Goal: Task Accomplishment & Management: Manage account settings

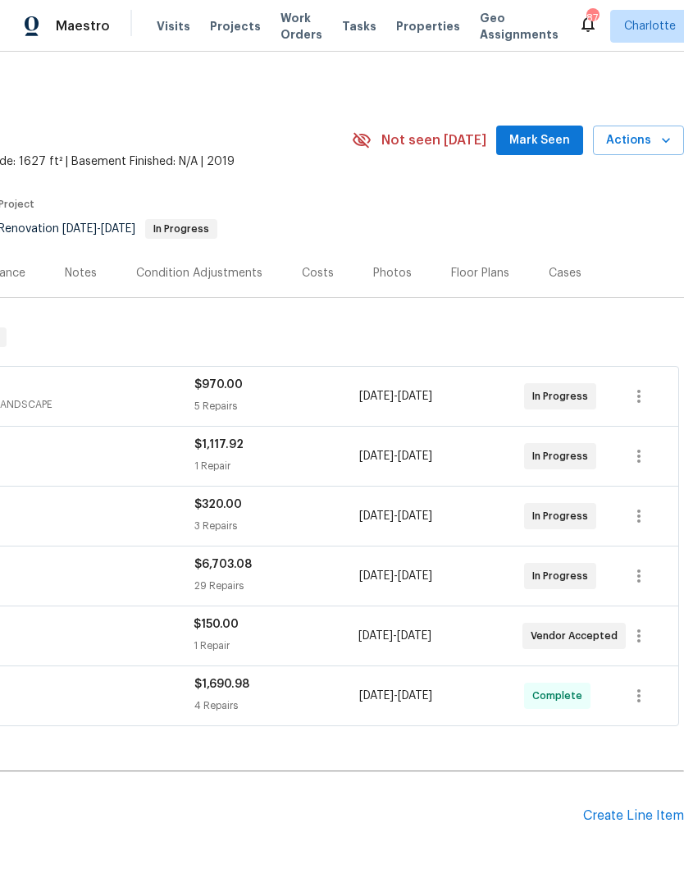
scroll to position [0, 243]
click at [565, 151] on button "Mark Seen" at bounding box center [539, 140] width 87 height 30
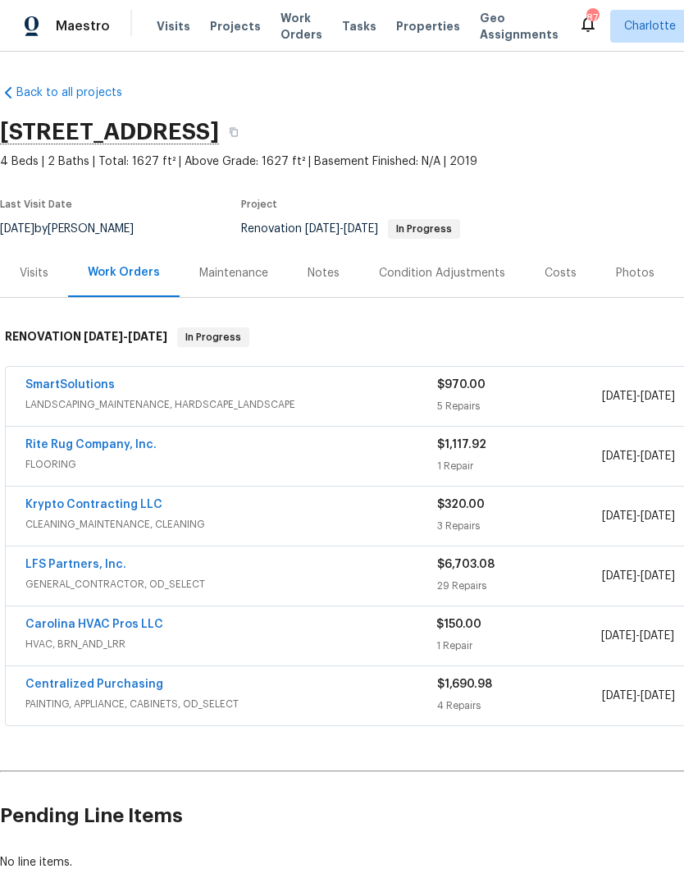
scroll to position [0, 0]
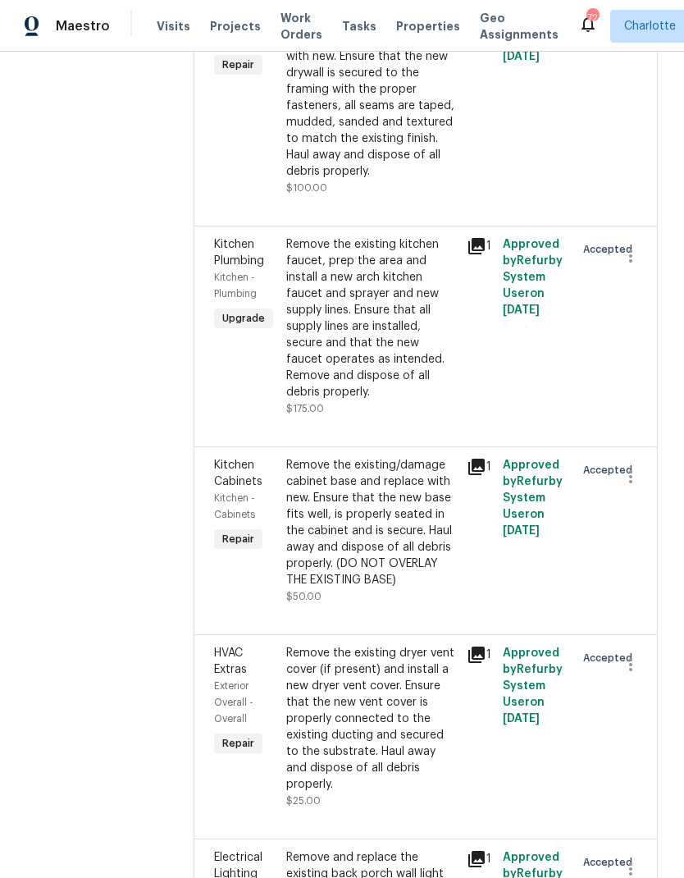
scroll to position [1338, 0]
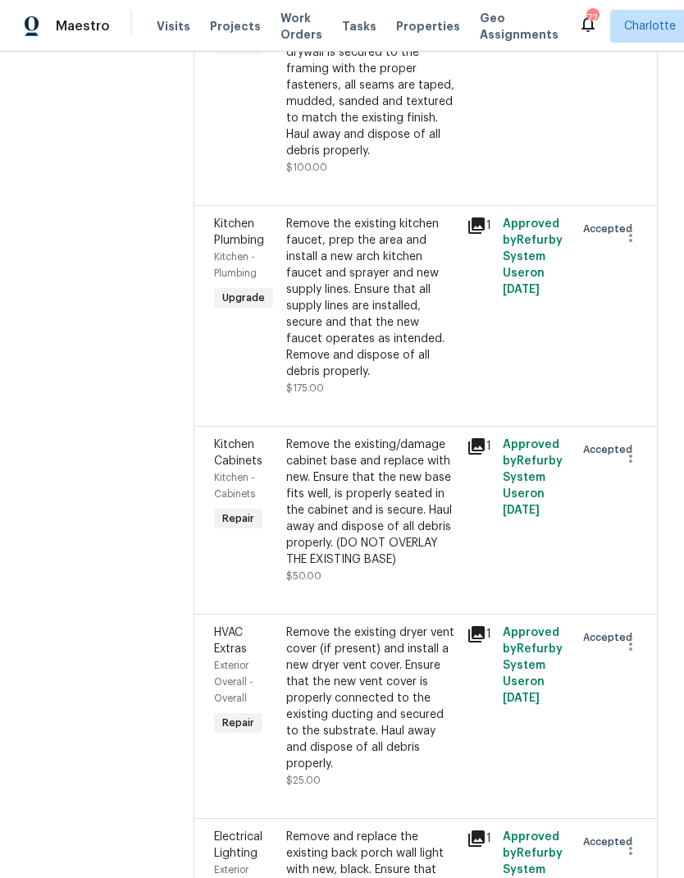
click at [221, 246] on span "Kitchen Plumbing" at bounding box center [239, 232] width 50 height 28
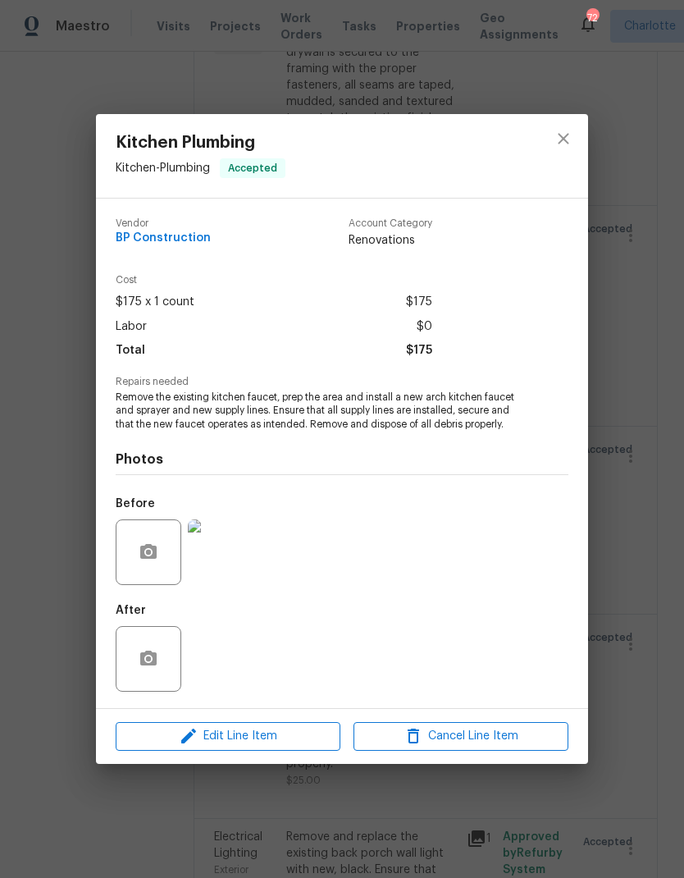
click at [175, 759] on div "Edit Line Item Cancel Line Item" at bounding box center [342, 736] width 492 height 55
click at [178, 737] on span "Edit Line Item" at bounding box center [228, 736] width 215 height 21
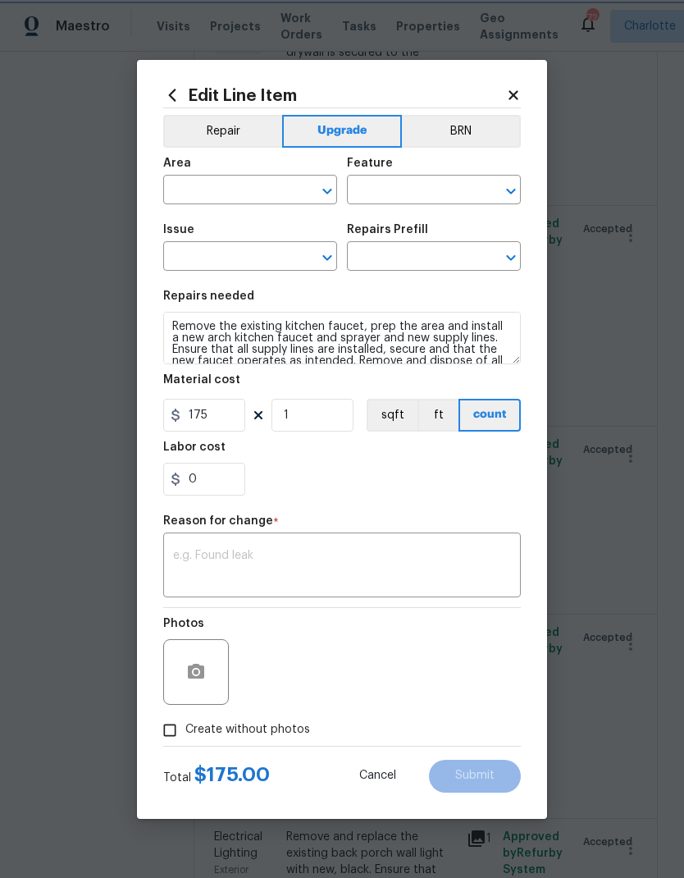
type input "Kitchen"
type input "Plumbing"
type input "Kitchen Plumbing"
type input "Replace Kitchen Faucet $126.83"
click at [267, 681] on img at bounding box center [268, 672] width 66 height 66
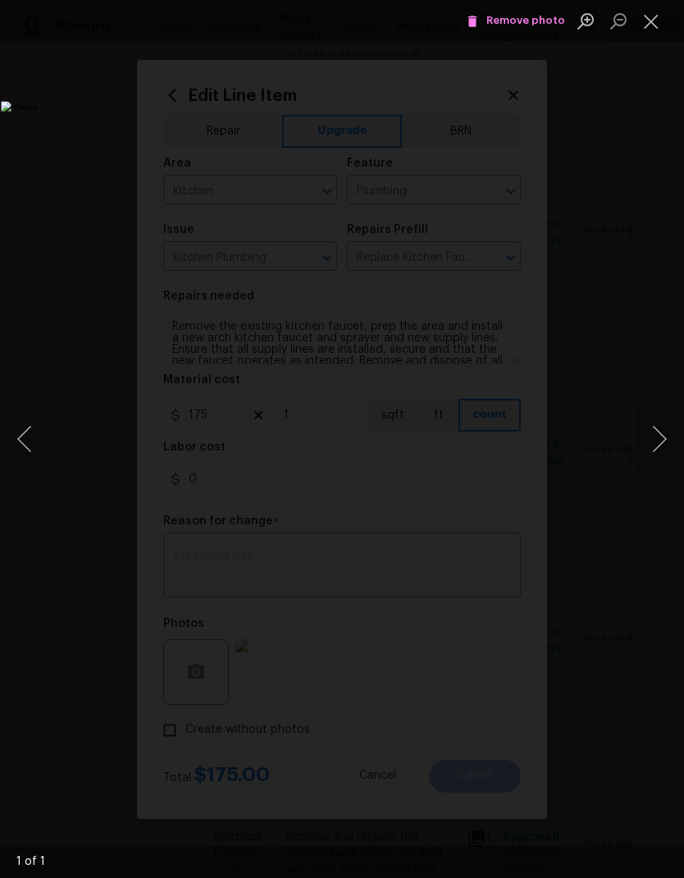
click at [658, 21] on button "Close lightbox" at bounding box center [651, 21] width 33 height 29
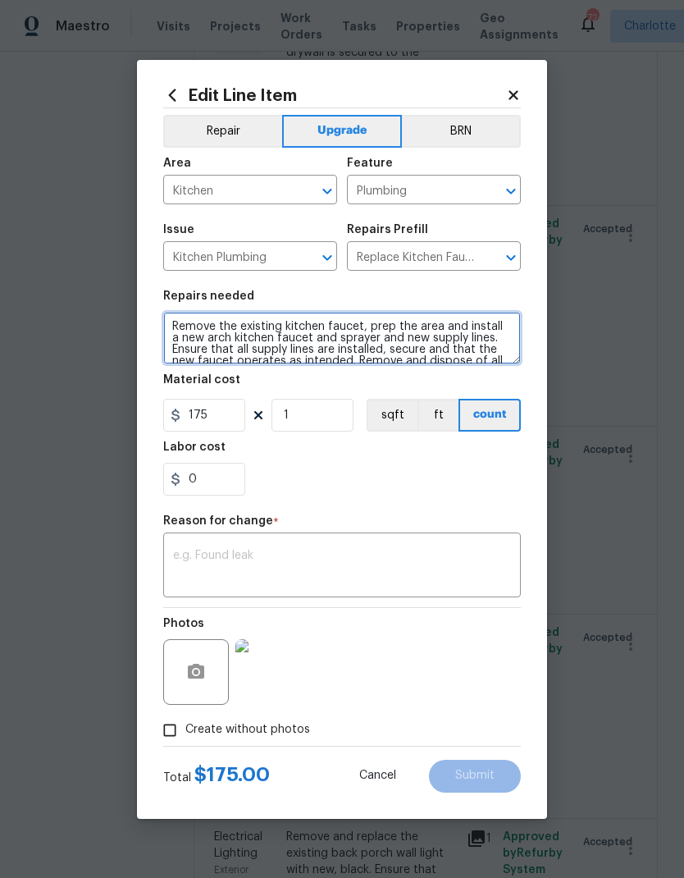
click at [315, 335] on textarea "Remove the existing kitchen faucet, prep the area and install a new arch kitche…" at bounding box center [342, 338] width 358 height 52
click at [314, 335] on textarea "Remove the existing kitchen faucet, prep the area and install a new arch kitche…" at bounding box center [342, 338] width 358 height 52
click at [498, 334] on textarea "Remove the existing kitchen faucet, prep the area and install a new arch kitche…" at bounding box center [342, 338] width 358 height 52
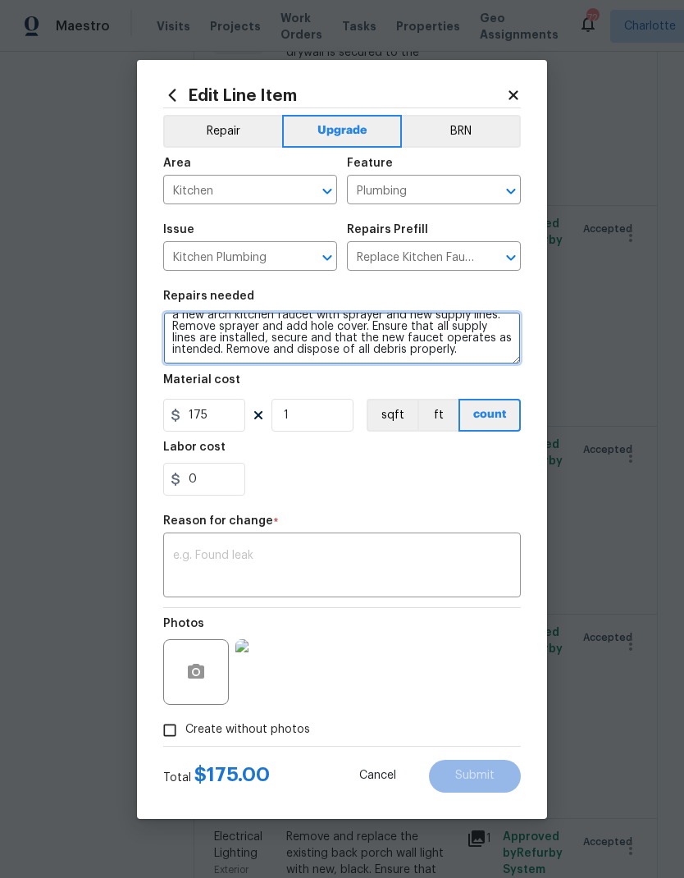
scroll to position [23, 0]
type textarea "Remove the existing kitchen faucet, prep the area and install a new arch kitche…"
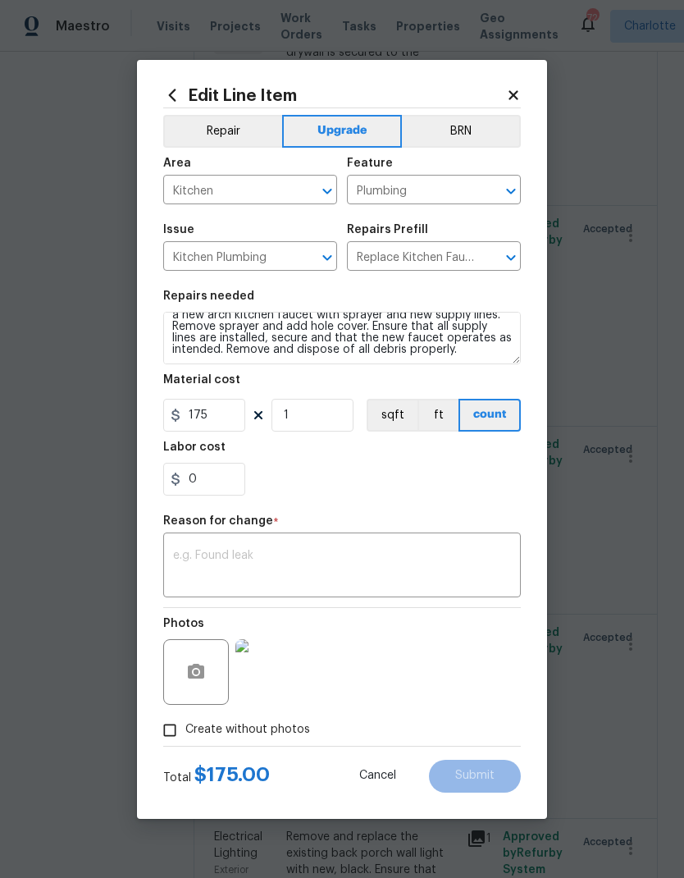
click at [405, 494] on div "0" at bounding box center [342, 479] width 358 height 33
click at [431, 545] on div "x ​" at bounding box center [342, 566] width 358 height 61
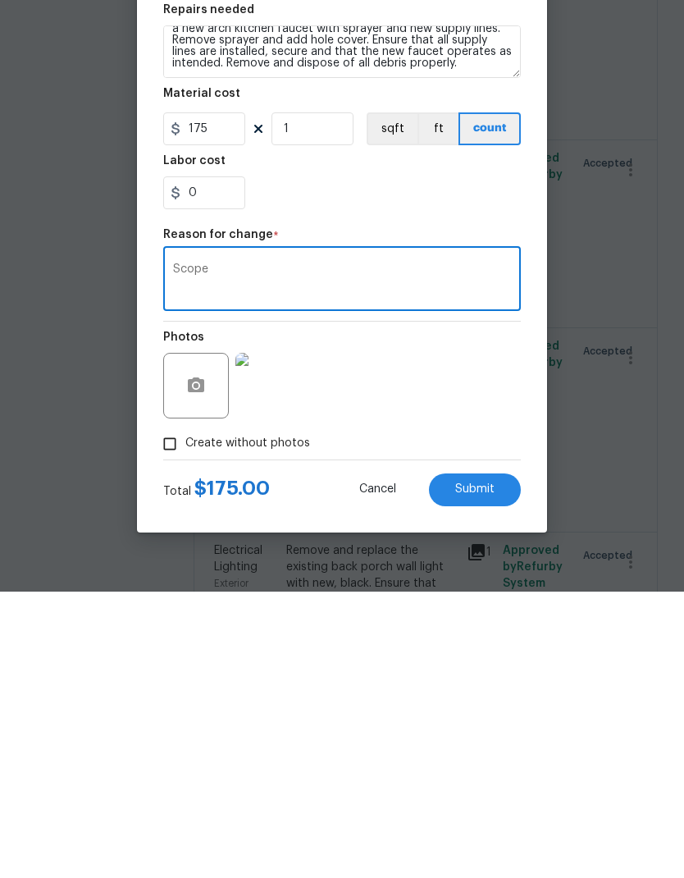
type textarea "Scope"
click at [496, 759] on button "Submit" at bounding box center [475, 775] width 92 height 33
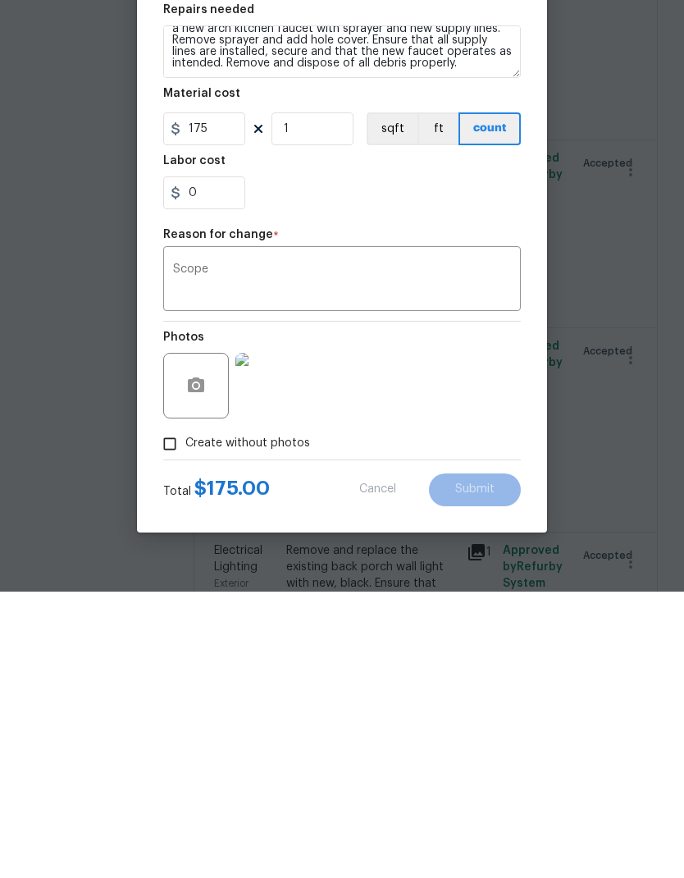
scroll to position [66, 0]
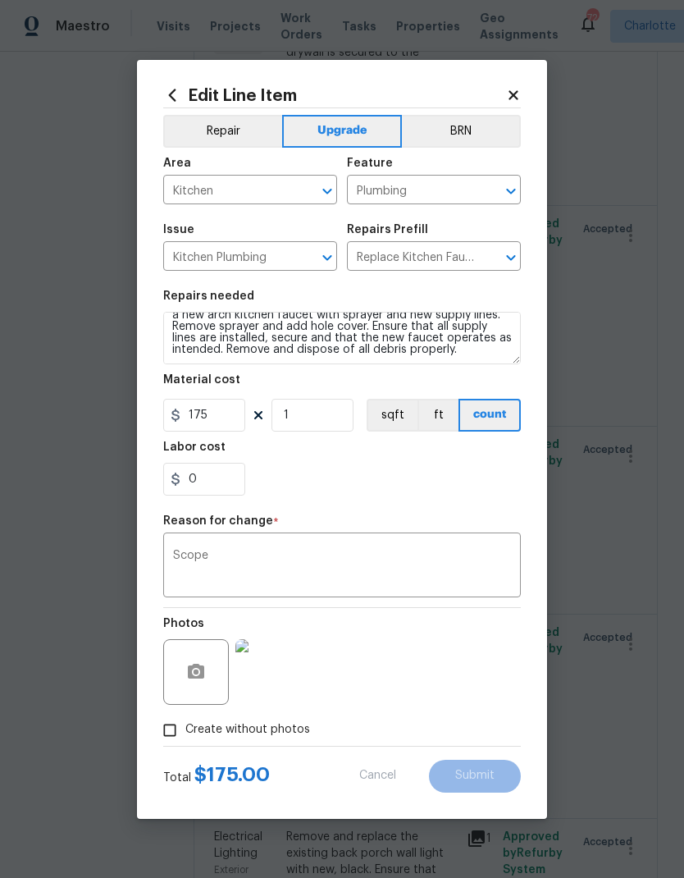
type textarea "Remove the existing kitchen faucet, prep the area and install a new arch kitche…"
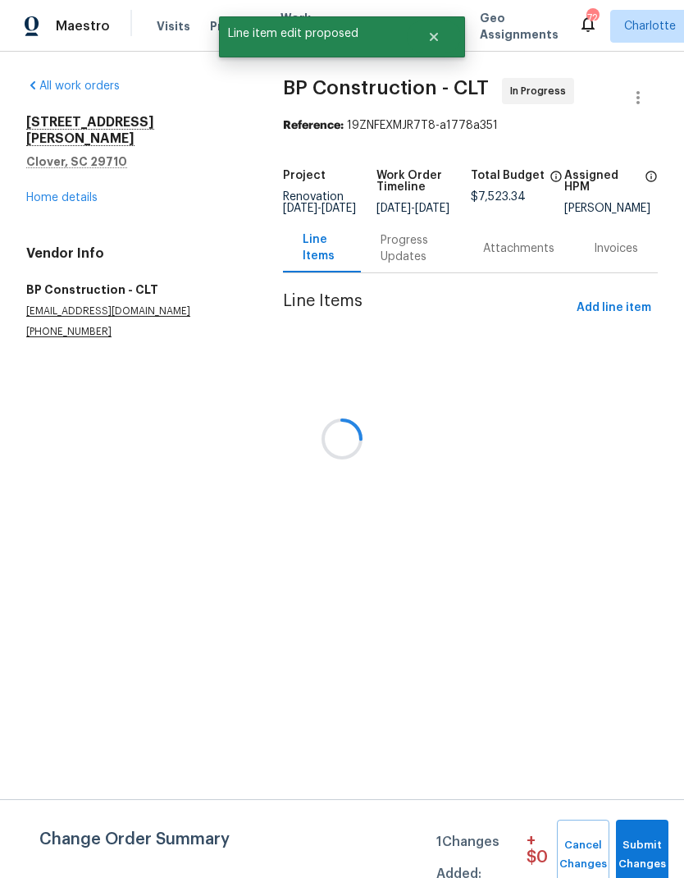
scroll to position [0, 0]
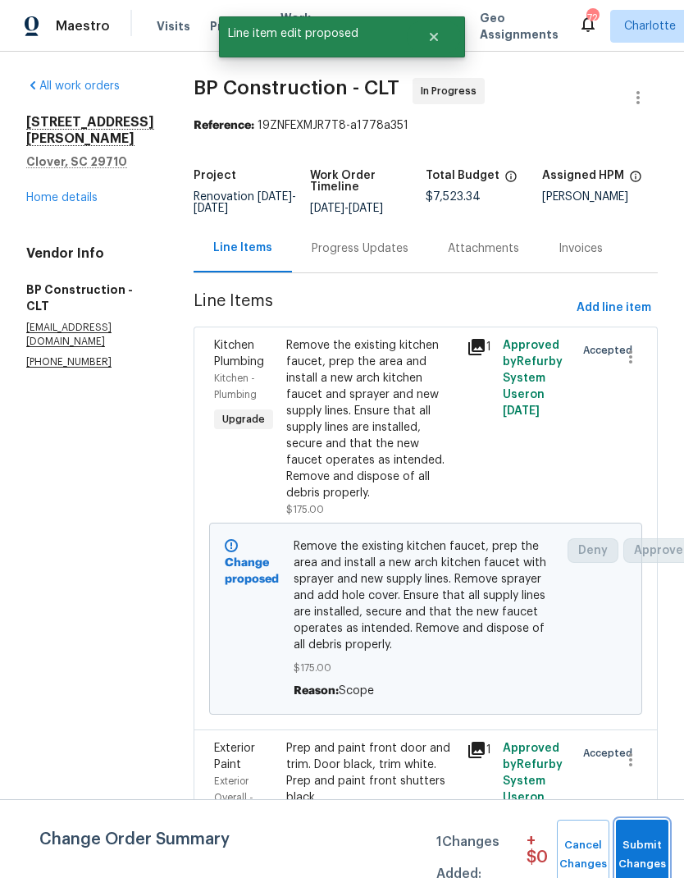
click at [639, 846] on span "Submit Changes" at bounding box center [642, 855] width 36 height 38
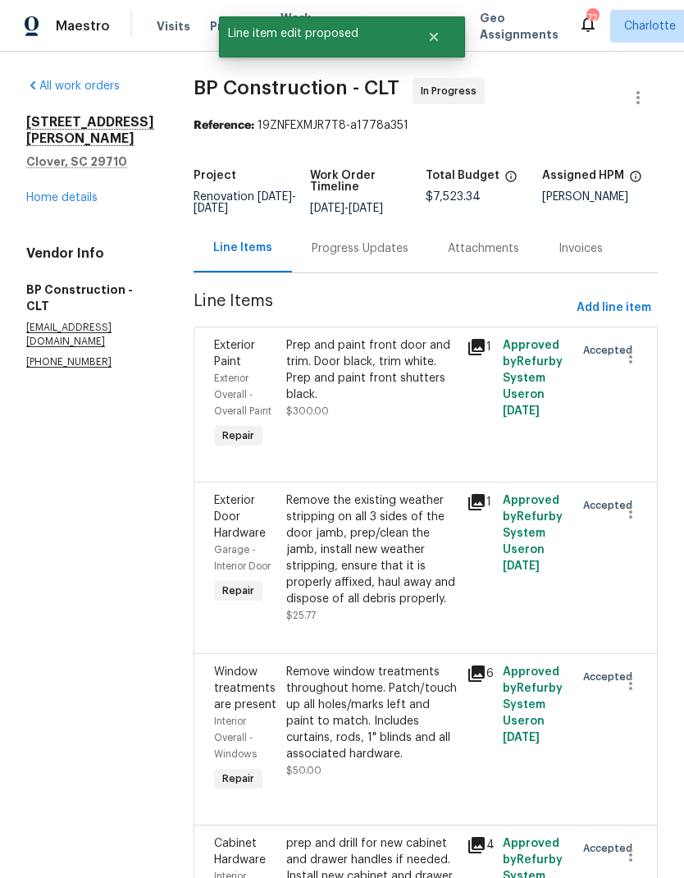
click at [47, 192] on link "Home details" at bounding box center [61, 197] width 71 height 11
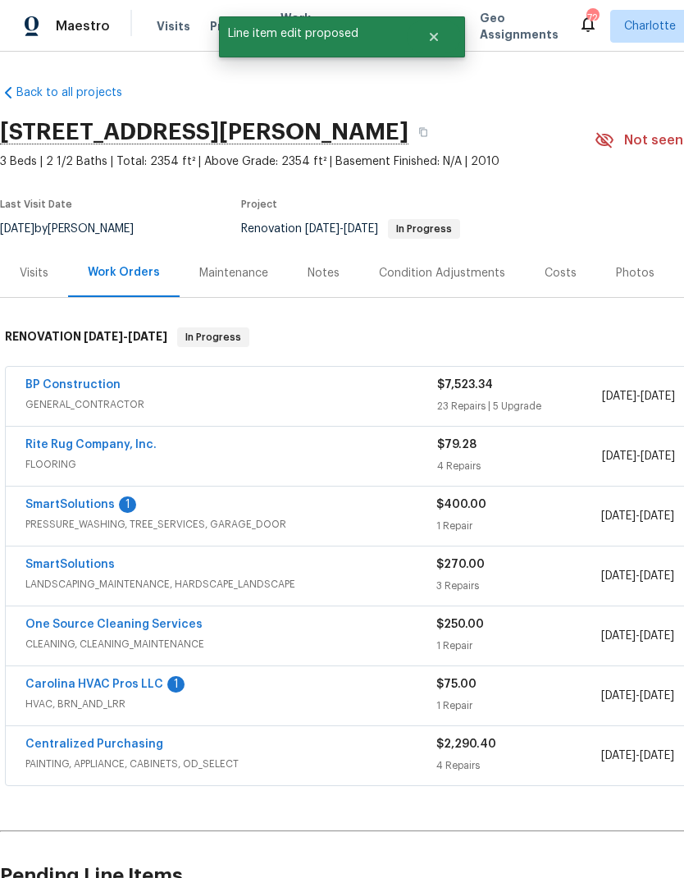
click at [47, 503] on link "SmartSolutions" at bounding box center [69, 504] width 89 height 11
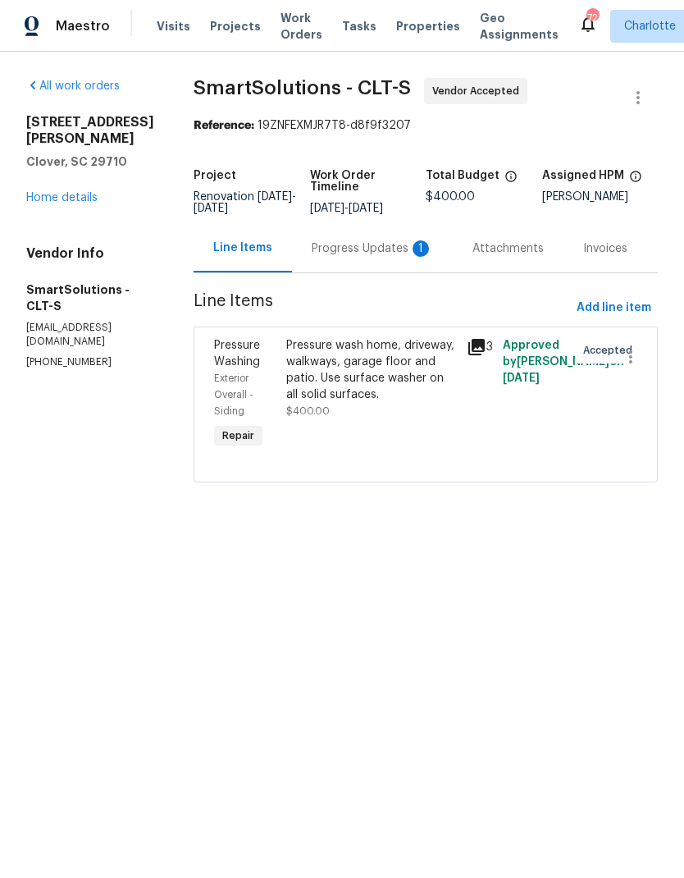
click at [393, 258] on div "Progress Updates 1" at bounding box center [372, 248] width 161 height 48
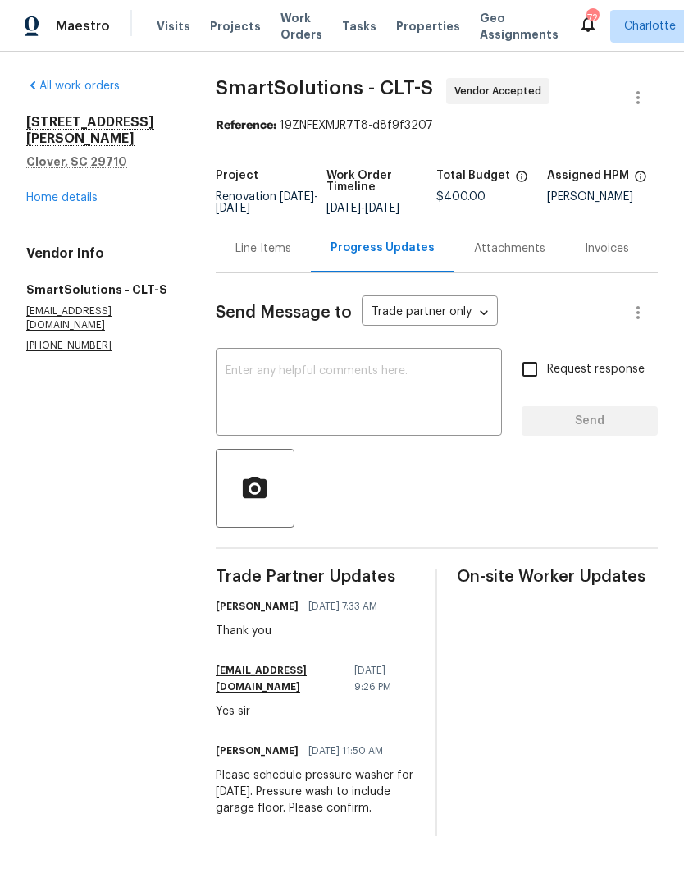
click at [39, 192] on link "Home details" at bounding box center [61, 197] width 71 height 11
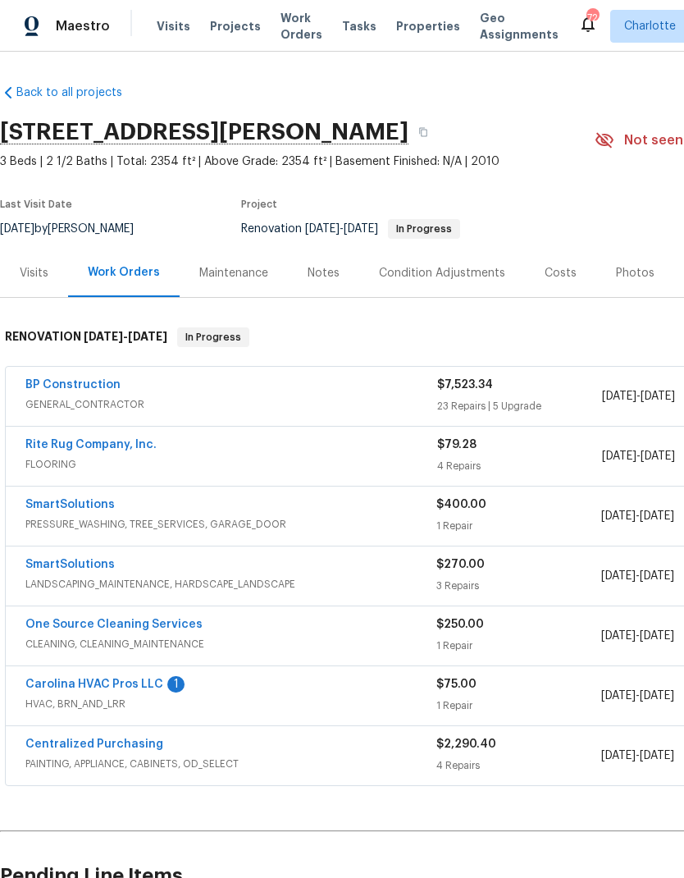
click at [72, 673] on div "Carolina HVAC Pros LLC 1 HVAC, BRN_AND_LRR $75.00 1 Repair 8/18/2025 - 8/19/202…" at bounding box center [463, 695] width 915 height 59
click at [57, 687] on link "Carolina HVAC Pros LLC" at bounding box center [94, 683] width 138 height 11
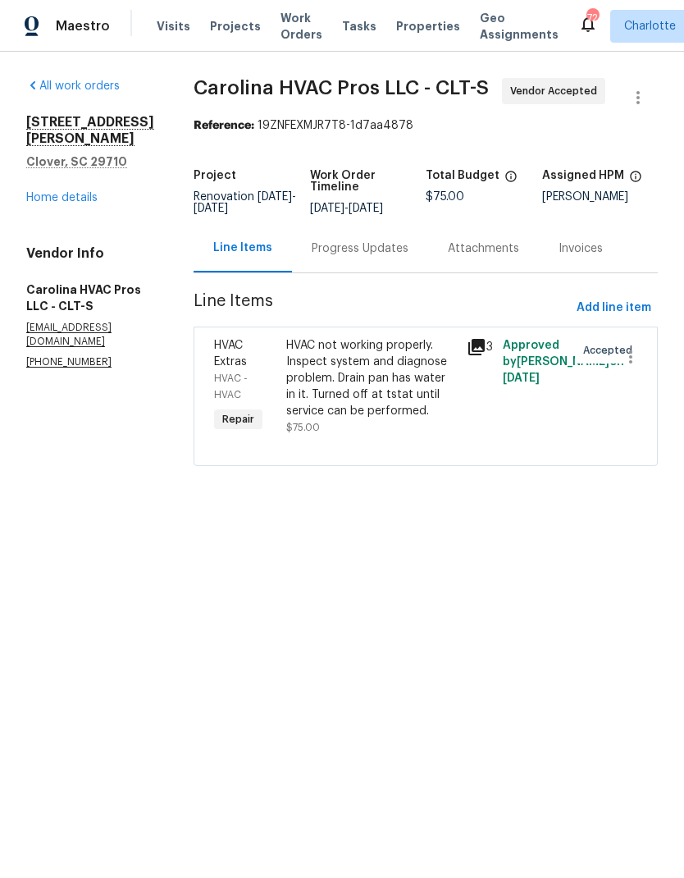
click at [384, 270] on div "Progress Updates" at bounding box center [360, 248] width 136 height 48
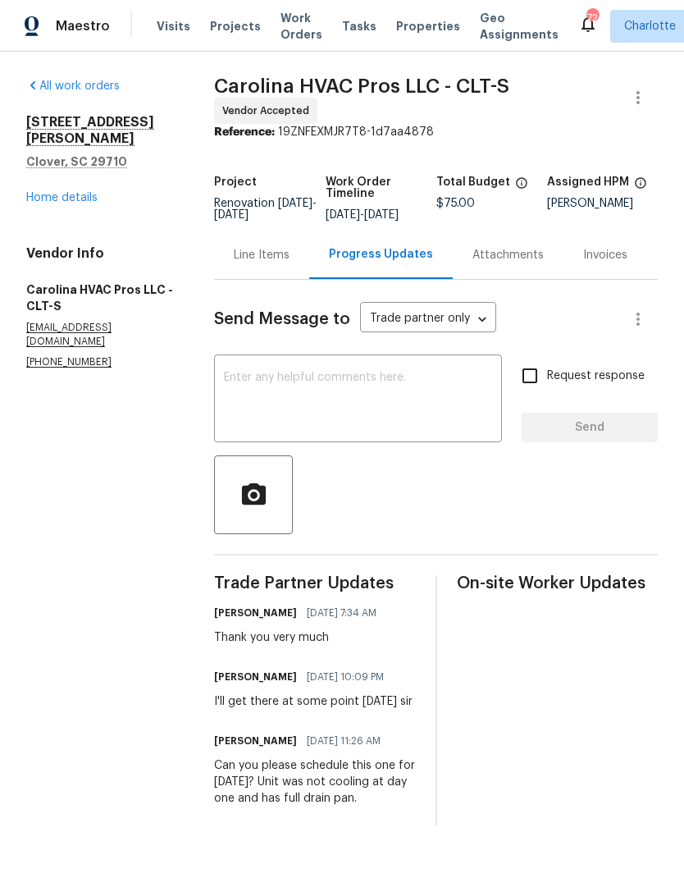
click at [30, 171] on div "7019 Sonja Dr Clover, SC 29710 Home details" at bounding box center [100, 160] width 148 height 92
click at [46, 192] on link "Home details" at bounding box center [61, 197] width 71 height 11
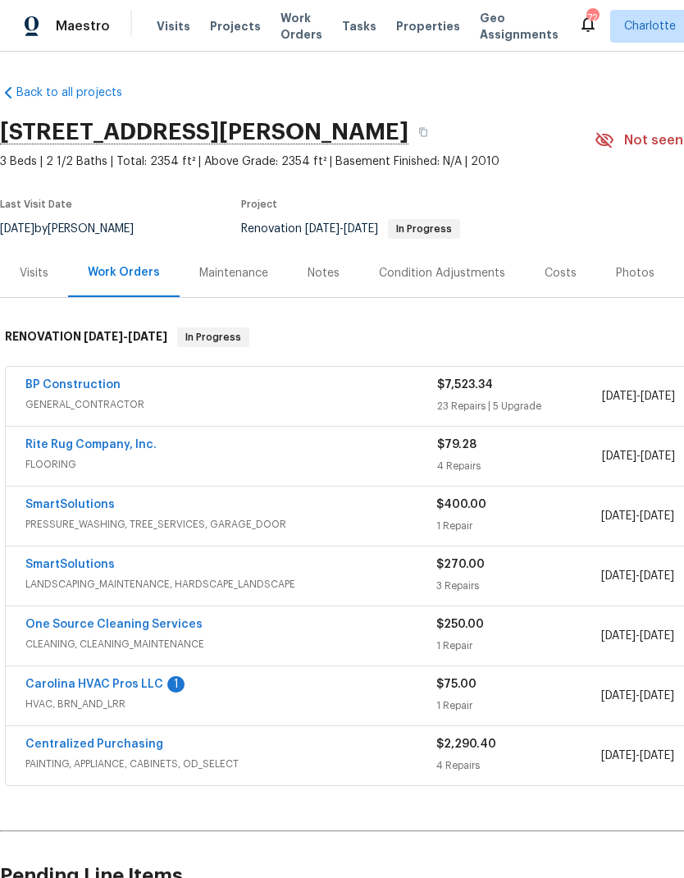
click at [86, 687] on link "Carolina HVAC Pros LLC" at bounding box center [94, 683] width 138 height 11
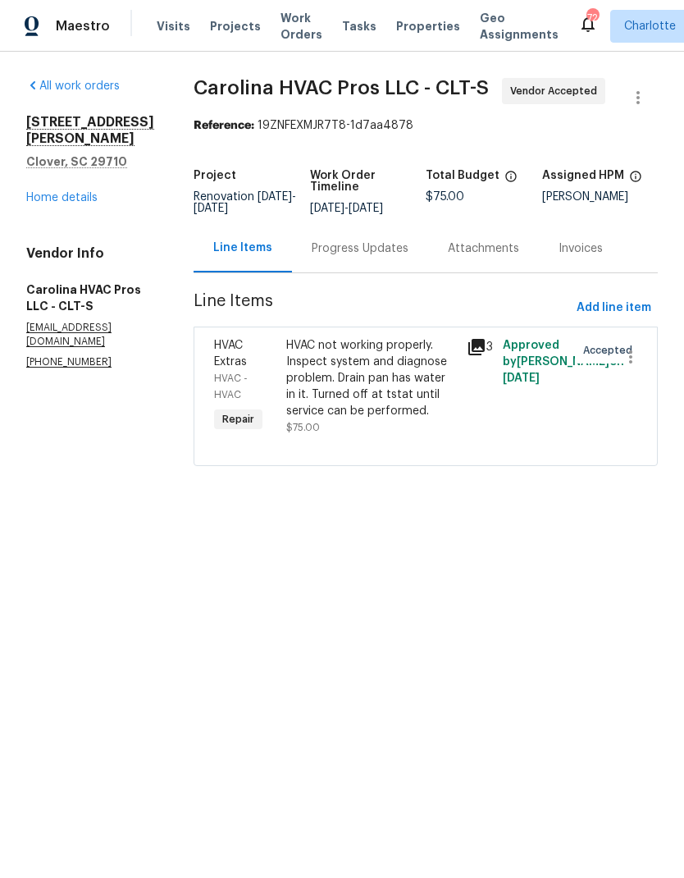
click at [381, 262] on div "Progress Updates" at bounding box center [360, 248] width 136 height 48
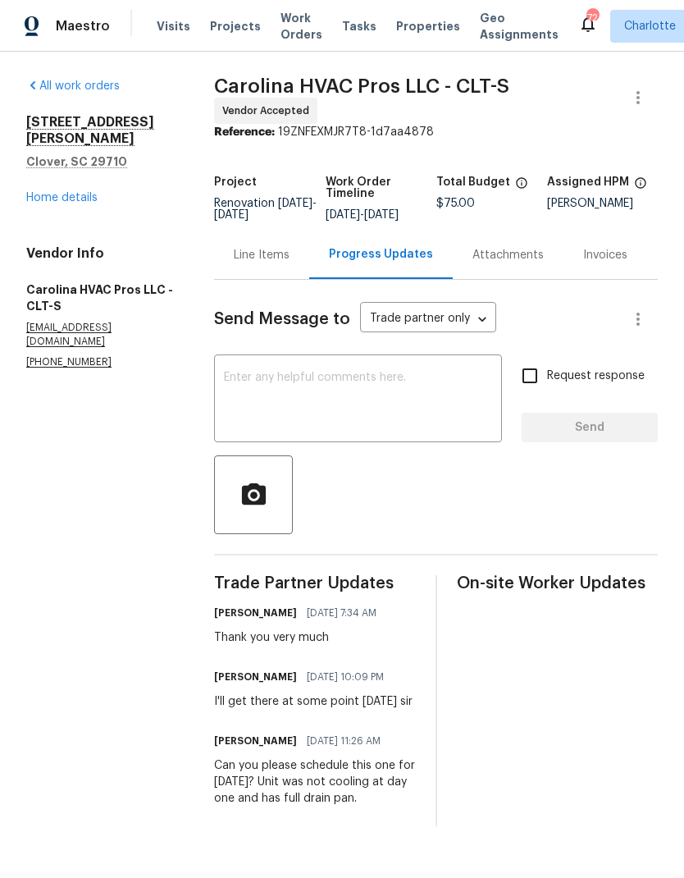
click at [43, 192] on link "Home details" at bounding box center [61, 197] width 71 height 11
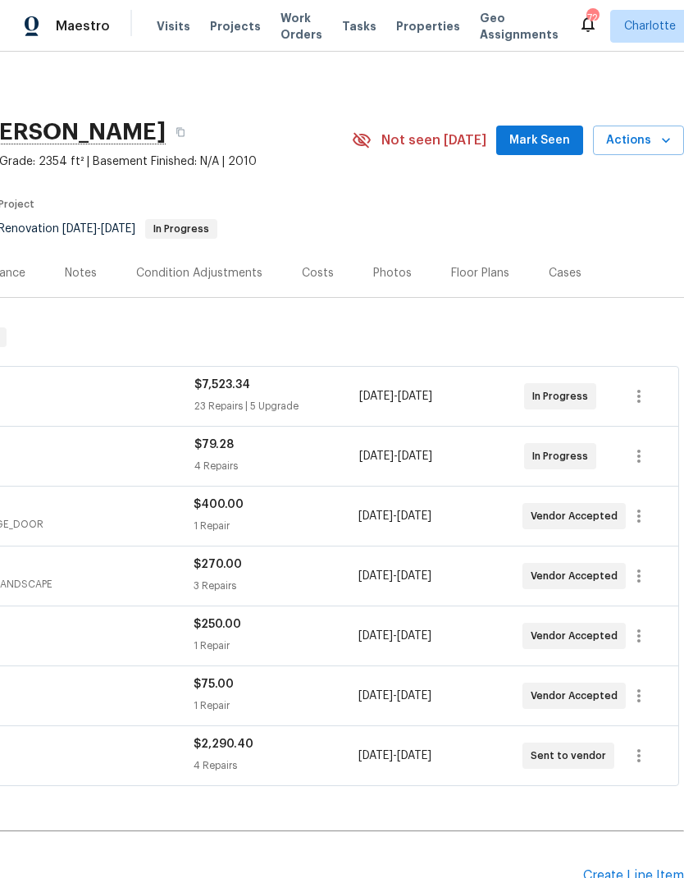
scroll to position [0, 243]
click at [550, 128] on button "Mark Seen" at bounding box center [539, 140] width 87 height 30
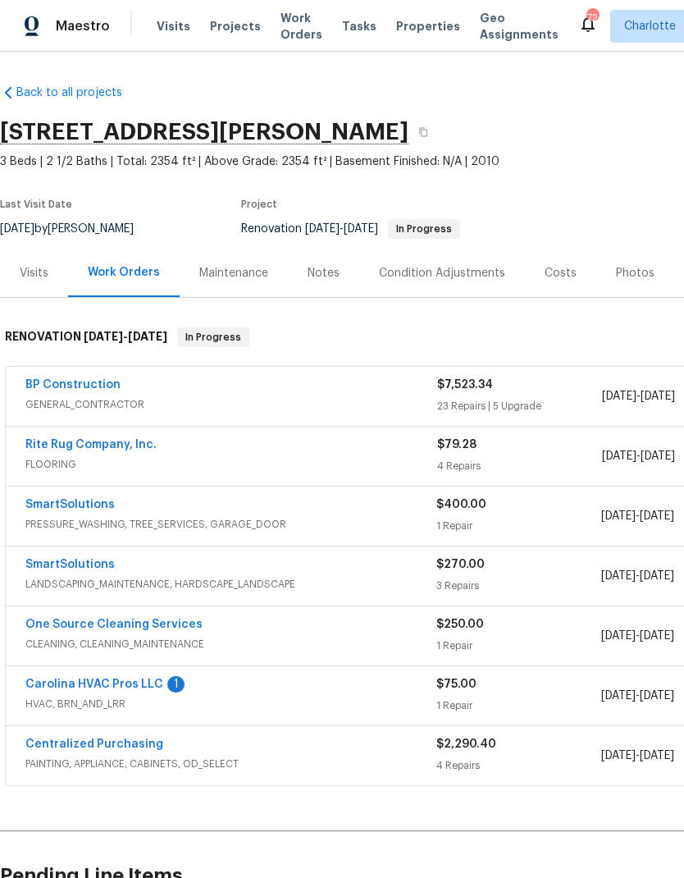
scroll to position [0, 0]
click at [554, 274] on div "Costs" at bounding box center [561, 273] width 32 height 16
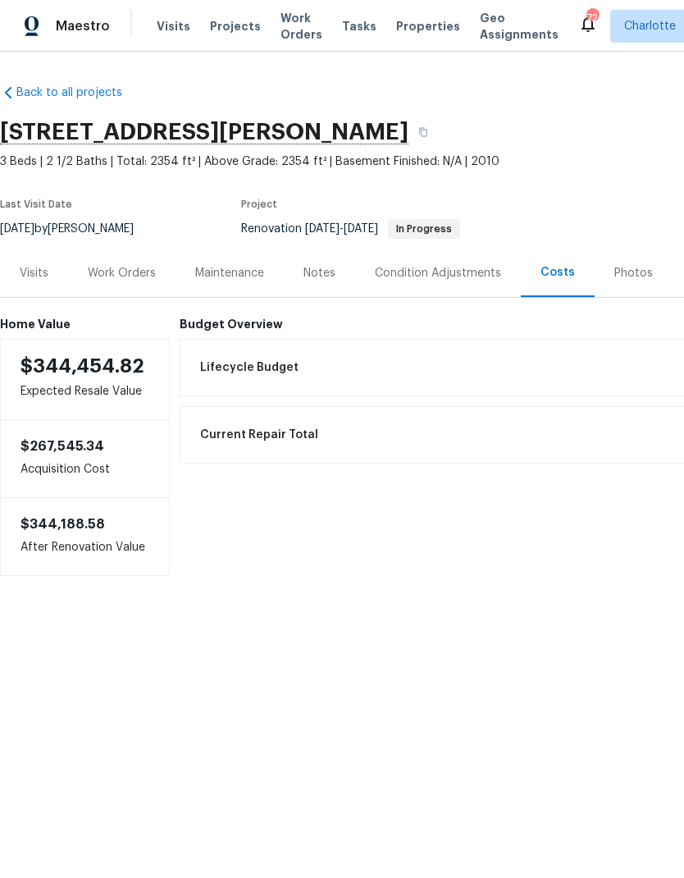
click at [108, 270] on div "Work Orders" at bounding box center [122, 273] width 68 height 16
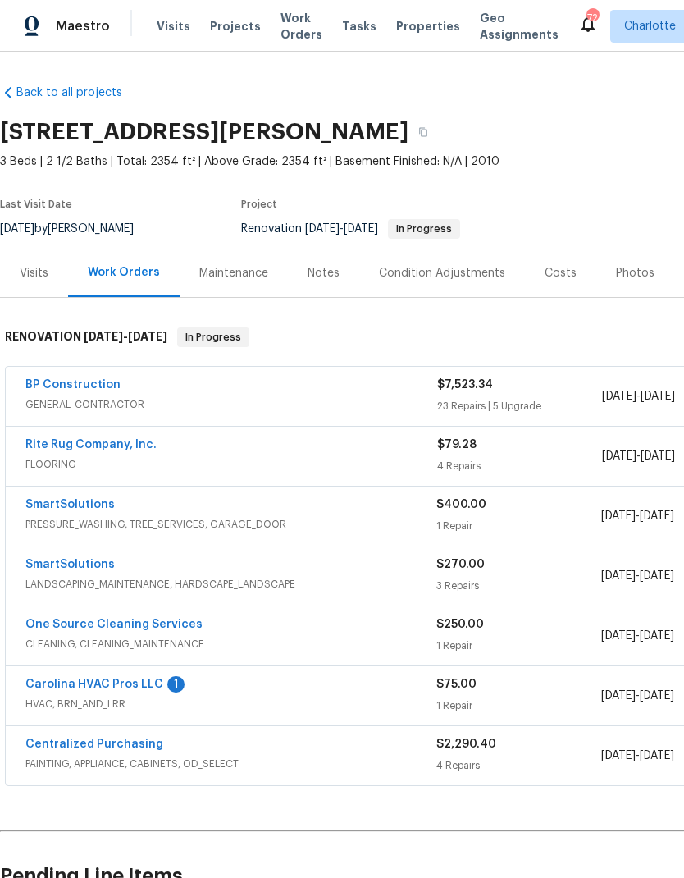
click at [332, 755] on span "PAINTING, APPLIANCE, CABINETS, OD_SELECT" at bounding box center [230, 763] width 411 height 16
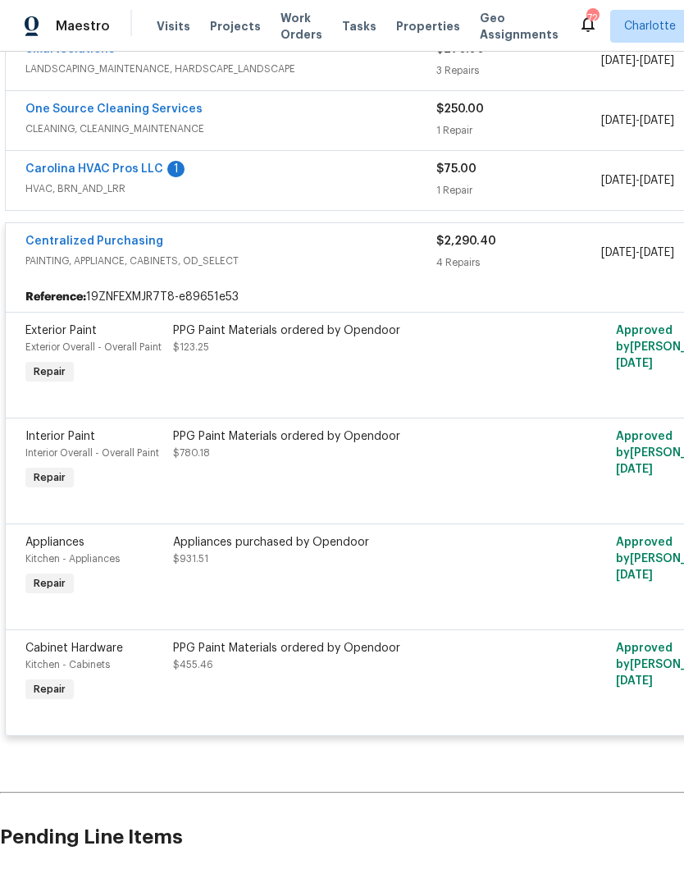
scroll to position [513, -4]
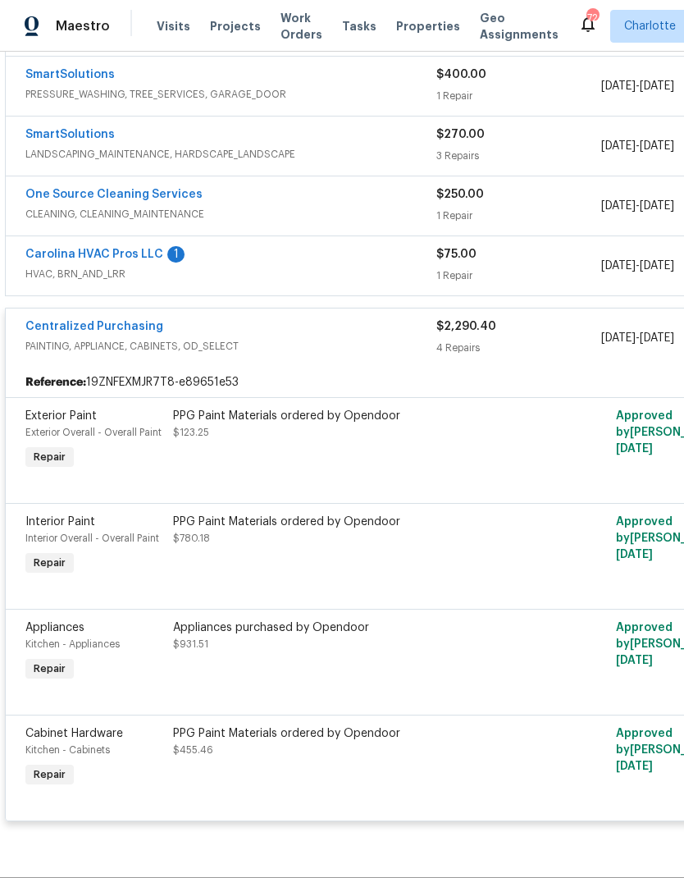
click at [312, 345] on span "PAINTING, APPLIANCE, CABINETS, OD_SELECT" at bounding box center [230, 346] width 411 height 16
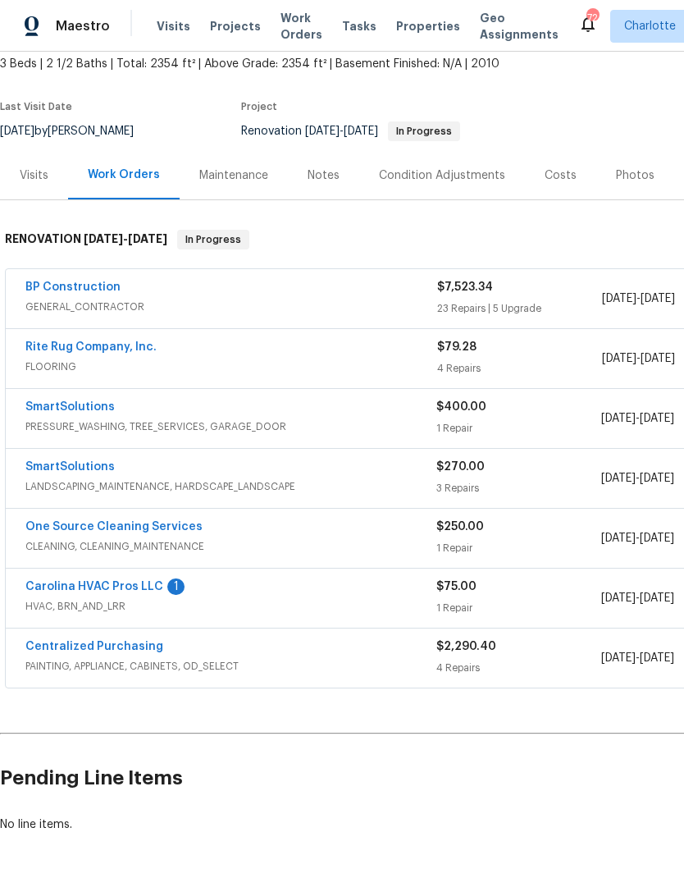
click at [153, 586] on link "Carolina HVAC Pros LLC" at bounding box center [94, 586] width 138 height 11
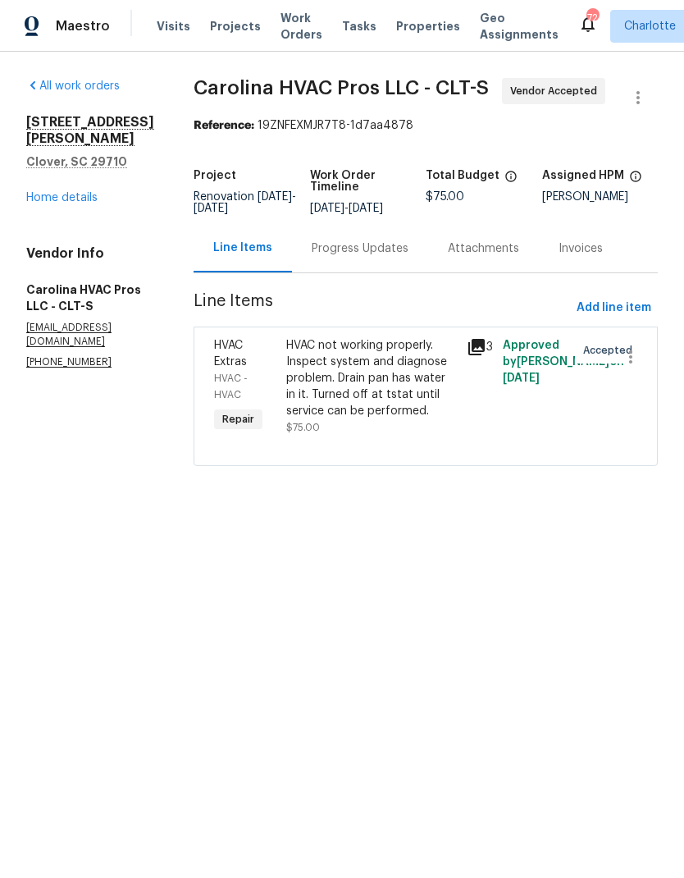
click at [376, 270] on div "Progress Updates" at bounding box center [360, 248] width 136 height 48
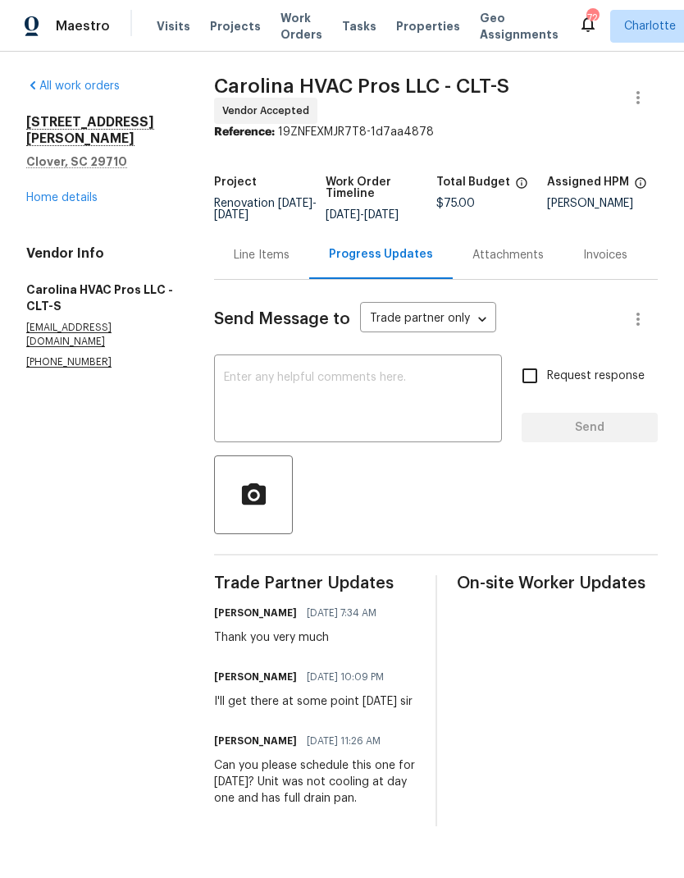
click at [245, 263] on div "Line Items" at bounding box center [262, 255] width 56 height 16
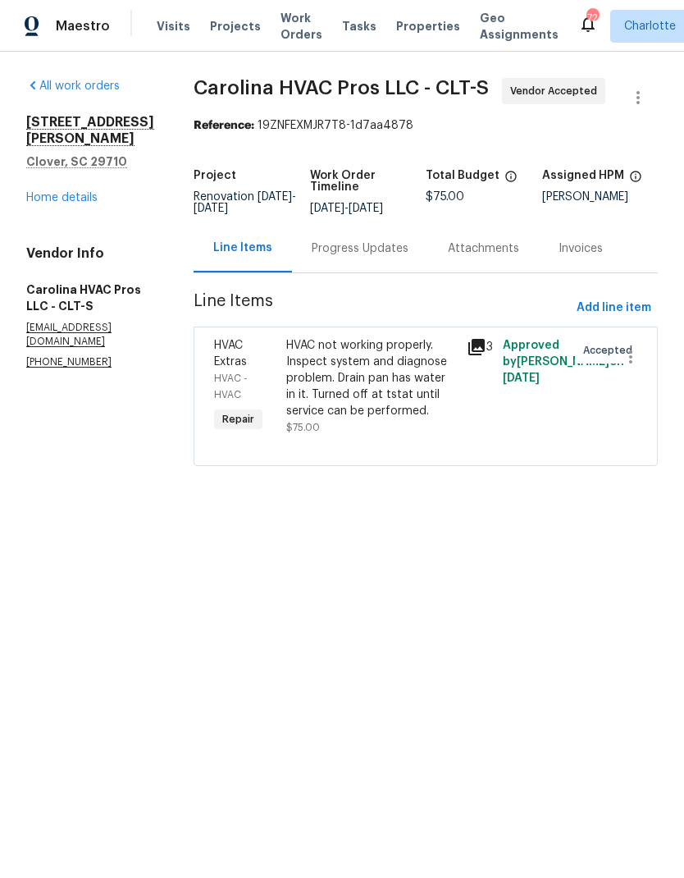
click at [31, 192] on link "Home details" at bounding box center [61, 197] width 71 height 11
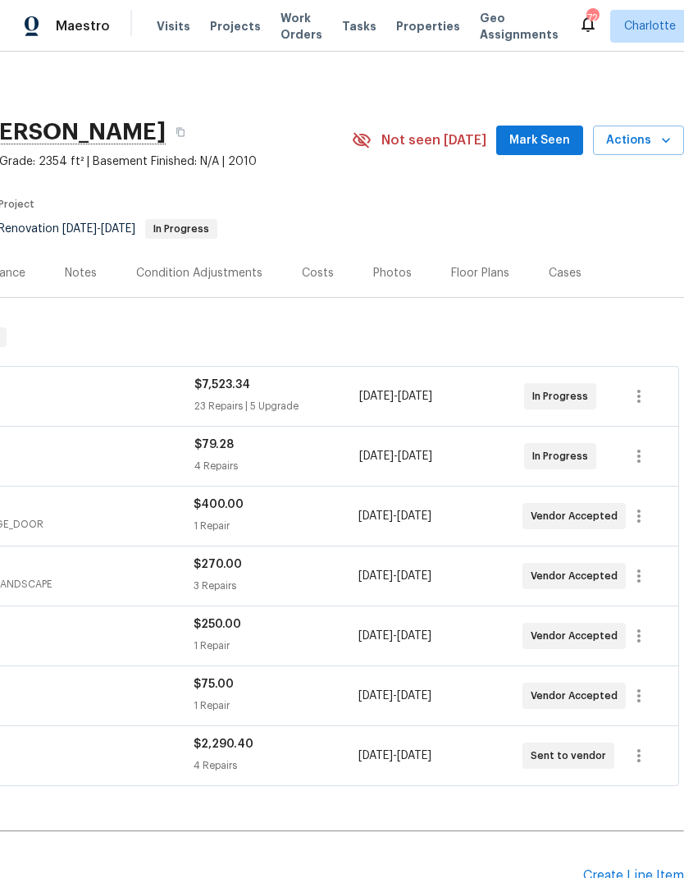
click at [544, 150] on button "Mark Seen" at bounding box center [539, 140] width 87 height 30
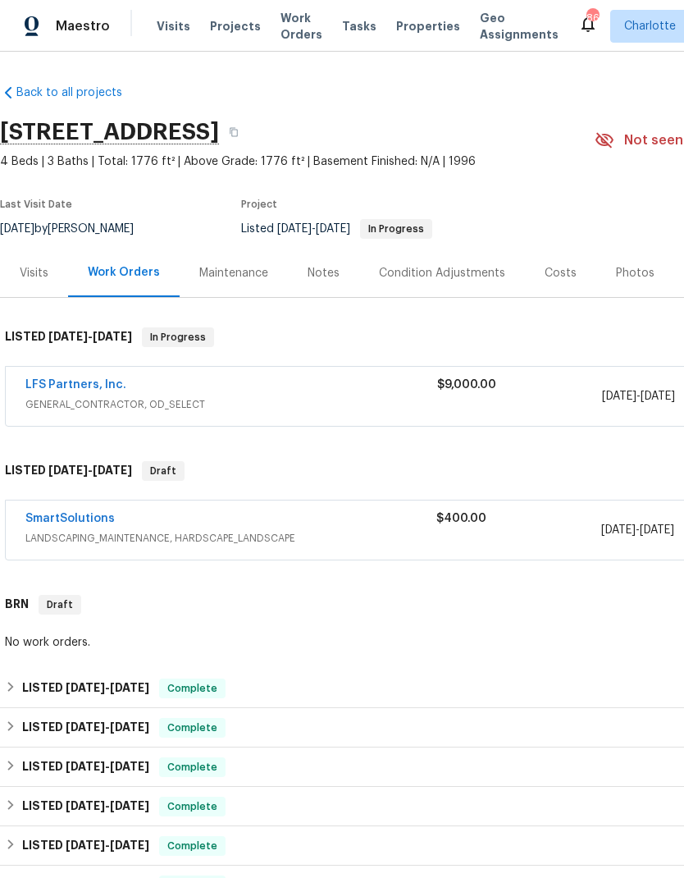
click at [54, 387] on link "LFS Partners, Inc." at bounding box center [75, 384] width 101 height 11
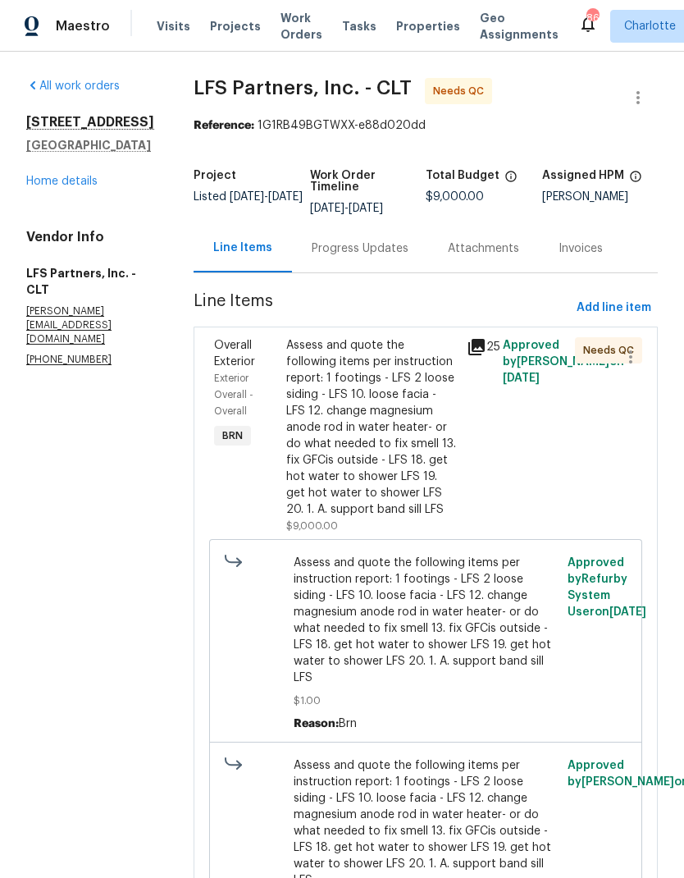
click at [468, 350] on icon at bounding box center [476, 347] width 16 height 16
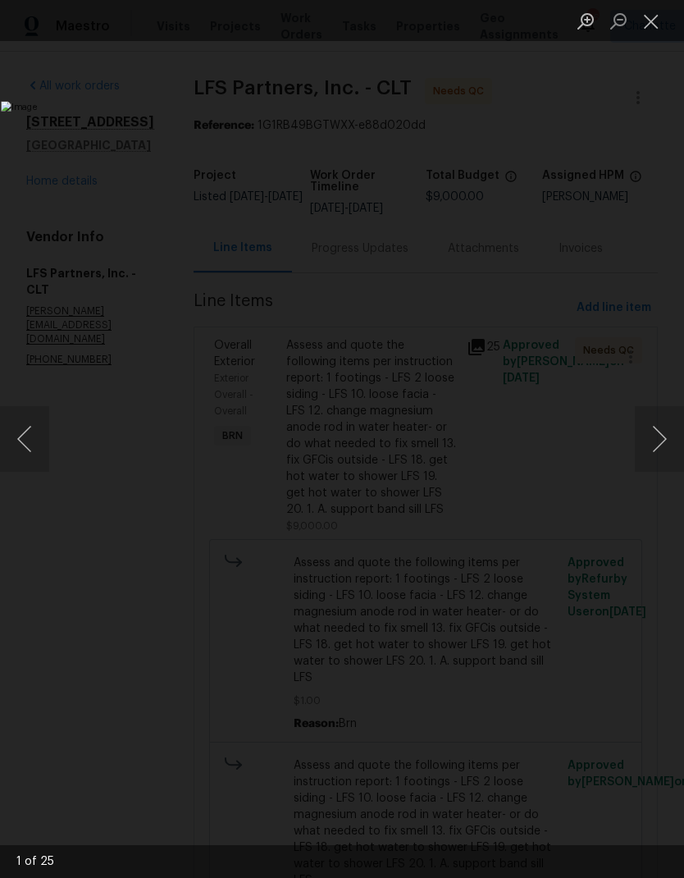
click at [650, 437] on button "Next image" at bounding box center [659, 439] width 49 height 66
click at [659, 426] on button "Next image" at bounding box center [659, 439] width 49 height 66
click at [652, 431] on button "Next image" at bounding box center [659, 439] width 49 height 66
click at [650, 434] on button "Next image" at bounding box center [659, 439] width 49 height 66
click at [651, 440] on button "Next image" at bounding box center [659, 439] width 49 height 66
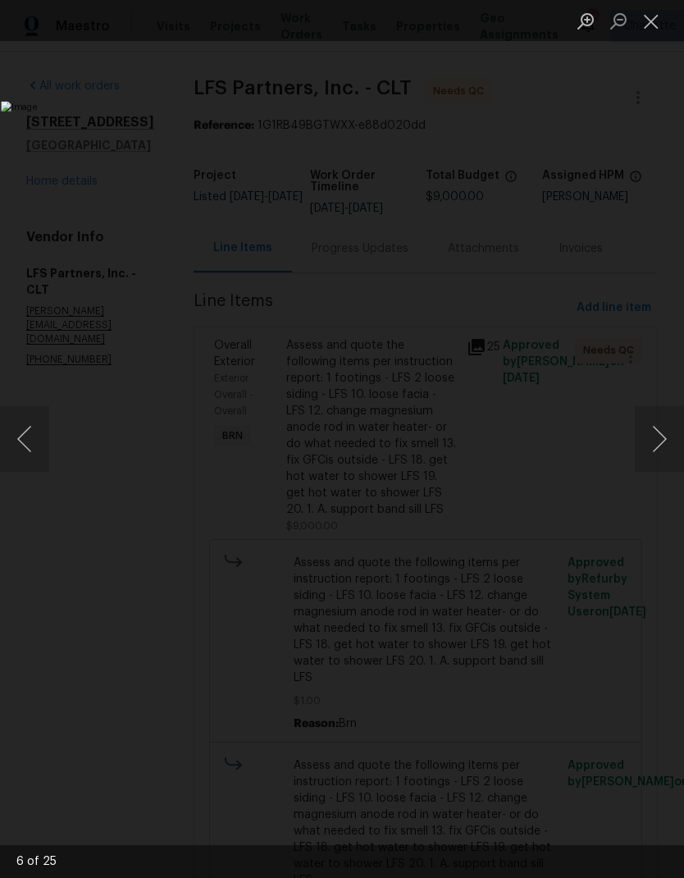
click at [655, 432] on button "Next image" at bounding box center [659, 439] width 49 height 66
click at [655, 436] on button "Next image" at bounding box center [659, 439] width 49 height 66
click at [654, 435] on button "Next image" at bounding box center [659, 439] width 49 height 66
click at [654, 431] on button "Next image" at bounding box center [659, 439] width 49 height 66
click at [654, 432] on button "Next image" at bounding box center [659, 439] width 49 height 66
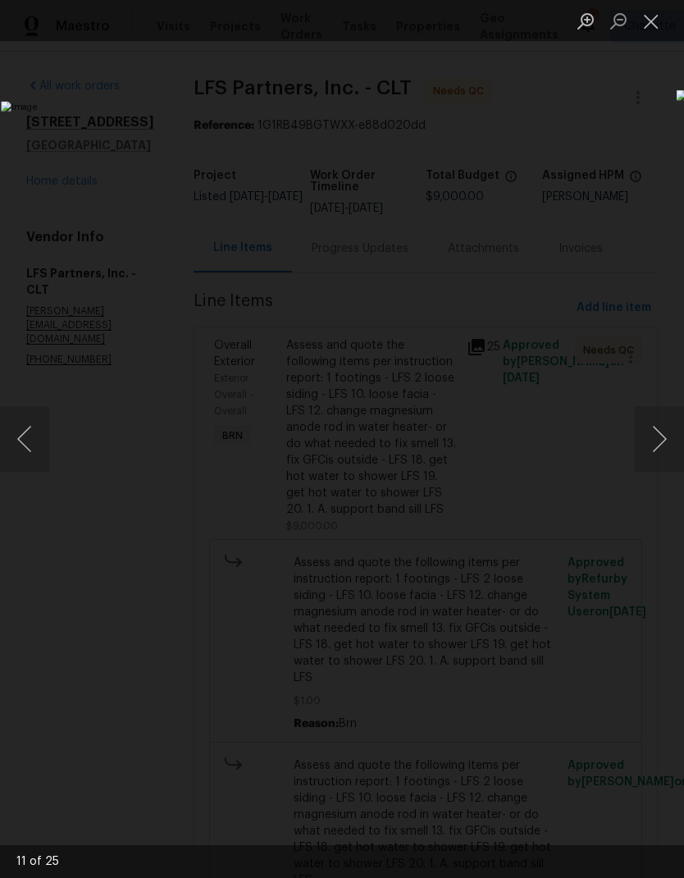
click at [655, 435] on button "Next image" at bounding box center [659, 439] width 49 height 66
click at [658, 431] on button "Next image" at bounding box center [659, 439] width 49 height 66
click at [658, 432] on button "Next image" at bounding box center [659, 439] width 49 height 66
click at [656, 435] on button "Next image" at bounding box center [659, 439] width 49 height 66
click at [656, 431] on button "Next image" at bounding box center [659, 439] width 49 height 66
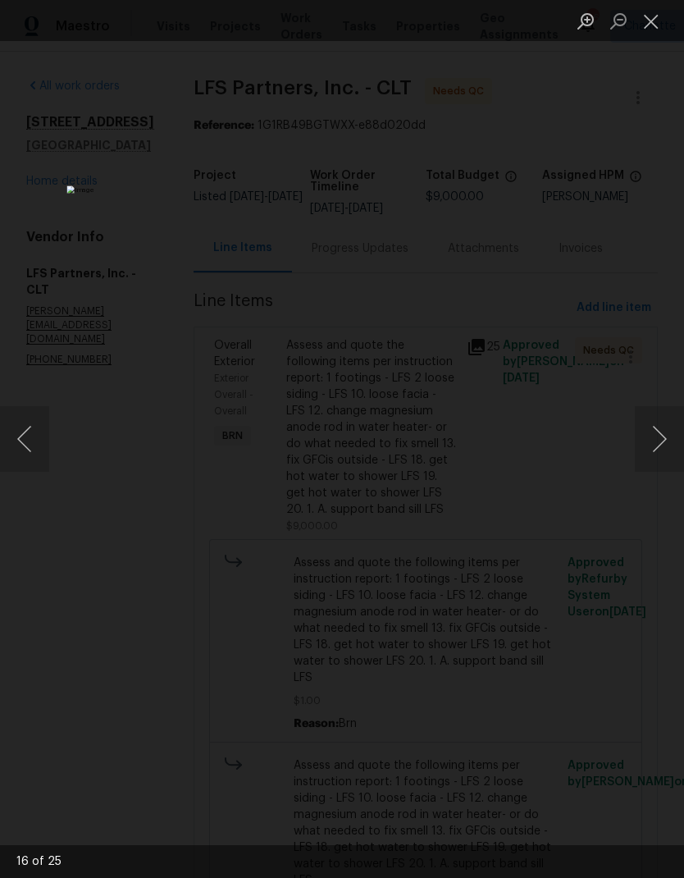
click at [657, 432] on button "Next image" at bounding box center [659, 439] width 49 height 66
click at [654, 434] on button "Next image" at bounding box center [659, 439] width 49 height 66
click at [655, 434] on button "Next image" at bounding box center [659, 439] width 49 height 66
click at [656, 436] on button "Next image" at bounding box center [659, 439] width 49 height 66
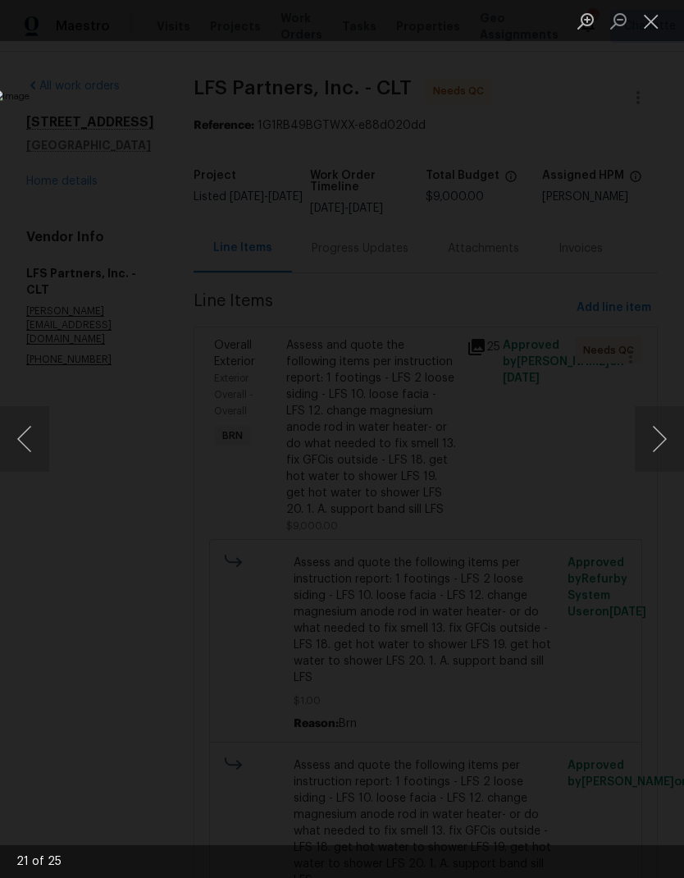
click at [656, 437] on button "Next image" at bounding box center [659, 439] width 49 height 66
click at [655, 439] on button "Next image" at bounding box center [659, 439] width 49 height 66
click at [654, 437] on button "Next image" at bounding box center [659, 439] width 49 height 66
click at [656, 441] on button "Next image" at bounding box center [659, 439] width 49 height 66
click at [650, 432] on button "Next image" at bounding box center [659, 439] width 49 height 66
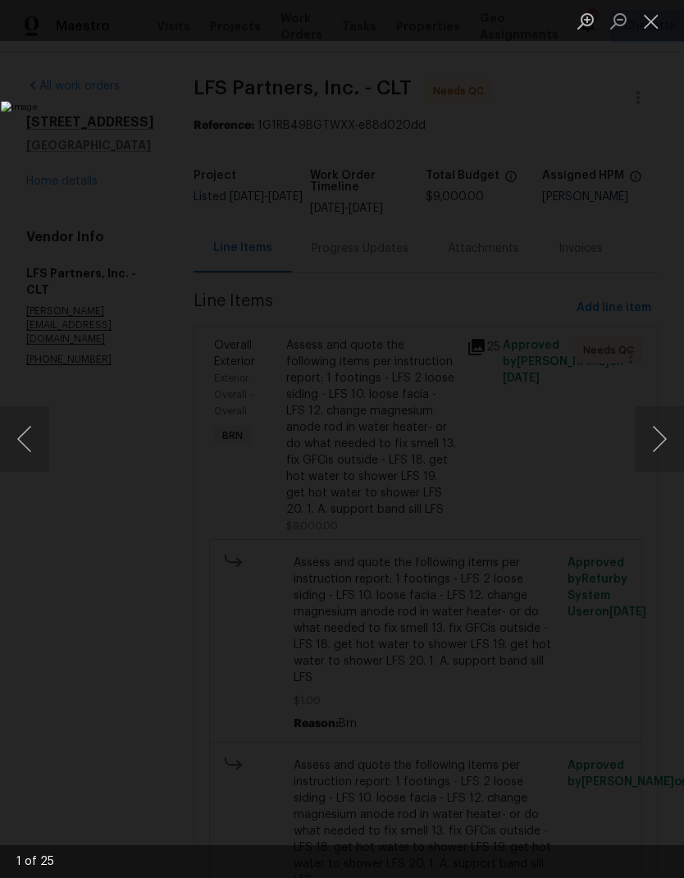
click at [649, 428] on button "Next image" at bounding box center [659, 439] width 49 height 66
click at [650, 429] on button "Next image" at bounding box center [659, 439] width 49 height 66
click at [653, 434] on button "Next image" at bounding box center [659, 439] width 49 height 66
click at [654, 434] on button "Next image" at bounding box center [659, 439] width 49 height 66
click at [654, 435] on button "Next image" at bounding box center [659, 439] width 49 height 66
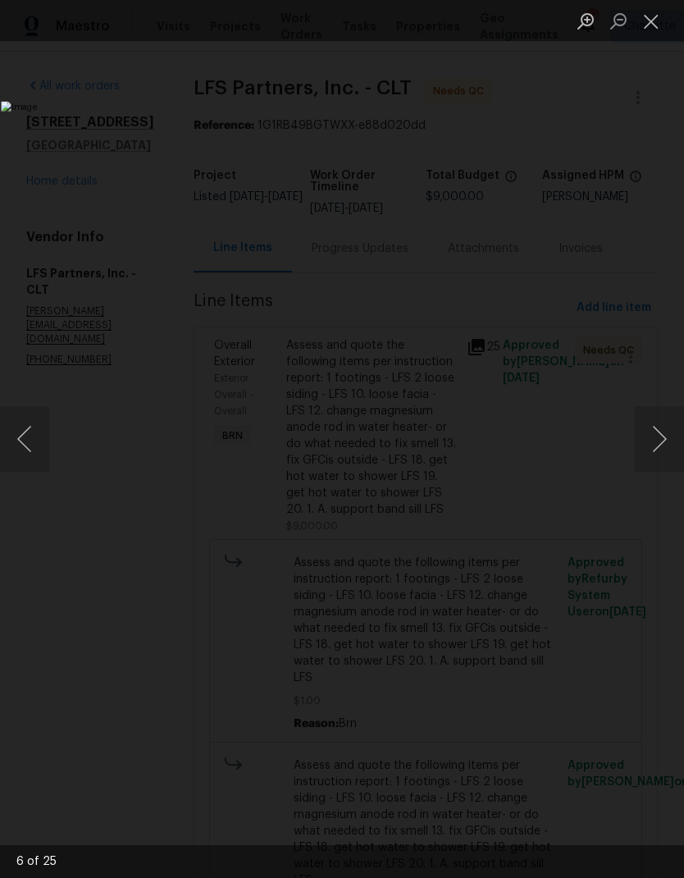
click at [654, 434] on button "Next image" at bounding box center [659, 439] width 49 height 66
click at [654, 435] on button "Next image" at bounding box center [659, 439] width 49 height 66
click at [653, 437] on button "Next image" at bounding box center [659, 439] width 49 height 66
click at [653, 435] on button "Next image" at bounding box center [659, 439] width 49 height 66
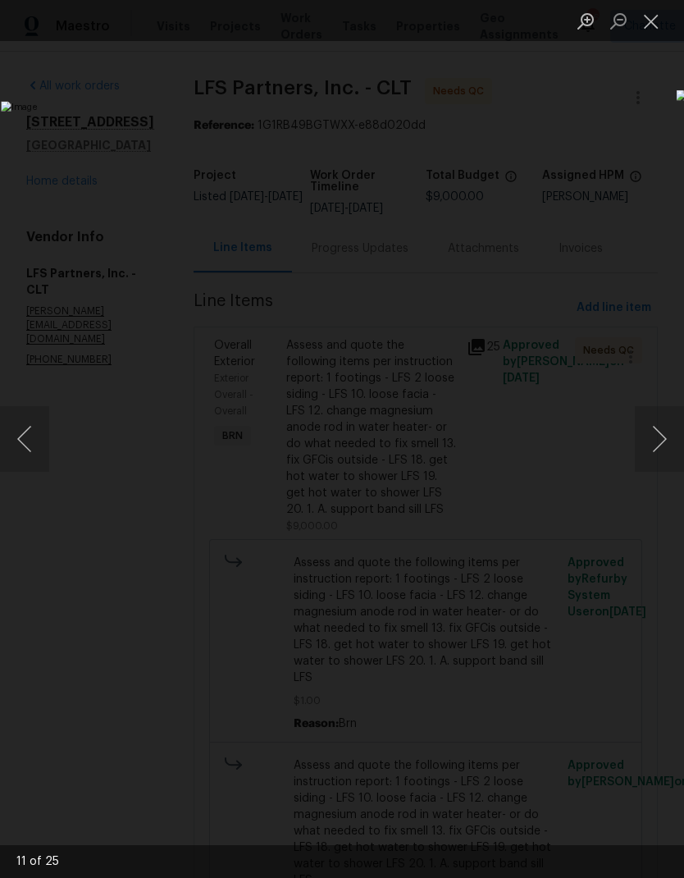
click at [651, 436] on button "Next image" at bounding box center [659, 439] width 49 height 66
click at [653, 437] on button "Next image" at bounding box center [659, 439] width 49 height 66
click at [652, 438] on button "Next image" at bounding box center [659, 439] width 49 height 66
click at [653, 439] on button "Next image" at bounding box center [659, 439] width 49 height 66
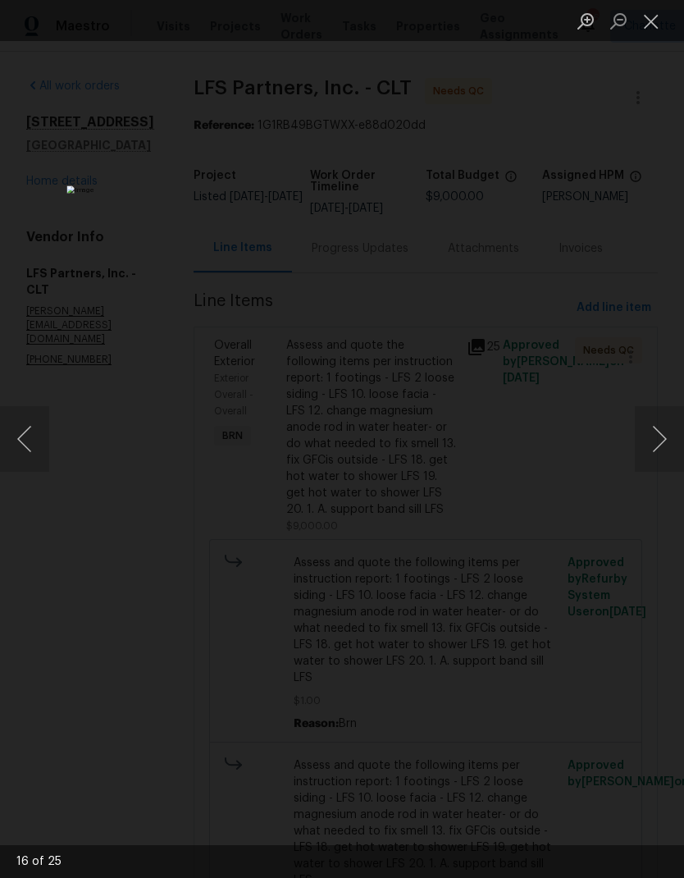
click at [654, 436] on button "Next image" at bounding box center [659, 439] width 49 height 66
click at [653, 436] on button "Next image" at bounding box center [659, 439] width 49 height 66
click at [652, 436] on button "Next image" at bounding box center [659, 439] width 49 height 66
click at [653, 436] on button "Next image" at bounding box center [659, 439] width 49 height 66
click at [654, 435] on button "Next image" at bounding box center [659, 439] width 49 height 66
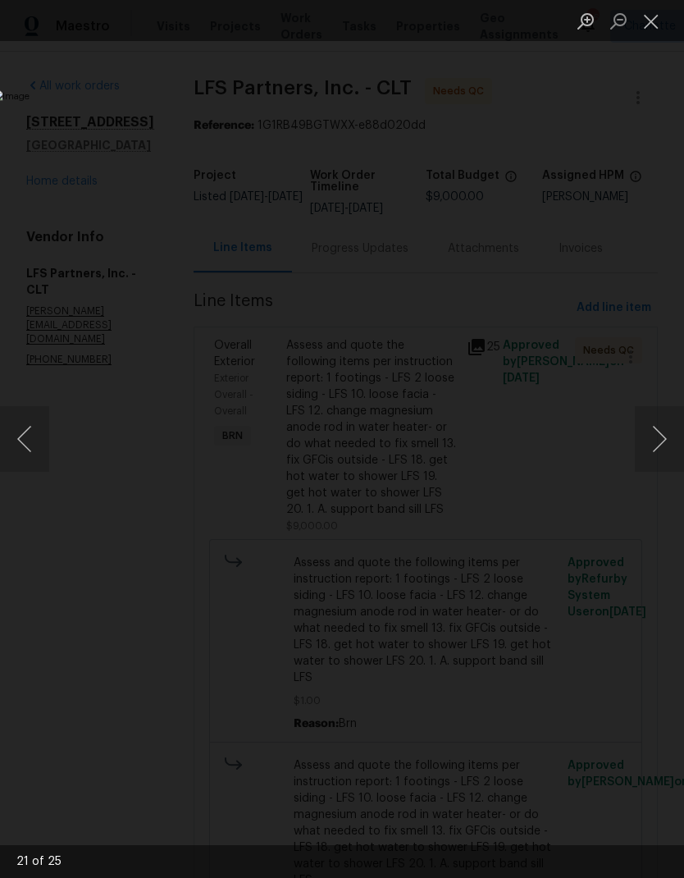
click at [654, 434] on button "Next image" at bounding box center [659, 439] width 49 height 66
click at [654, 435] on button "Next image" at bounding box center [659, 439] width 49 height 66
click at [654, 437] on button "Next image" at bounding box center [659, 439] width 49 height 66
click at [654, 436] on button "Next image" at bounding box center [659, 439] width 49 height 66
click at [645, 34] on button "Close lightbox" at bounding box center [651, 21] width 33 height 29
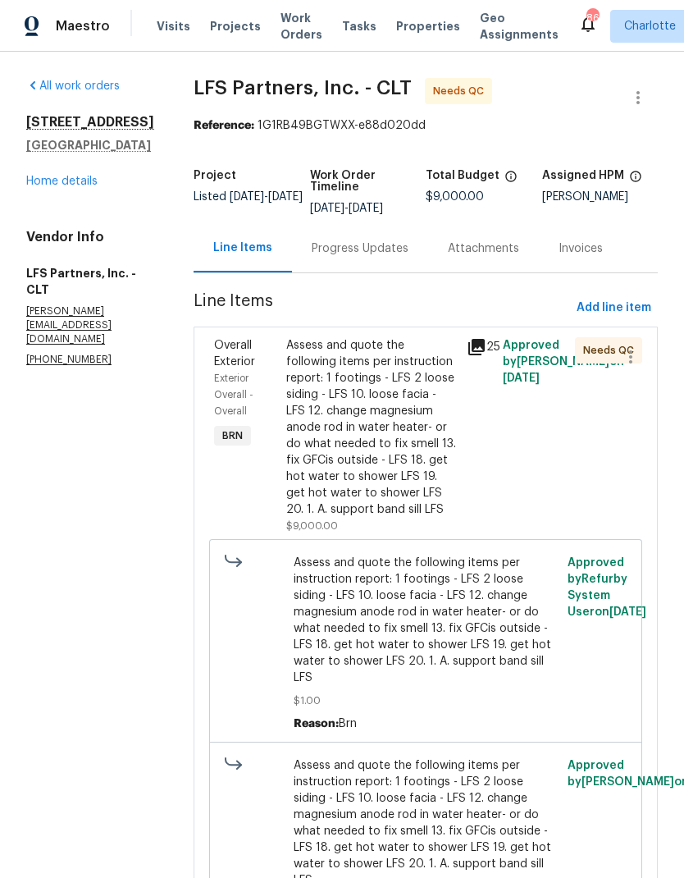
click at [38, 185] on link "Home details" at bounding box center [61, 181] width 71 height 11
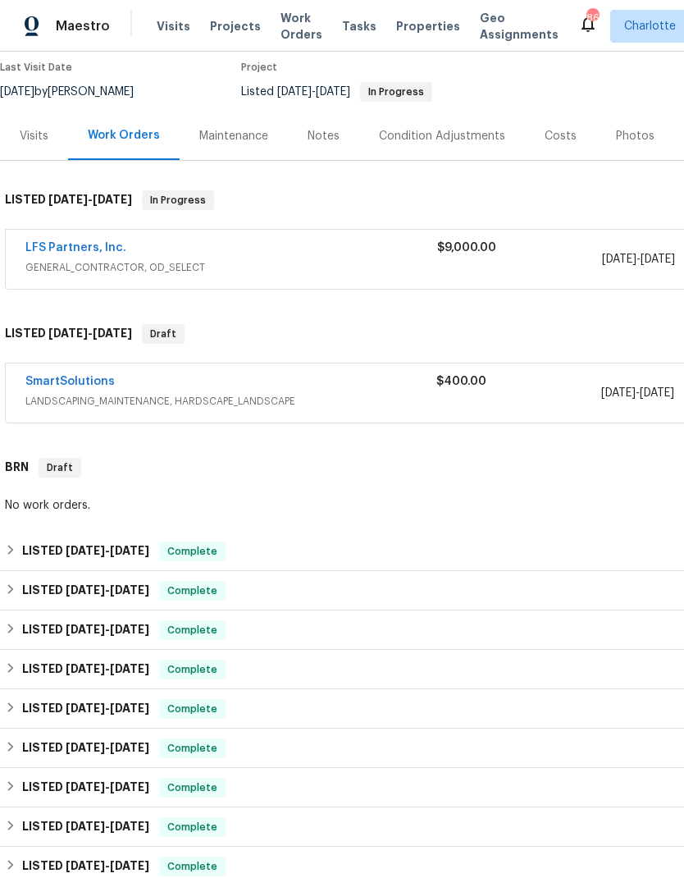
scroll to position [137, 0]
click at [64, 382] on link "SmartSolutions" at bounding box center [69, 381] width 89 height 11
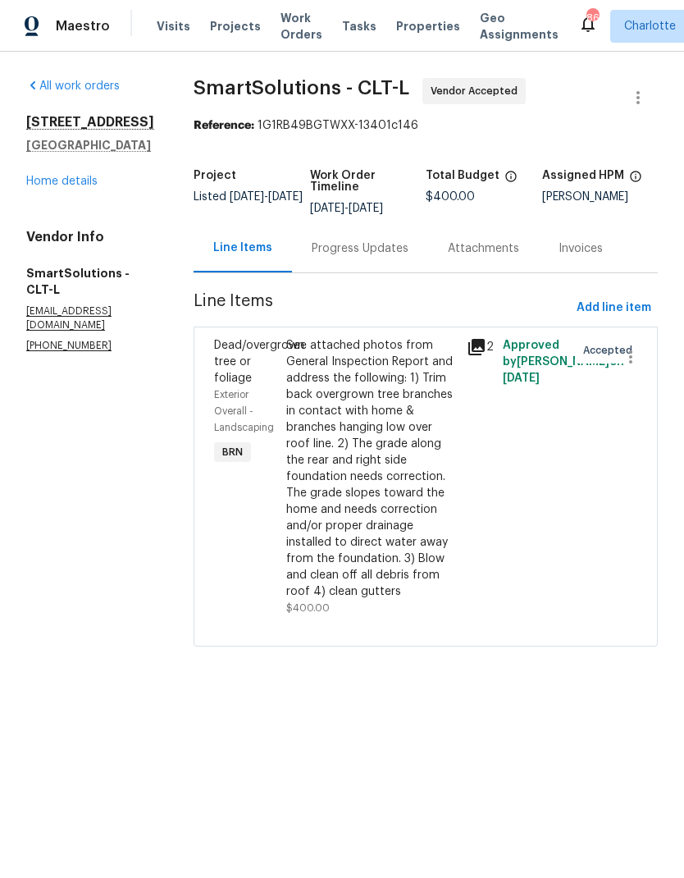
click at [389, 239] on div "Progress Updates" at bounding box center [360, 248] width 136 height 48
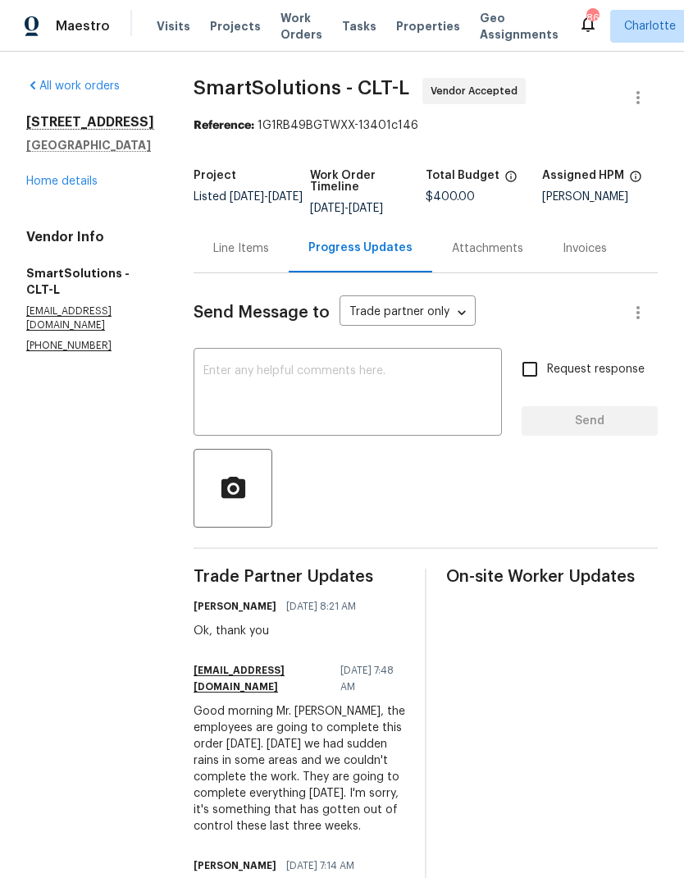
click at [254, 246] on div "Line Items" at bounding box center [241, 248] width 56 height 16
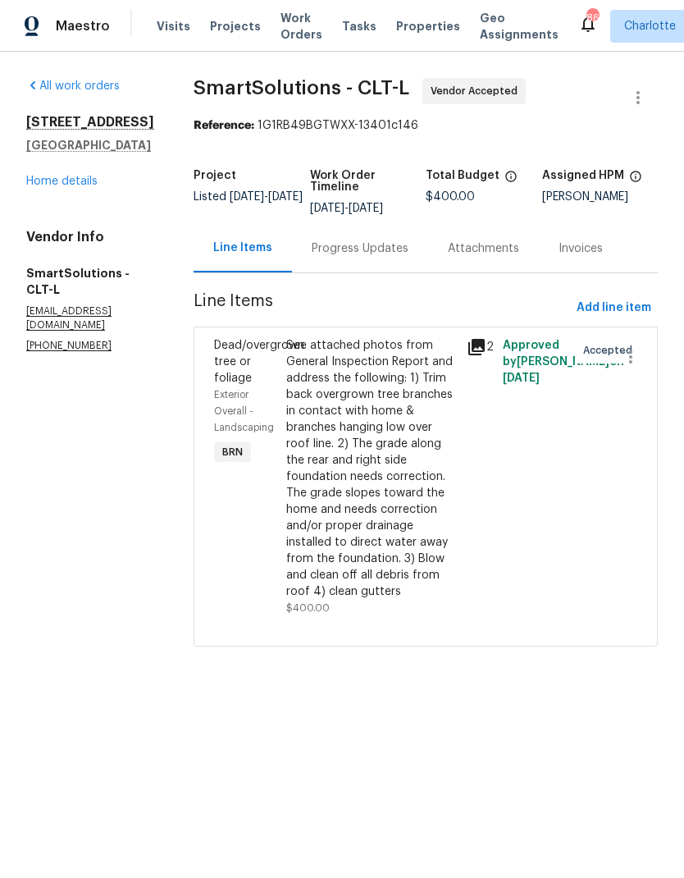
click at [477, 341] on icon at bounding box center [476, 347] width 16 height 16
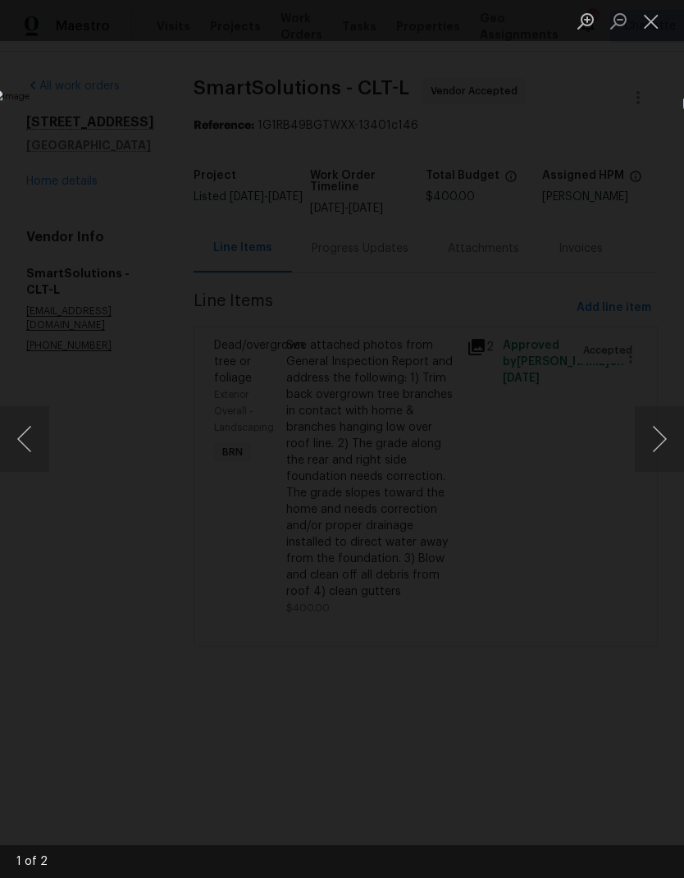
click at [651, 440] on button "Next image" at bounding box center [659, 439] width 49 height 66
click at [530, 290] on img "Lightbox" at bounding box center [264, 438] width 531 height 681
click at [530, 317] on img "Lightbox" at bounding box center [264, 438] width 531 height 681
click at [658, 25] on button "Close lightbox" at bounding box center [651, 21] width 33 height 29
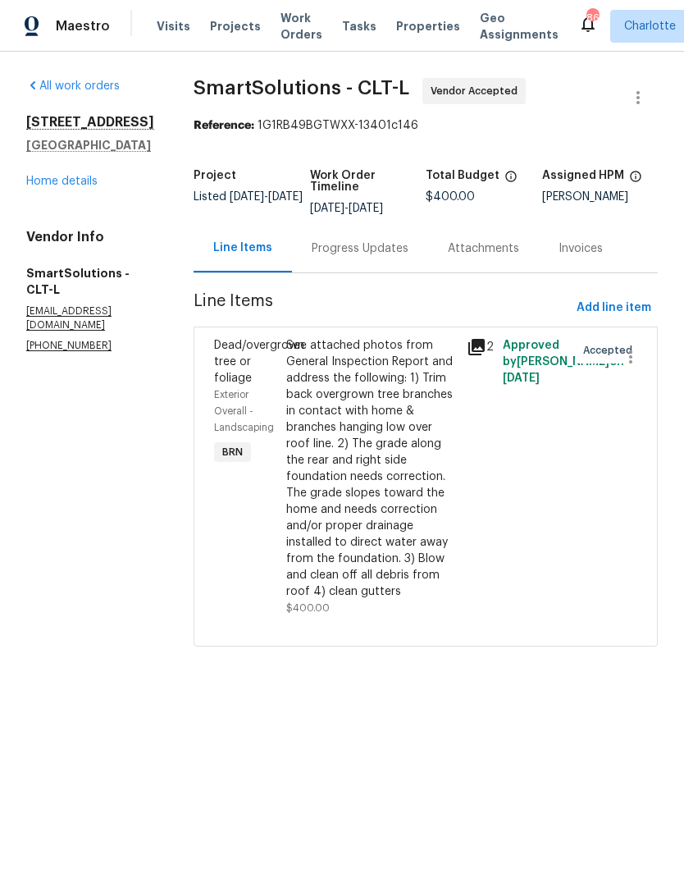
click at [37, 178] on link "Home details" at bounding box center [61, 181] width 71 height 11
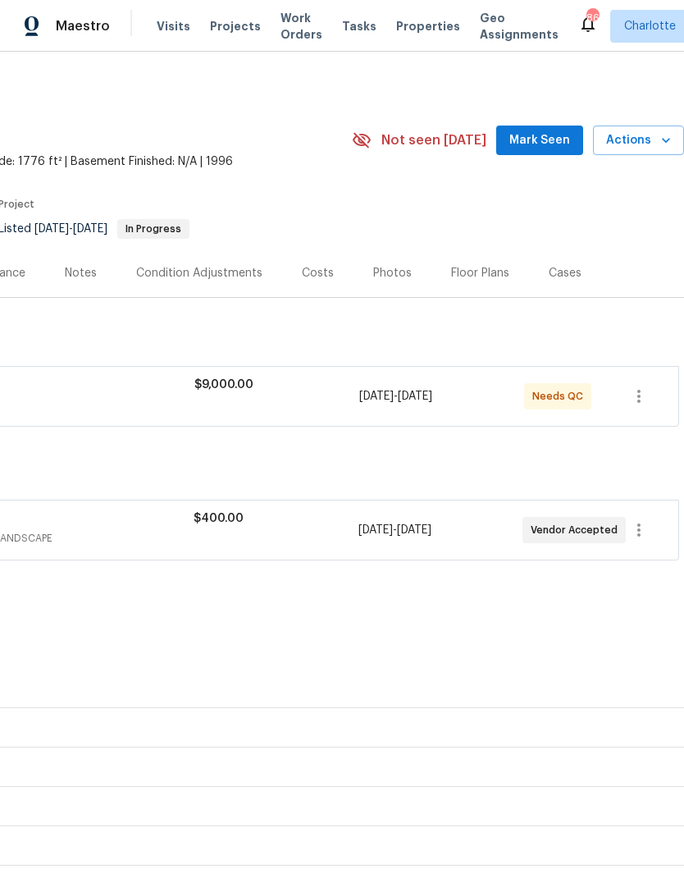
scroll to position [0, 243]
click at [533, 153] on button "Mark Seen" at bounding box center [539, 140] width 87 height 30
click at [311, 280] on div "Costs" at bounding box center [318, 273] width 32 height 16
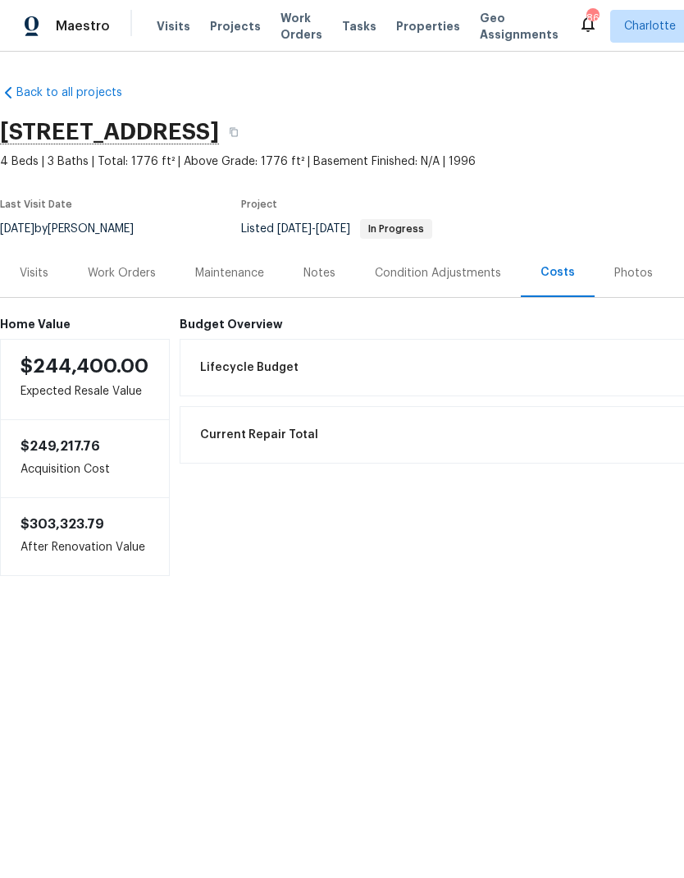
click at [132, 280] on div "Work Orders" at bounding box center [122, 273] width 68 height 16
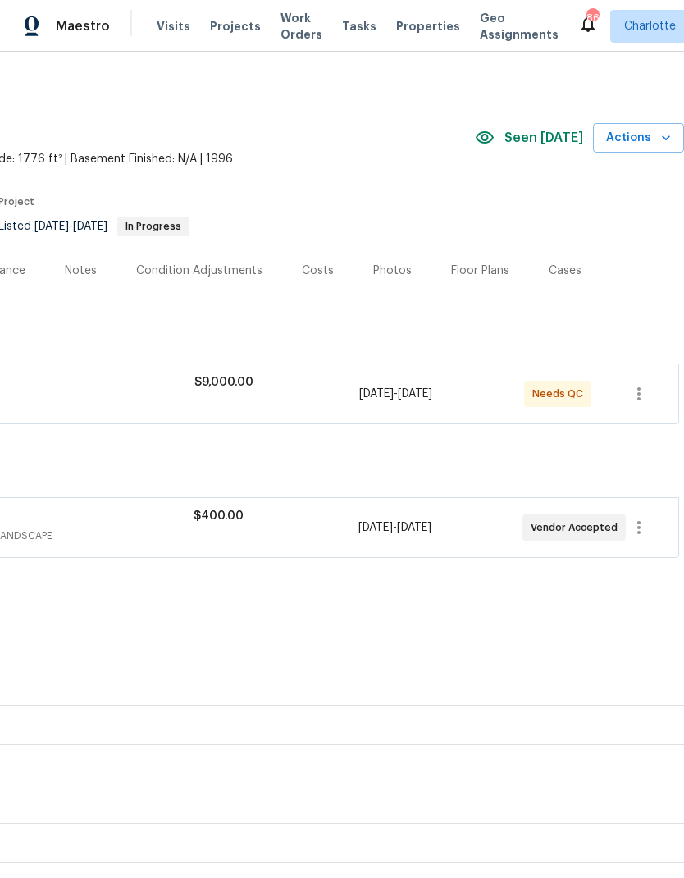
scroll to position [2, 243]
click at [373, 276] on div "Photos" at bounding box center [392, 270] width 39 height 16
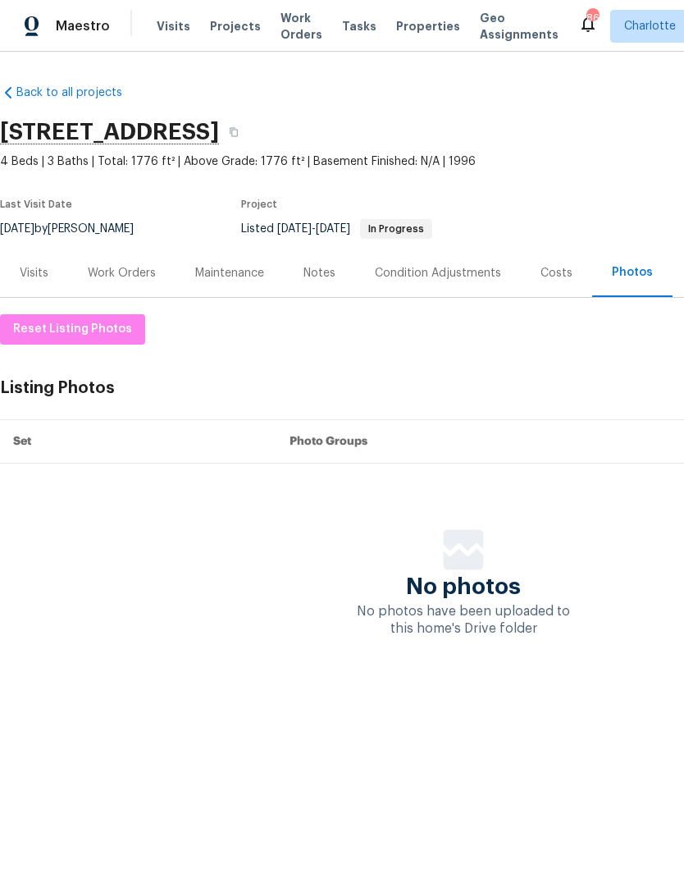
click at [142, 278] on div "Work Orders" at bounding box center [122, 273] width 68 height 16
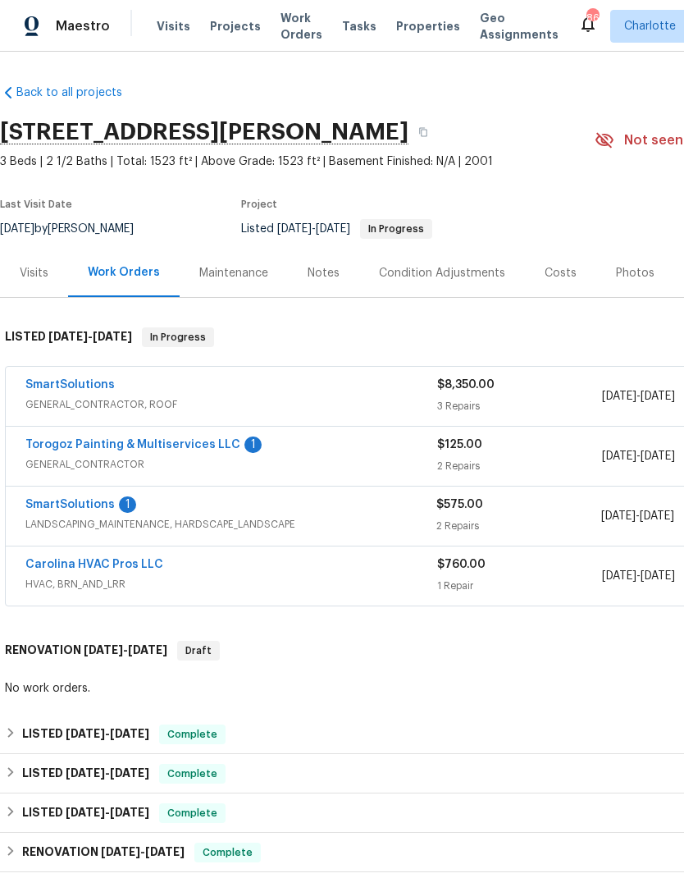
click at [48, 440] on link "Torogoz Painting & Multiservices LLC" at bounding box center [132, 444] width 215 height 11
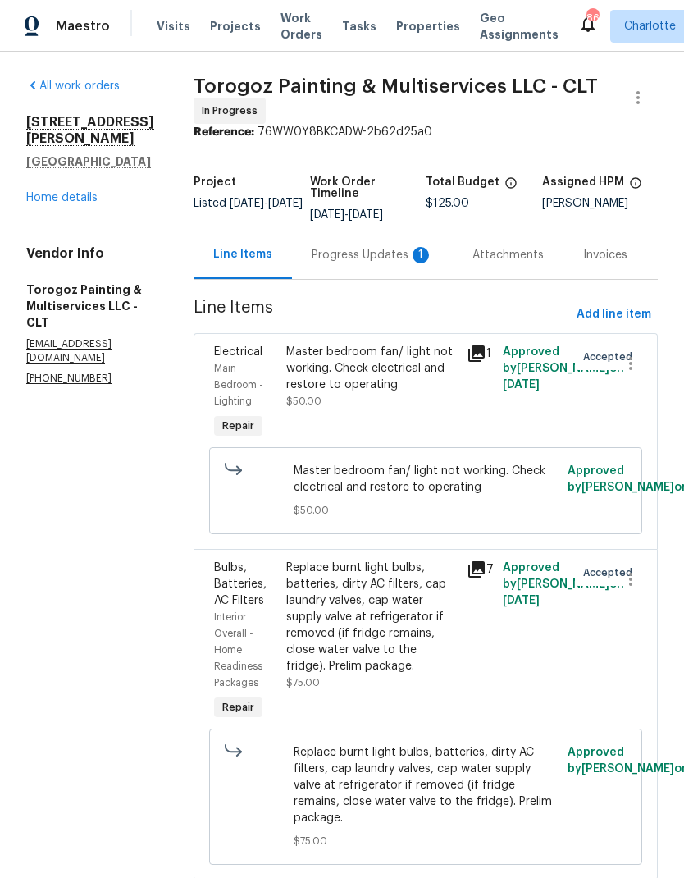
click at [400, 263] on div "Progress Updates 1" at bounding box center [372, 255] width 121 height 16
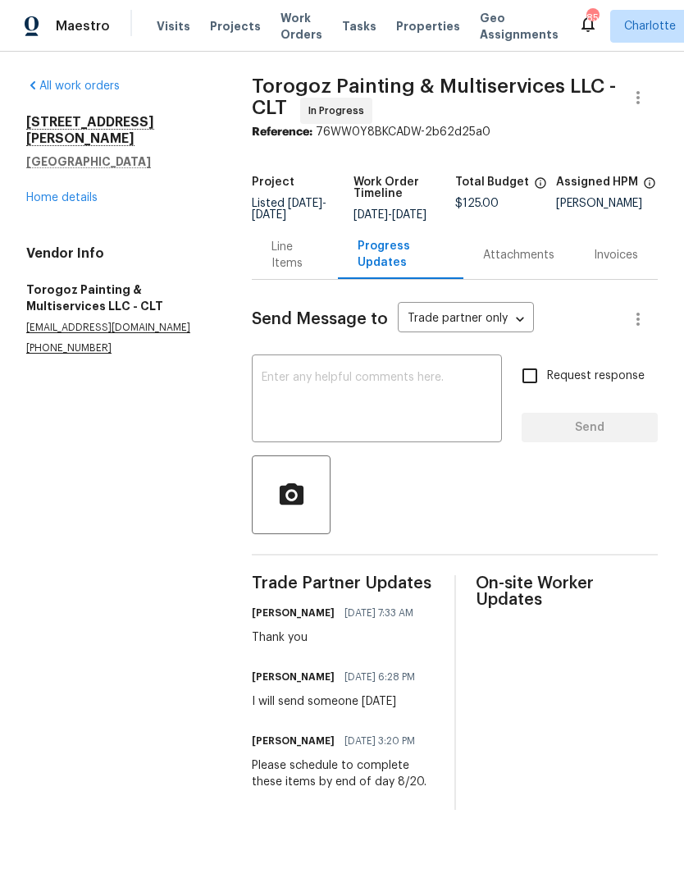
click at [33, 192] on link "Home details" at bounding box center [61, 197] width 71 height 11
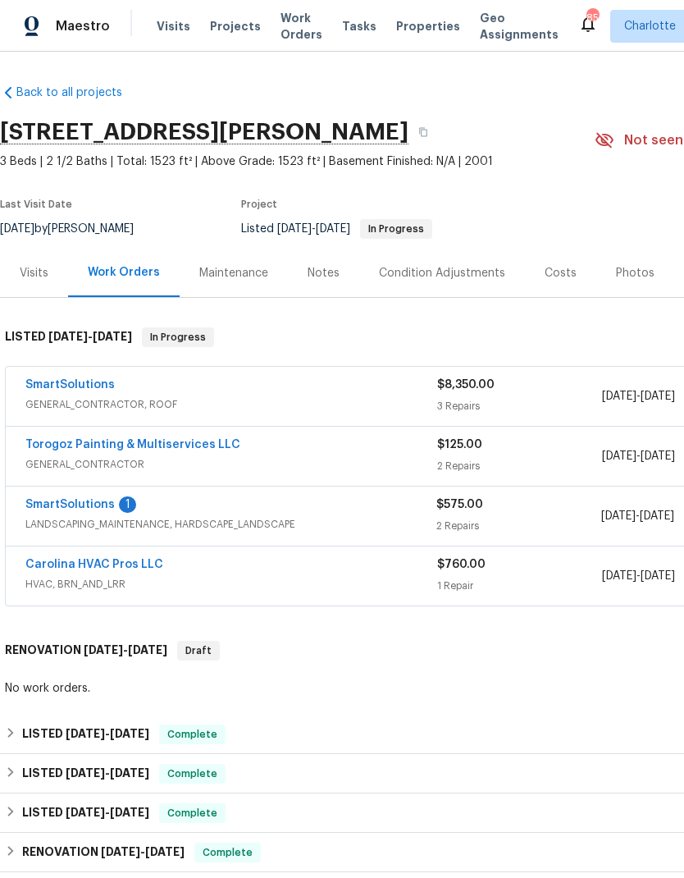
click at [72, 493] on div "SmartSolutions 1 LANDSCAPING_MAINTENANCE, HARDSCAPE_LANDSCAPE $575.00 2 Repairs…" at bounding box center [463, 515] width 915 height 59
click at [78, 500] on link "SmartSolutions" at bounding box center [69, 504] width 89 height 11
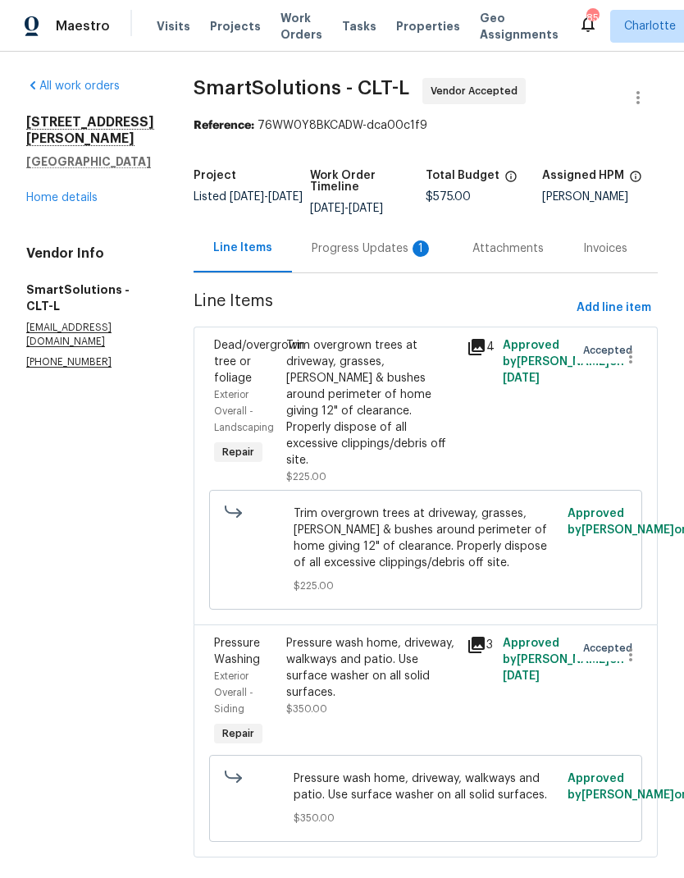
click at [396, 255] on div "Progress Updates 1" at bounding box center [372, 248] width 121 height 16
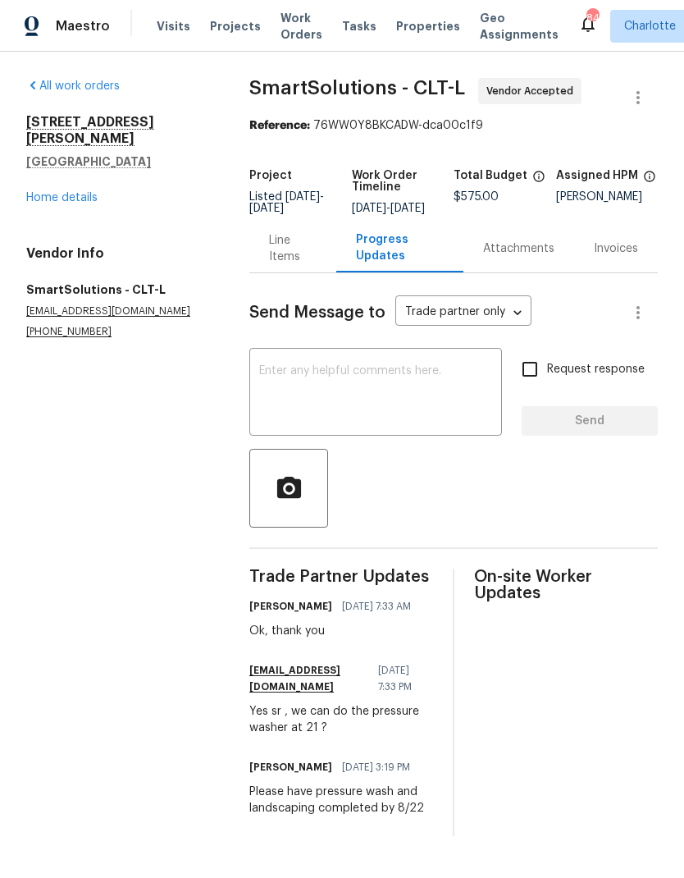
click at [286, 265] on div "Line Items" at bounding box center [293, 248] width 48 height 33
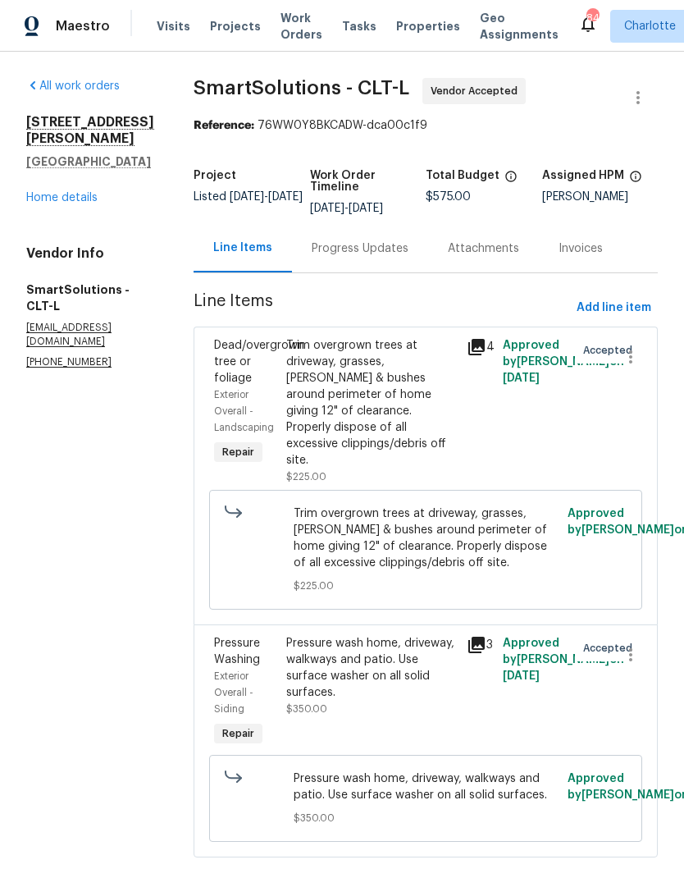
scroll to position [24, 0]
click at [483, 636] on icon at bounding box center [476, 644] width 16 height 16
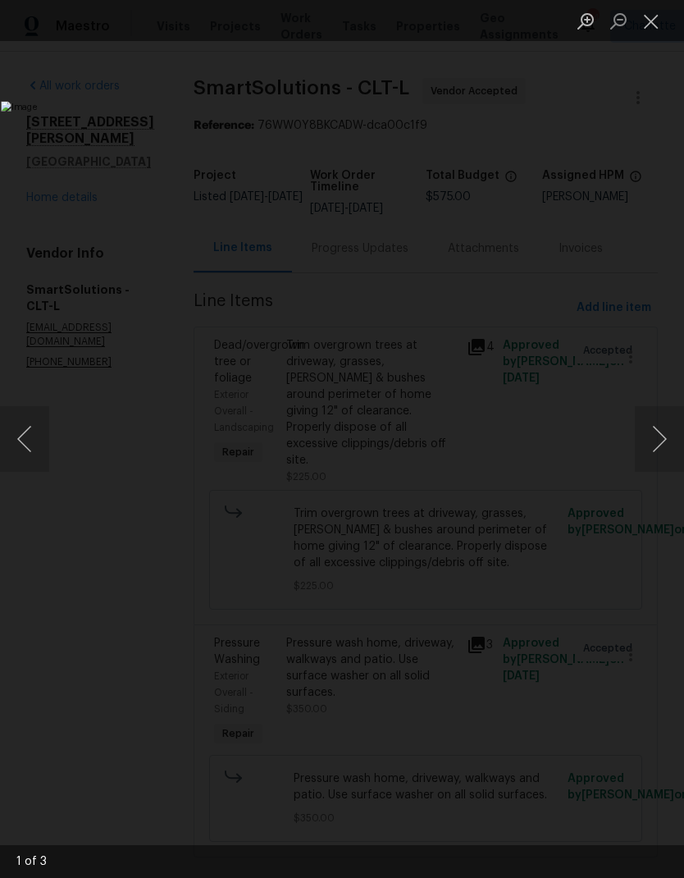
click at [675, 441] on button "Next image" at bounding box center [659, 439] width 49 height 66
click at [667, 434] on button "Next image" at bounding box center [659, 439] width 49 height 66
click at [668, 435] on button "Next image" at bounding box center [659, 439] width 49 height 66
click at [650, 25] on button "Close lightbox" at bounding box center [651, 21] width 33 height 29
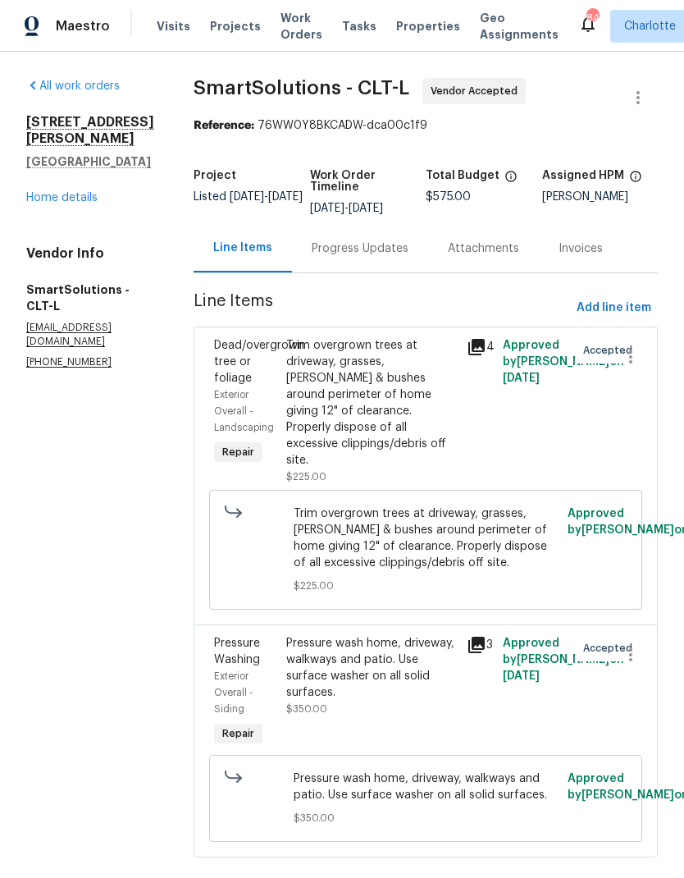
click at [33, 192] on link "Home details" at bounding box center [61, 197] width 71 height 11
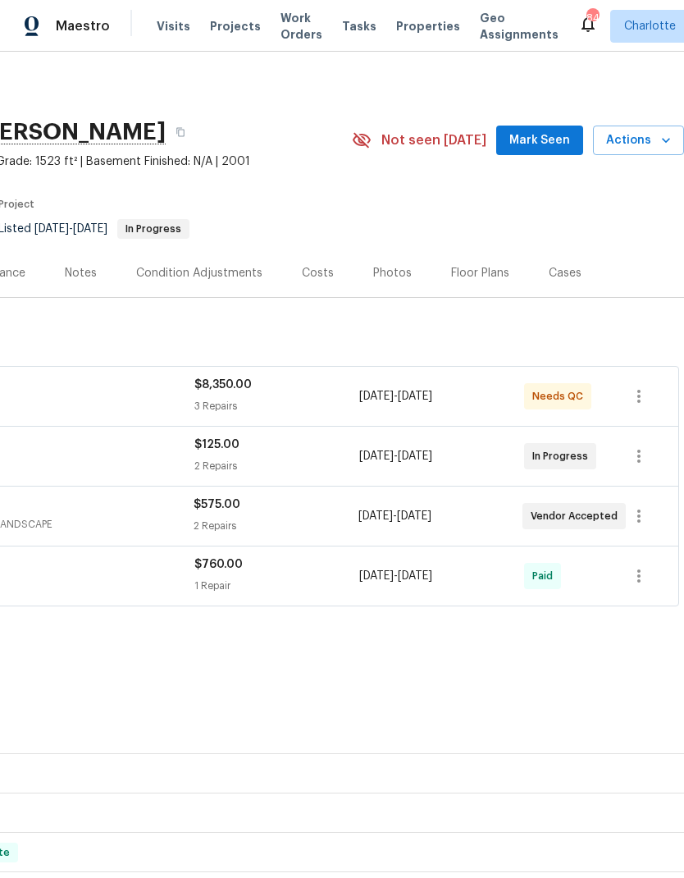
scroll to position [0, 243]
click at [548, 130] on span "Mark Seen" at bounding box center [539, 140] width 61 height 21
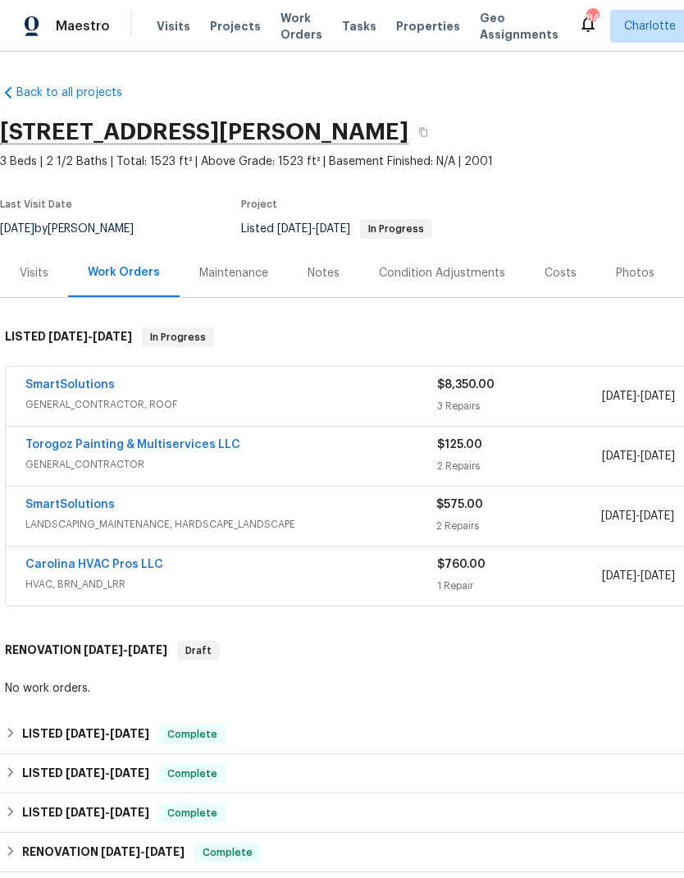
scroll to position [0, 0]
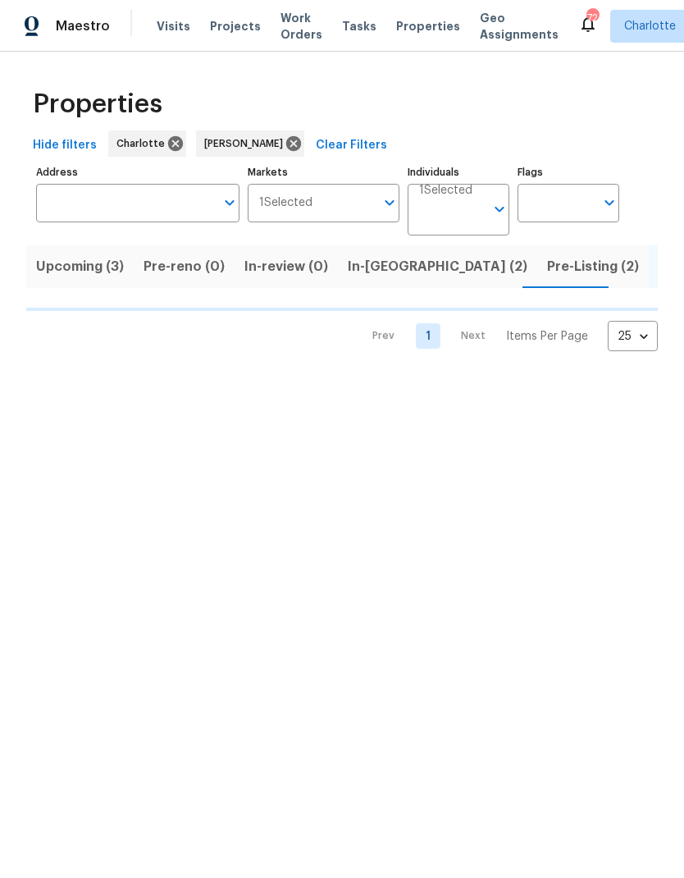
scroll to position [0, 34]
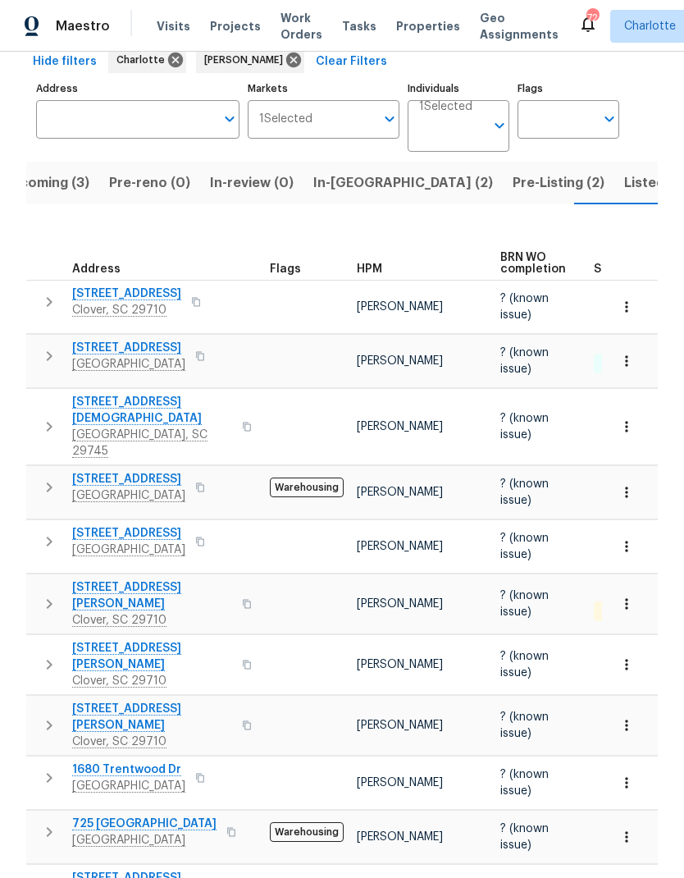
scroll to position [83, 0]
click at [624, 189] on span "Listed (25)" at bounding box center [659, 183] width 70 height 23
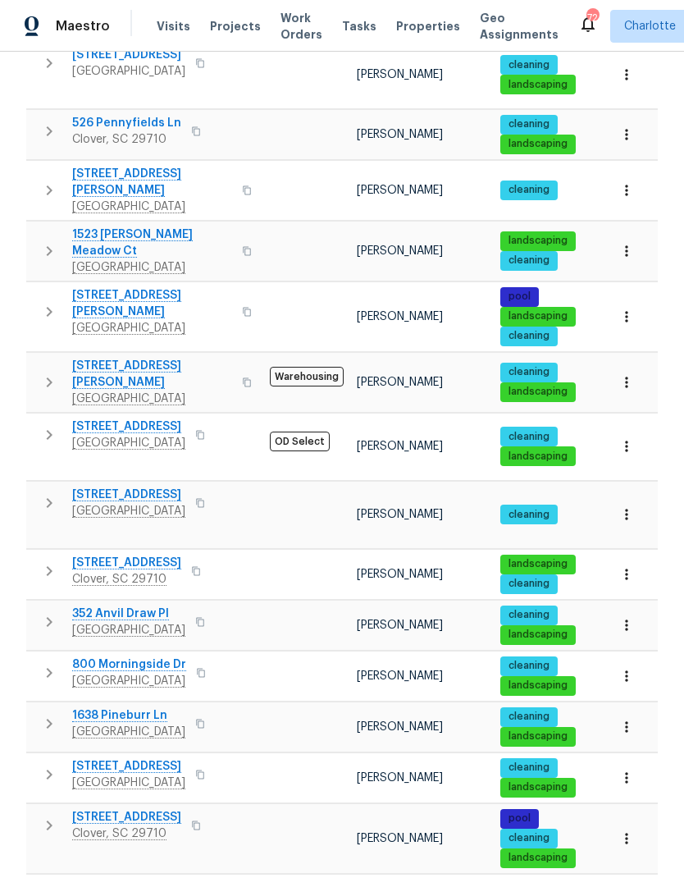
scroll to position [842, 0]
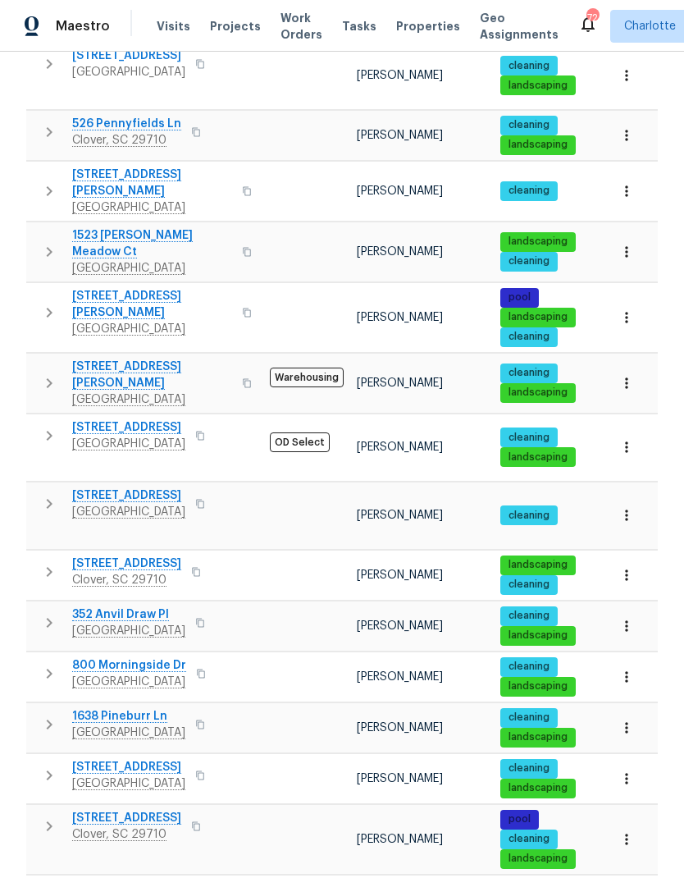
click at [627, 722] on icon "button" at bounding box center [626, 727] width 2 height 11
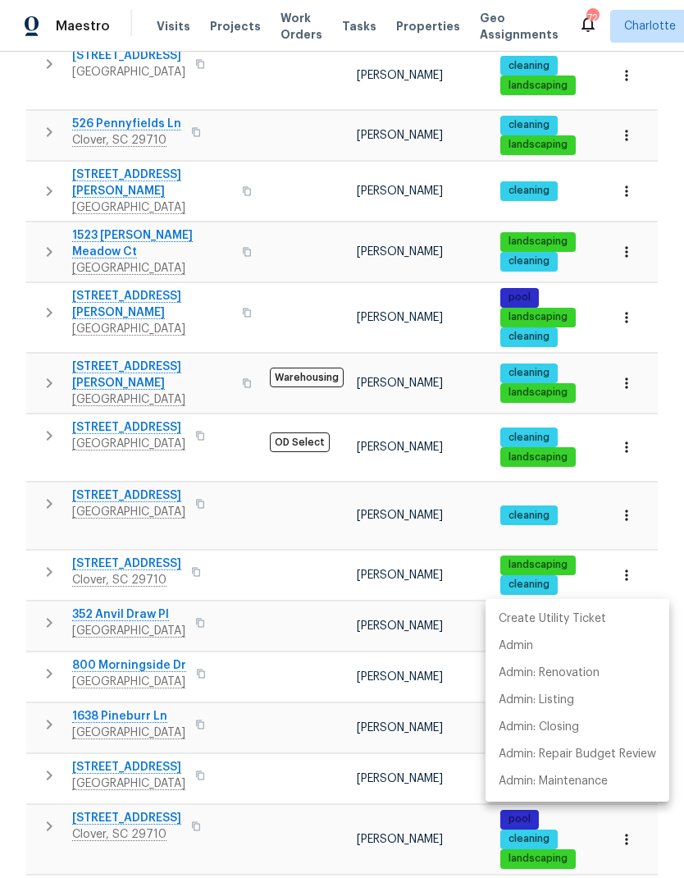
click at [49, 577] on div at bounding box center [342, 439] width 684 height 878
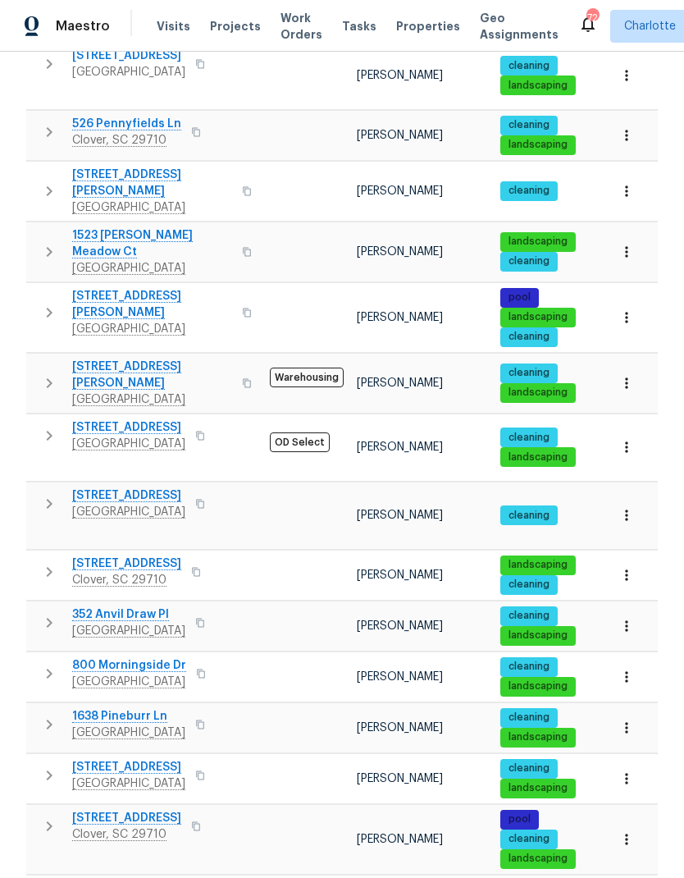
click at [51, 714] on icon "button" at bounding box center [49, 724] width 20 height 20
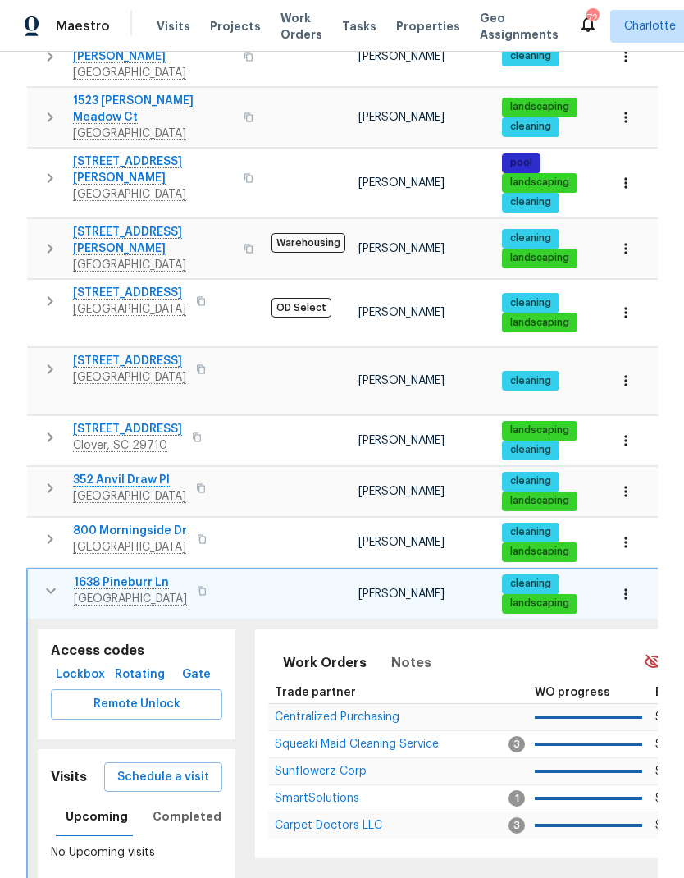
scroll to position [975, 0]
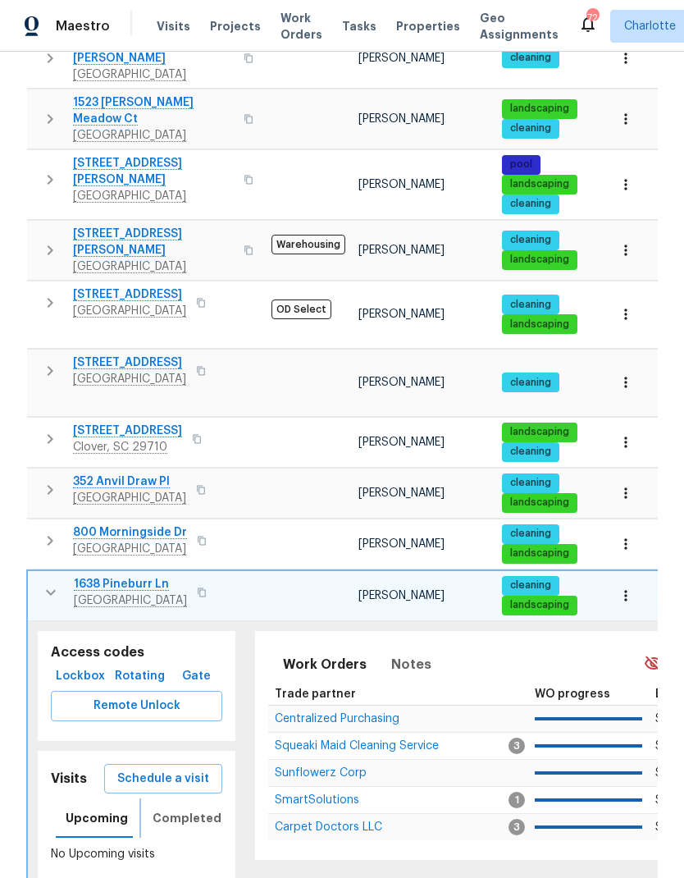
click at [171, 808] on span "Completed" at bounding box center [187, 818] width 69 height 21
click at [131, 666] on span "Rotating" at bounding box center [139, 676] width 47 height 21
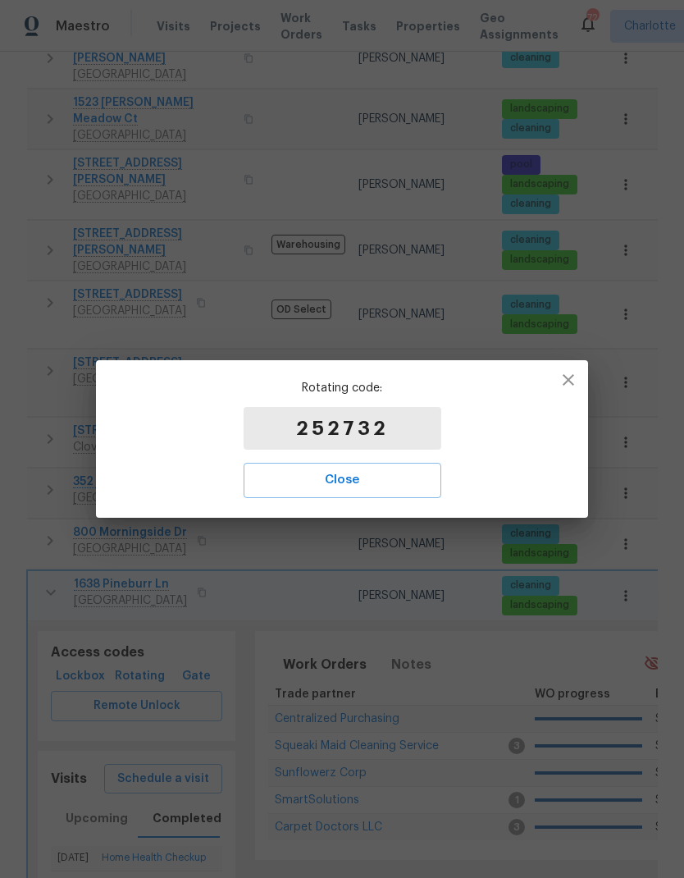
click at [567, 376] on icon "button" at bounding box center [569, 380] width 20 height 20
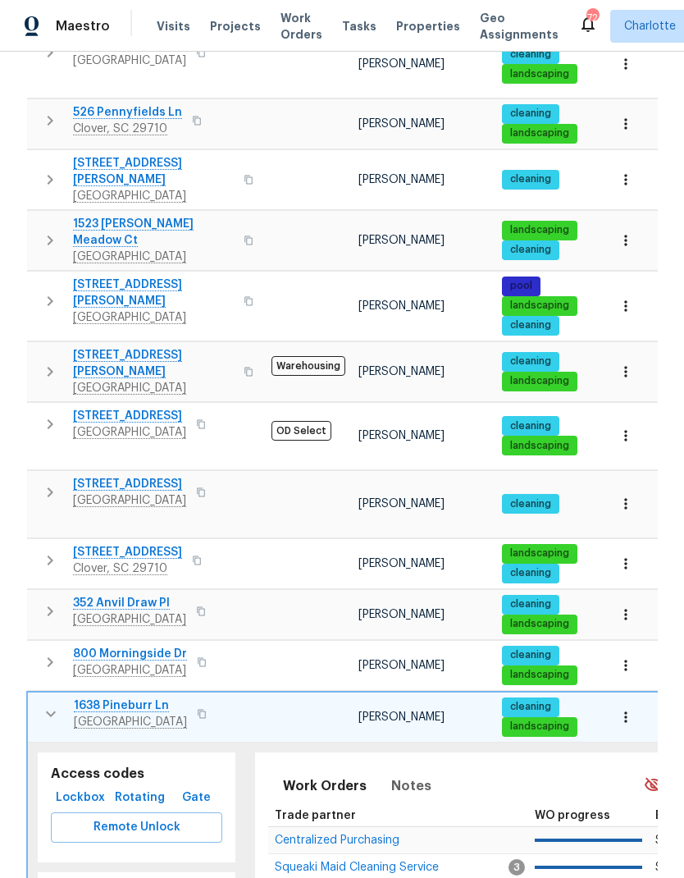
scroll to position [847, 0]
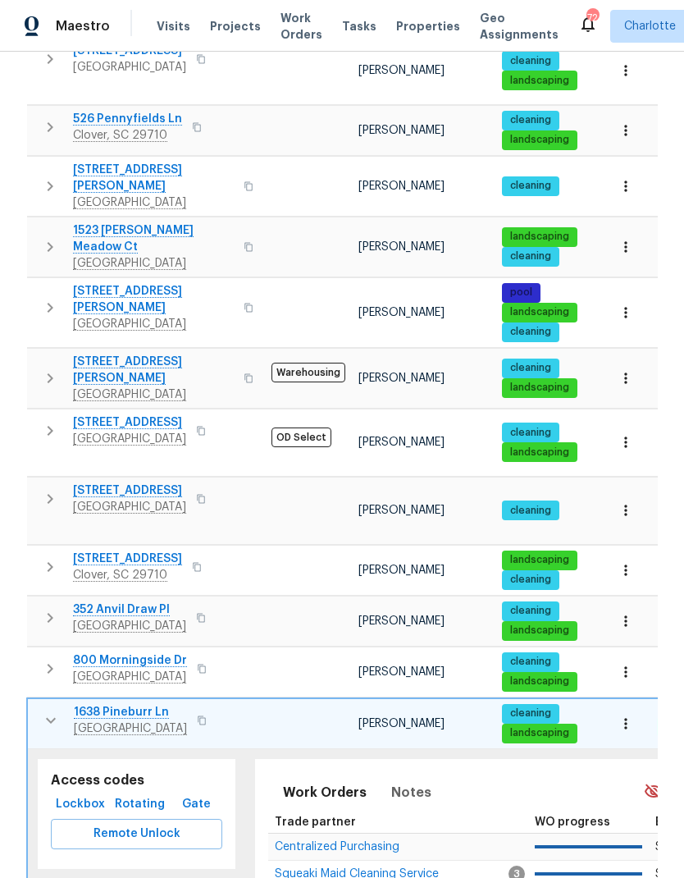
click at [44, 710] on icon "button" at bounding box center [51, 720] width 20 height 20
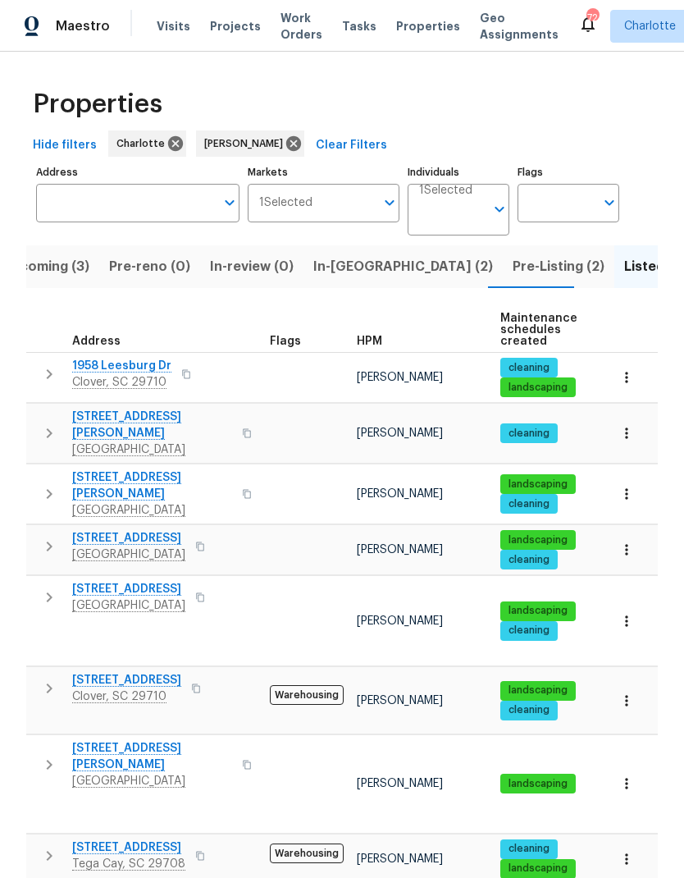
scroll to position [0, 0]
click at [62, 279] on button "Upcoming (3)" at bounding box center [45, 266] width 107 height 43
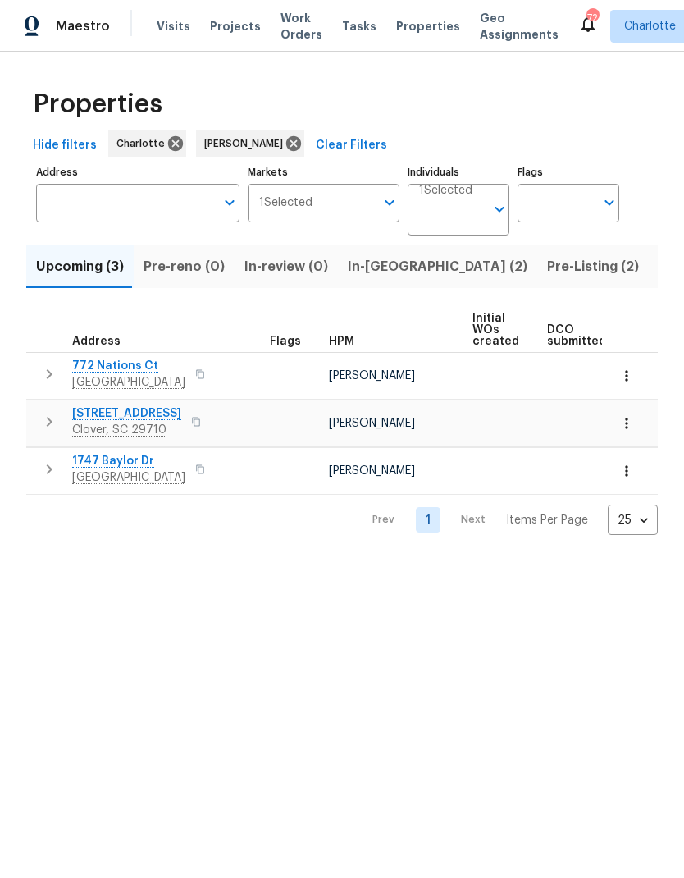
click at [376, 268] on span "In-reno (2)" at bounding box center [438, 266] width 180 height 23
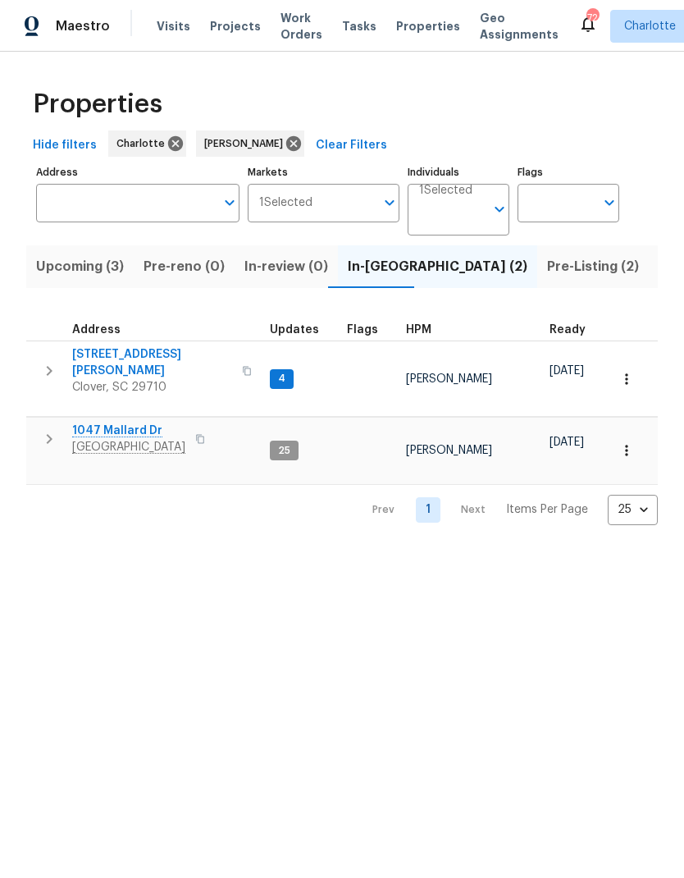
click at [547, 266] on span "Pre-Listing (2)" at bounding box center [593, 266] width 92 height 23
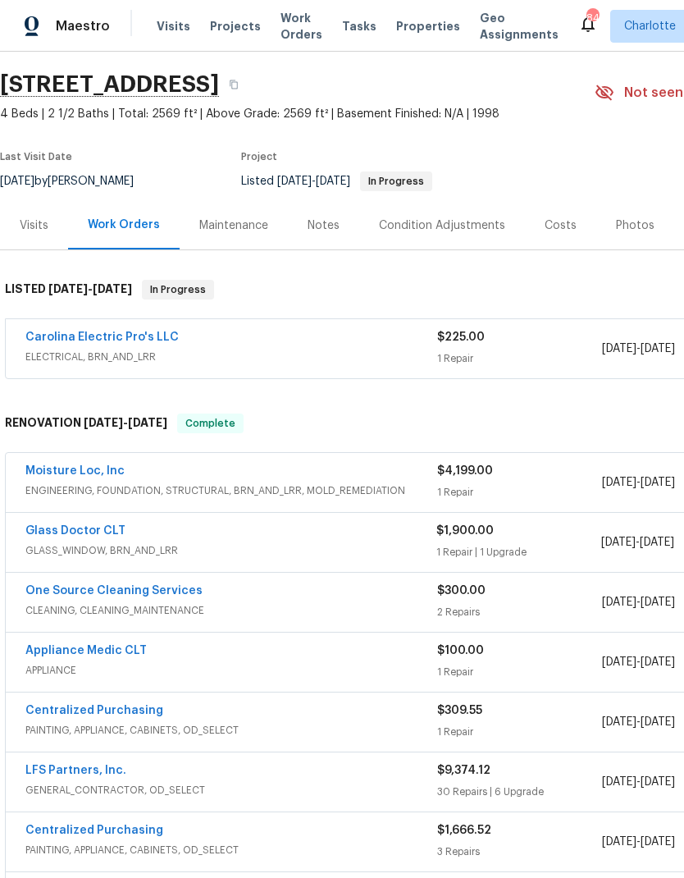
scroll to position [48, 0]
click at [100, 476] on link "Moisture Loc, Inc" at bounding box center [74, 470] width 99 height 11
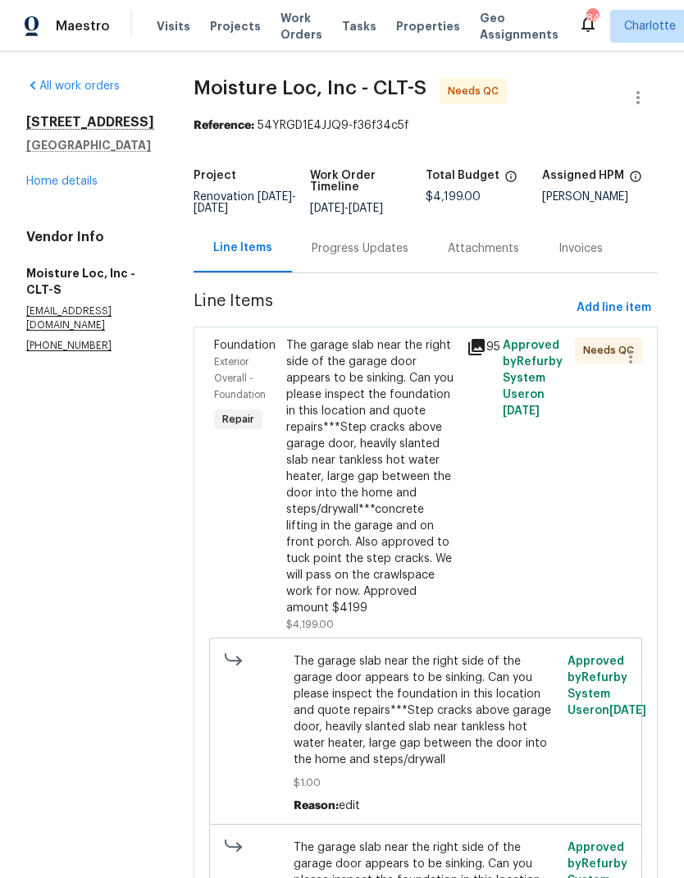
click at [477, 346] on icon at bounding box center [476, 347] width 16 height 16
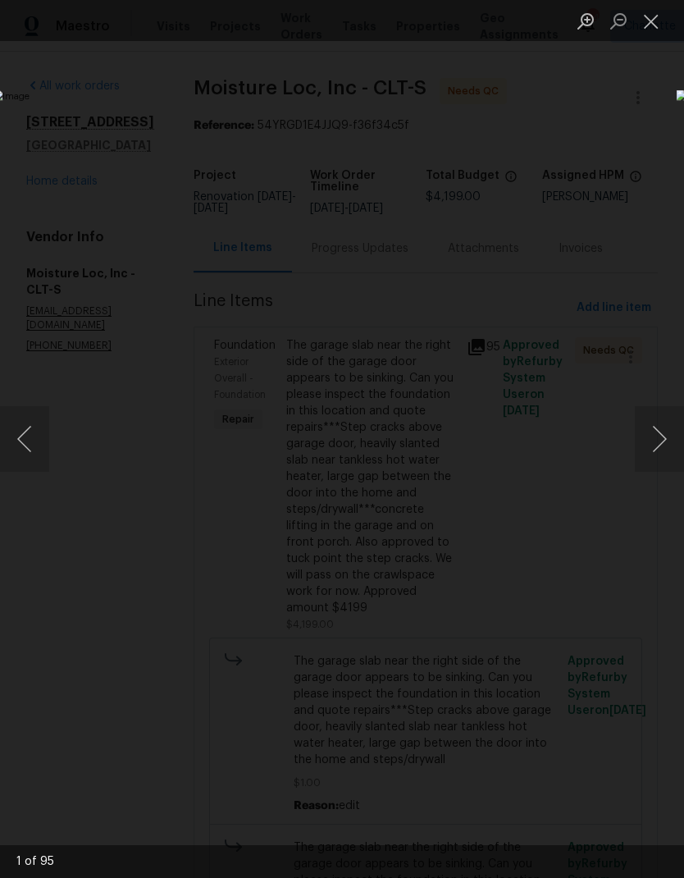
click at [658, 431] on button "Next image" at bounding box center [659, 439] width 49 height 66
click at [661, 429] on button "Next image" at bounding box center [659, 439] width 49 height 66
click at [664, 426] on button "Next image" at bounding box center [659, 439] width 49 height 66
click at [660, 426] on button "Next image" at bounding box center [659, 439] width 49 height 66
click at [662, 426] on button "Next image" at bounding box center [659, 439] width 49 height 66
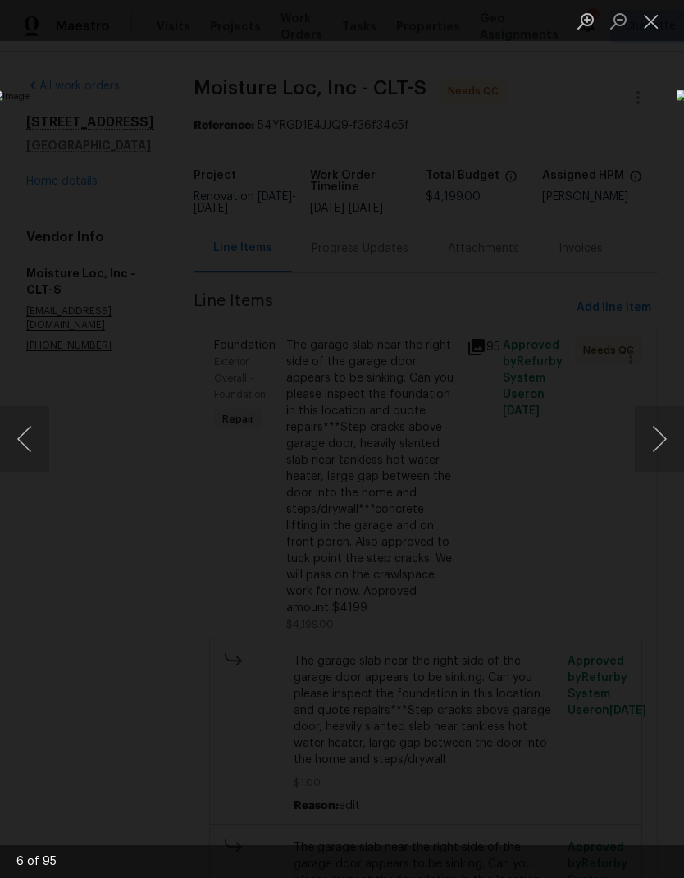
click at [660, 429] on button "Next image" at bounding box center [659, 439] width 49 height 66
click at [662, 427] on button "Next image" at bounding box center [659, 439] width 49 height 66
click at [665, 425] on button "Next image" at bounding box center [659, 439] width 49 height 66
click at [666, 423] on button "Next image" at bounding box center [659, 439] width 49 height 66
click at [664, 422] on button "Next image" at bounding box center [659, 439] width 49 height 66
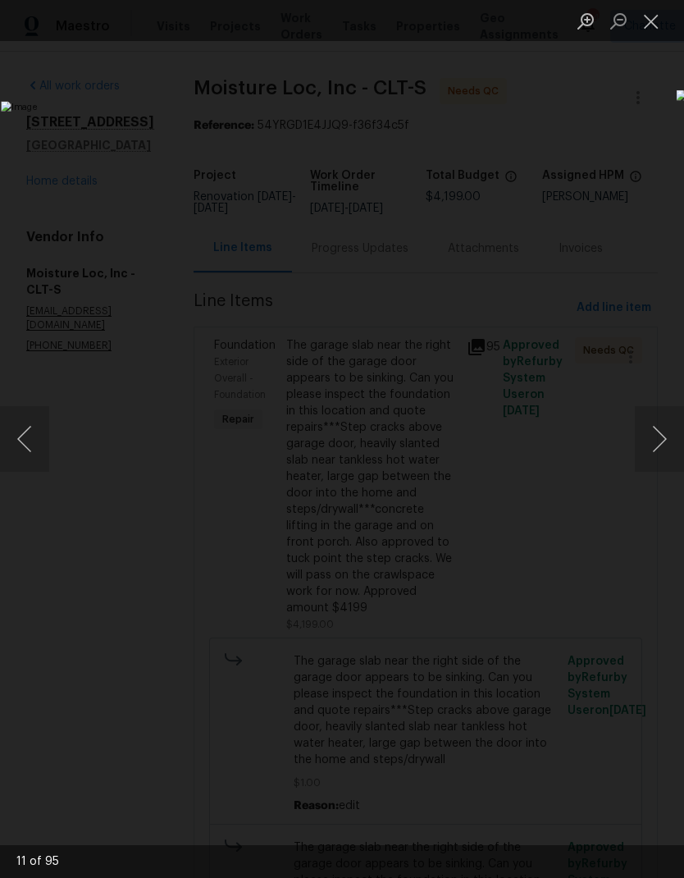
click at [664, 424] on button "Next image" at bounding box center [659, 439] width 49 height 66
click at [665, 421] on button "Next image" at bounding box center [659, 439] width 49 height 66
click at [666, 421] on button "Next image" at bounding box center [659, 439] width 49 height 66
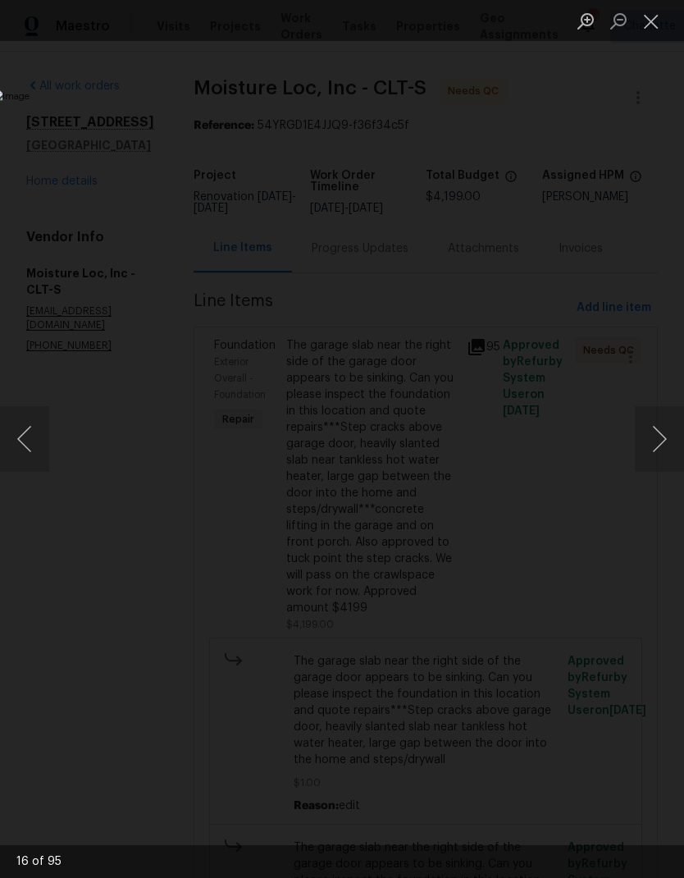
click at [665, 421] on button "Next image" at bounding box center [659, 439] width 49 height 66
click at [667, 422] on button "Next image" at bounding box center [659, 439] width 49 height 66
click at [662, 426] on button "Next image" at bounding box center [659, 439] width 49 height 66
click at [665, 426] on button "Next image" at bounding box center [659, 439] width 49 height 66
click at [663, 429] on button "Next image" at bounding box center [659, 439] width 49 height 66
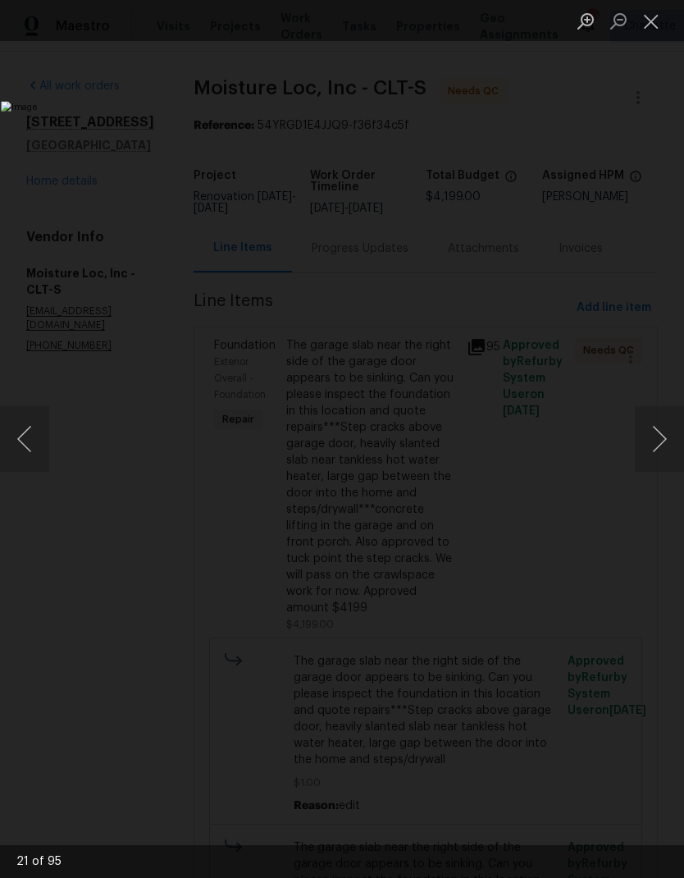
click at [663, 429] on button "Next image" at bounding box center [659, 439] width 49 height 66
click at [662, 431] on button "Next image" at bounding box center [659, 439] width 49 height 66
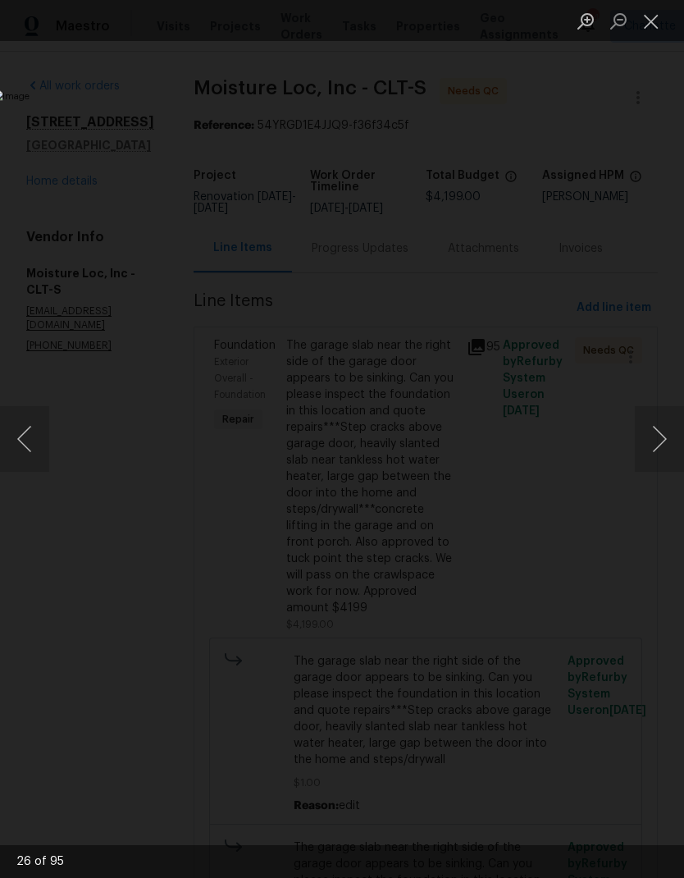
click at [663, 431] on button "Next image" at bounding box center [659, 439] width 49 height 66
click at [662, 431] on button "Next image" at bounding box center [659, 439] width 49 height 66
click at [664, 431] on button "Next image" at bounding box center [659, 439] width 49 height 66
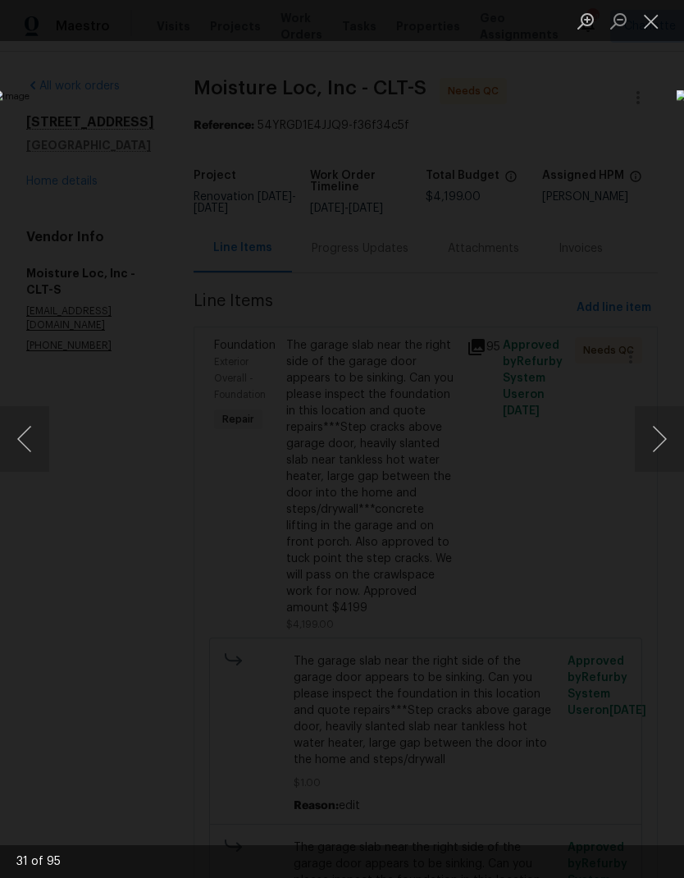
click at [664, 431] on button "Next image" at bounding box center [659, 439] width 49 height 66
click at [664, 430] on button "Next image" at bounding box center [659, 439] width 49 height 66
click at [666, 428] on button "Next image" at bounding box center [659, 439] width 49 height 66
click at [672, 427] on button "Next image" at bounding box center [659, 439] width 49 height 66
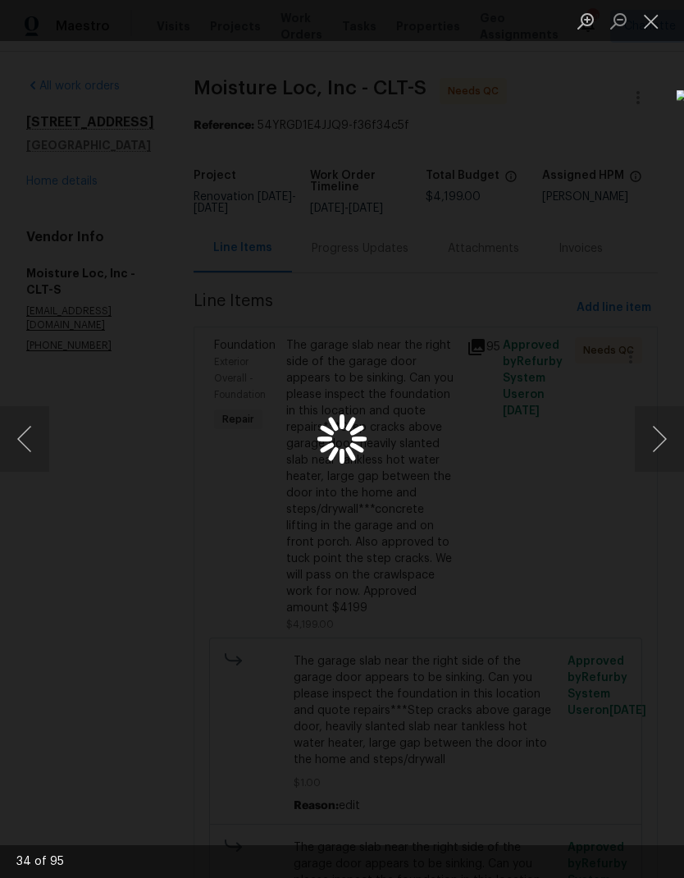
click at [671, 427] on button "Next image" at bounding box center [659, 439] width 49 height 66
click at [664, 430] on button "Next image" at bounding box center [659, 439] width 49 height 66
click at [662, 433] on button "Next image" at bounding box center [659, 439] width 49 height 66
click at [663, 435] on button "Next image" at bounding box center [659, 439] width 49 height 66
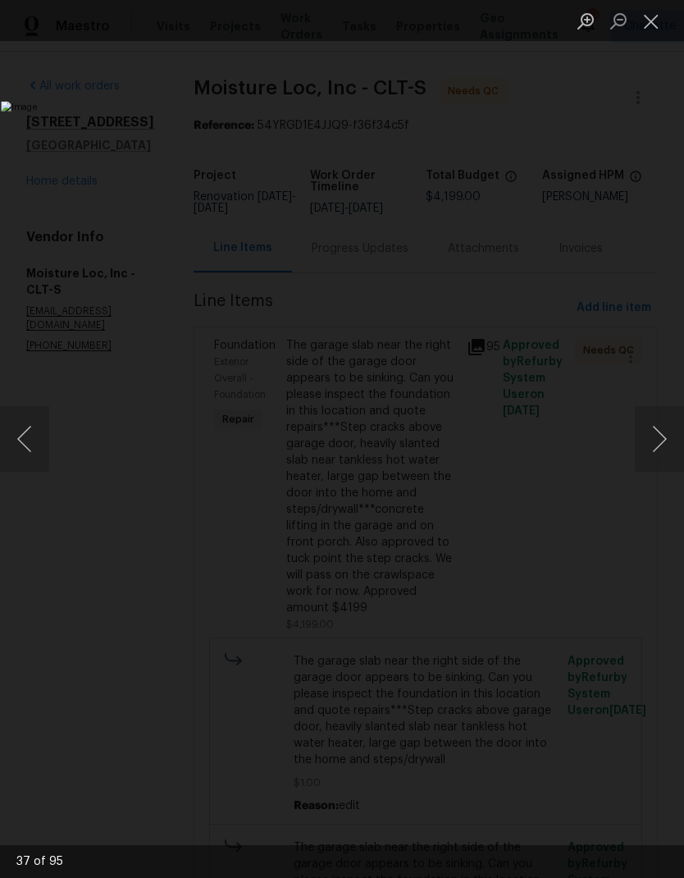
click at [662, 434] on button "Next image" at bounding box center [659, 439] width 49 height 66
click at [663, 433] on button "Next image" at bounding box center [659, 439] width 49 height 66
click at [663, 432] on button "Next image" at bounding box center [659, 439] width 49 height 66
click at [662, 432] on button "Next image" at bounding box center [659, 439] width 49 height 66
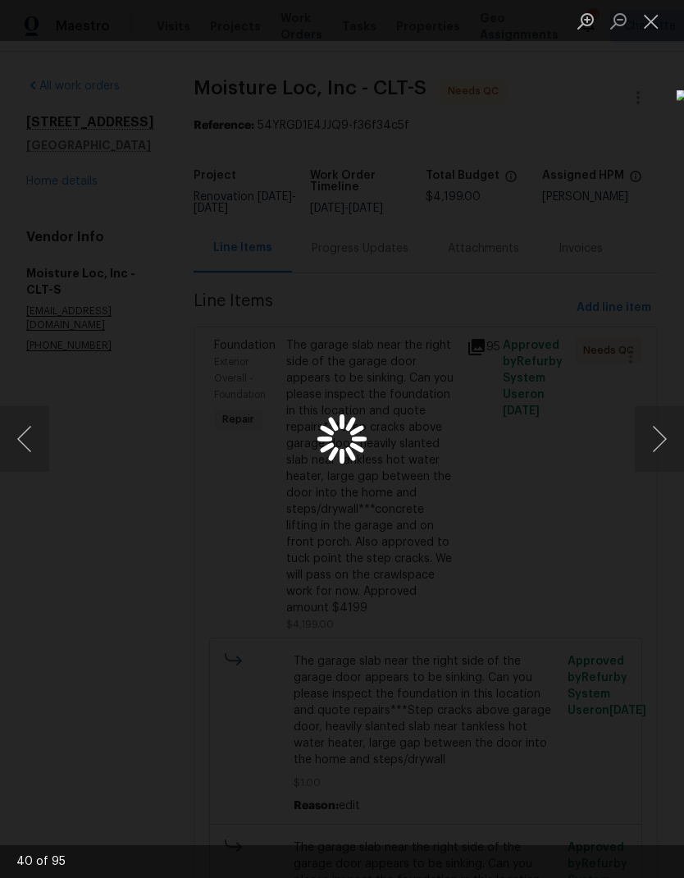
click at [662, 432] on button "Next image" at bounding box center [659, 439] width 49 height 66
click at [660, 433] on button "Next image" at bounding box center [659, 439] width 49 height 66
click at [661, 433] on button "Next image" at bounding box center [659, 439] width 49 height 66
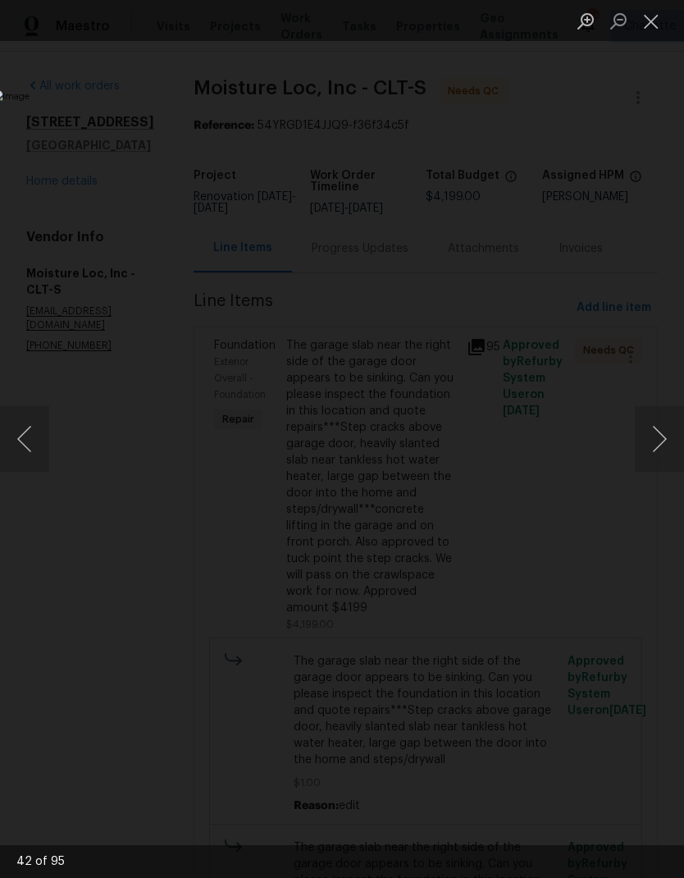
click at [660, 432] on button "Next image" at bounding box center [659, 439] width 49 height 66
click at [662, 432] on button "Next image" at bounding box center [659, 439] width 49 height 66
click at [661, 434] on button "Next image" at bounding box center [659, 439] width 49 height 66
click at [661, 433] on button "Next image" at bounding box center [659, 439] width 49 height 66
click at [661, 436] on button "Next image" at bounding box center [659, 439] width 49 height 66
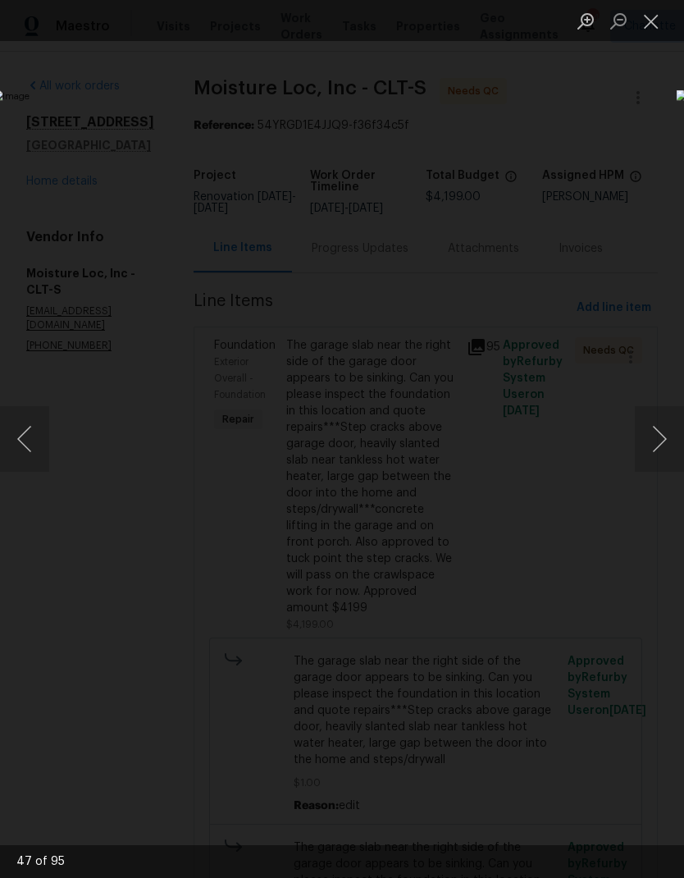
click at [662, 436] on button "Next image" at bounding box center [659, 439] width 49 height 66
click at [662, 435] on button "Next image" at bounding box center [659, 439] width 49 height 66
click at [662, 436] on button "Next image" at bounding box center [659, 439] width 49 height 66
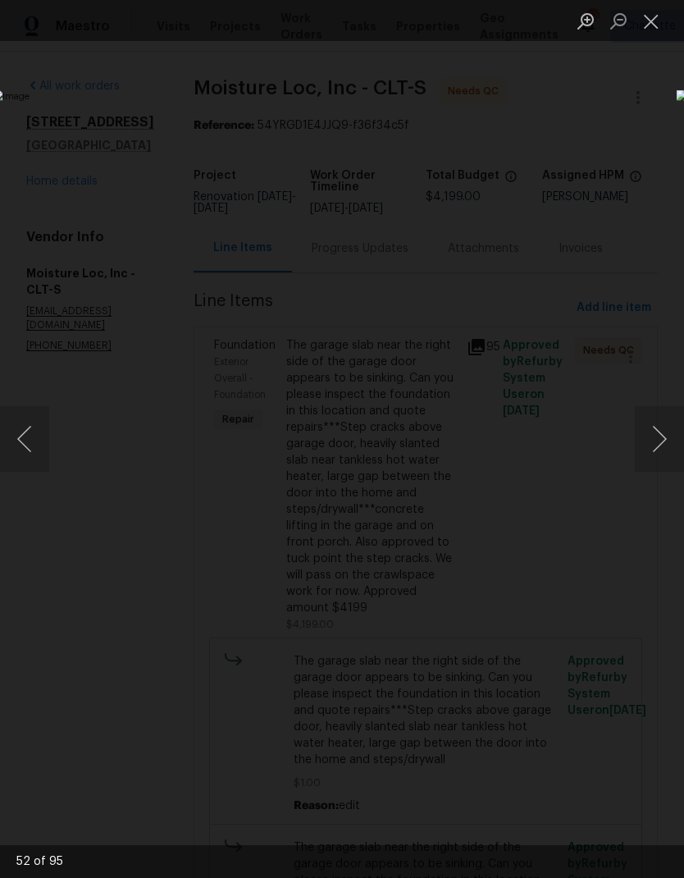
click at [663, 434] on button "Next image" at bounding box center [659, 439] width 49 height 66
click at [663, 432] on button "Next image" at bounding box center [659, 439] width 49 height 66
click at [662, 434] on button "Next image" at bounding box center [659, 439] width 49 height 66
click at [663, 434] on button "Next image" at bounding box center [659, 439] width 49 height 66
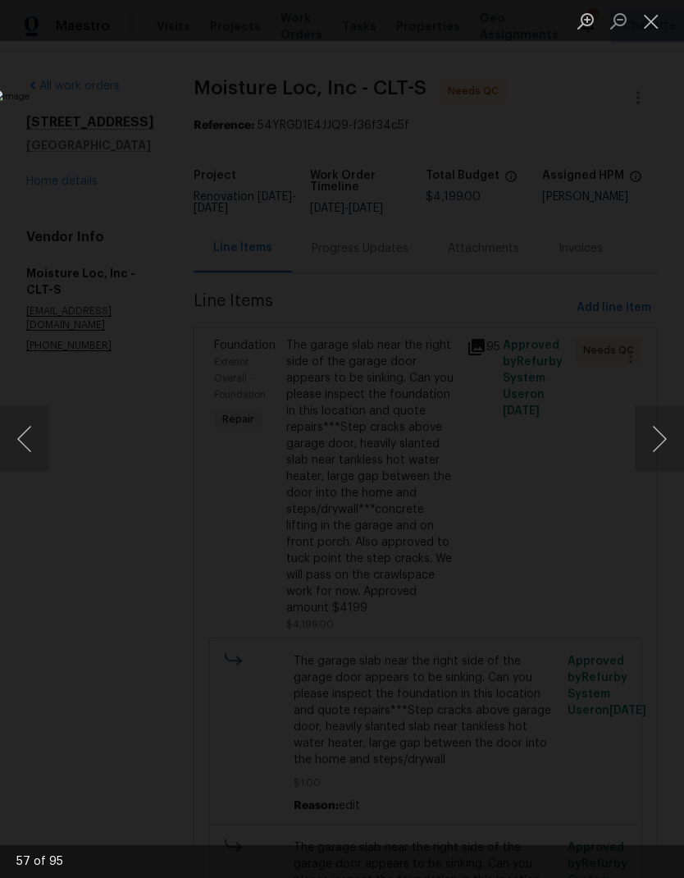
click at [663, 433] on button "Next image" at bounding box center [659, 439] width 49 height 66
click at [663, 431] on button "Next image" at bounding box center [659, 439] width 49 height 66
click at [665, 430] on button "Next image" at bounding box center [659, 439] width 49 height 66
click at [666, 431] on button "Next image" at bounding box center [659, 439] width 49 height 66
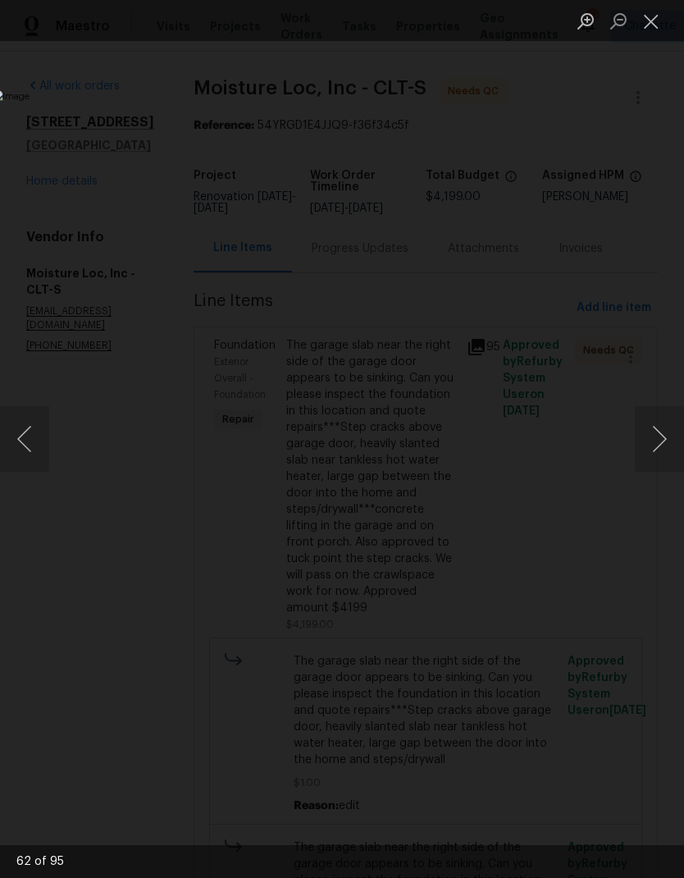
click at [664, 431] on button "Next image" at bounding box center [659, 439] width 49 height 66
click at [665, 431] on button "Next image" at bounding box center [659, 439] width 49 height 66
click at [666, 429] on button "Next image" at bounding box center [659, 439] width 49 height 66
click at [667, 429] on button "Next image" at bounding box center [659, 439] width 49 height 66
click at [665, 431] on button "Next image" at bounding box center [659, 439] width 49 height 66
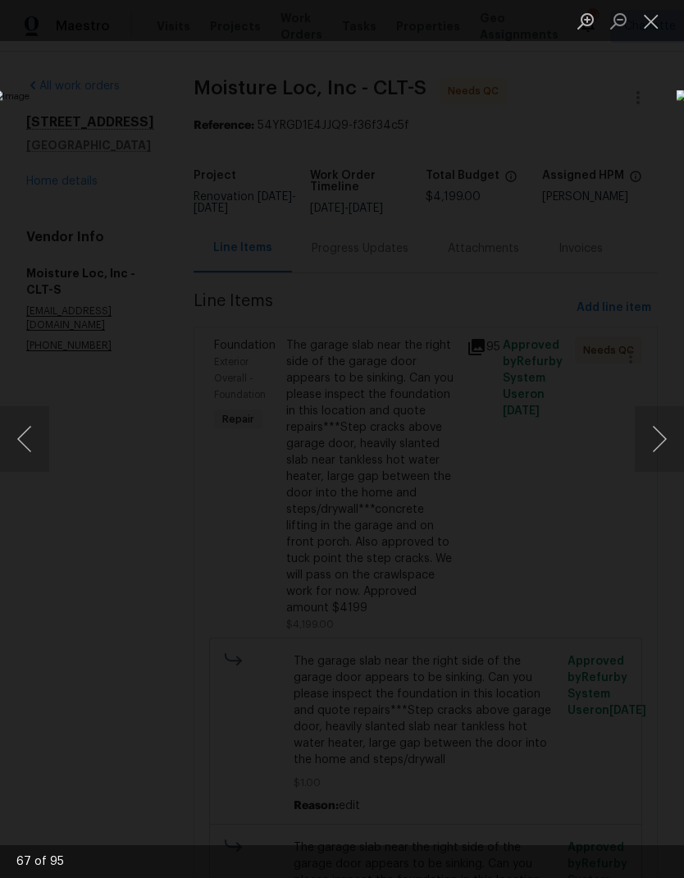
click at [664, 17] on button "Close lightbox" at bounding box center [651, 21] width 33 height 29
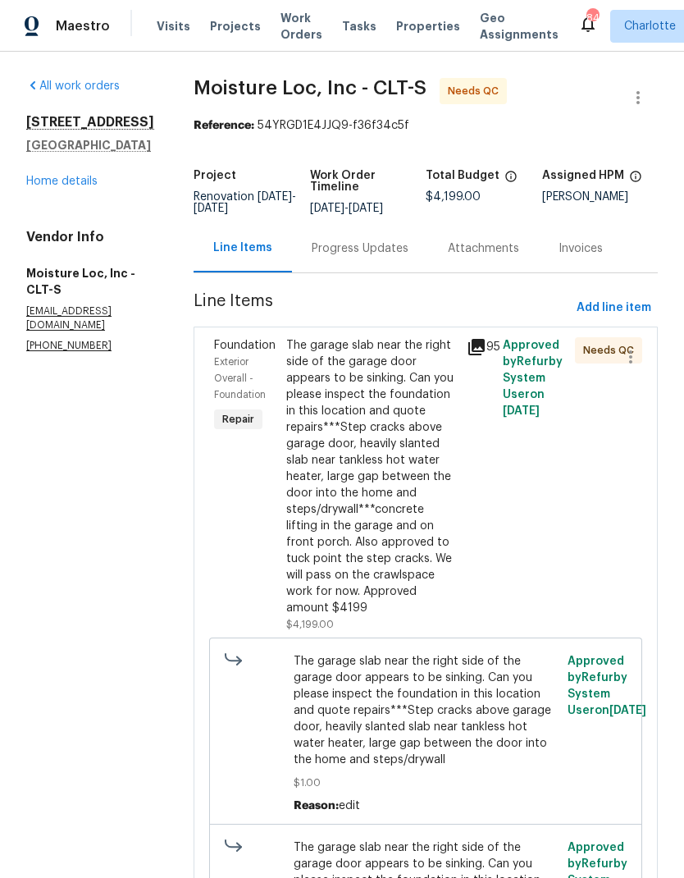
click at [234, 349] on span "Foundation" at bounding box center [245, 345] width 62 height 11
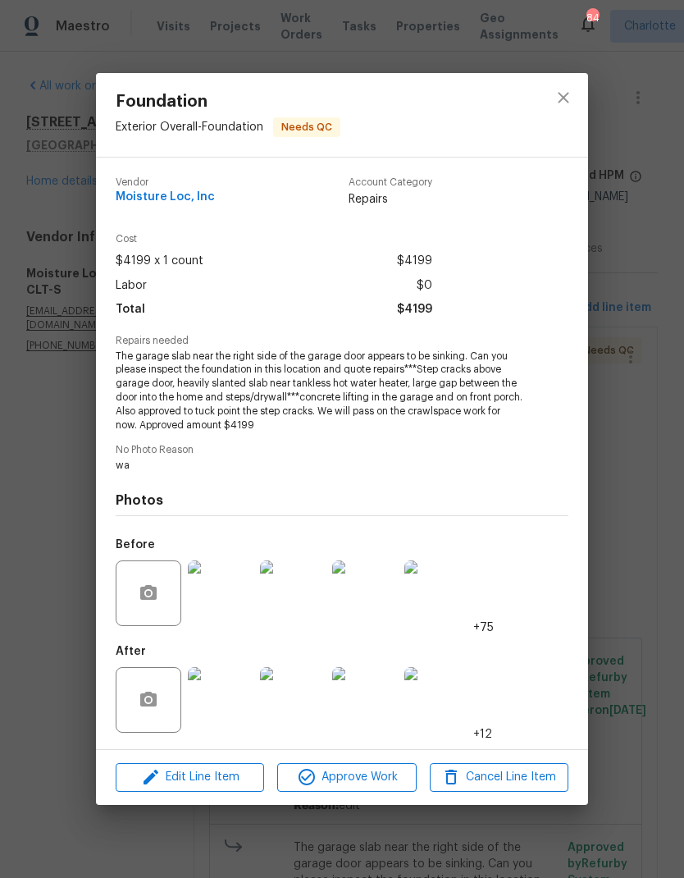
click at [217, 705] on img at bounding box center [221, 700] width 66 height 66
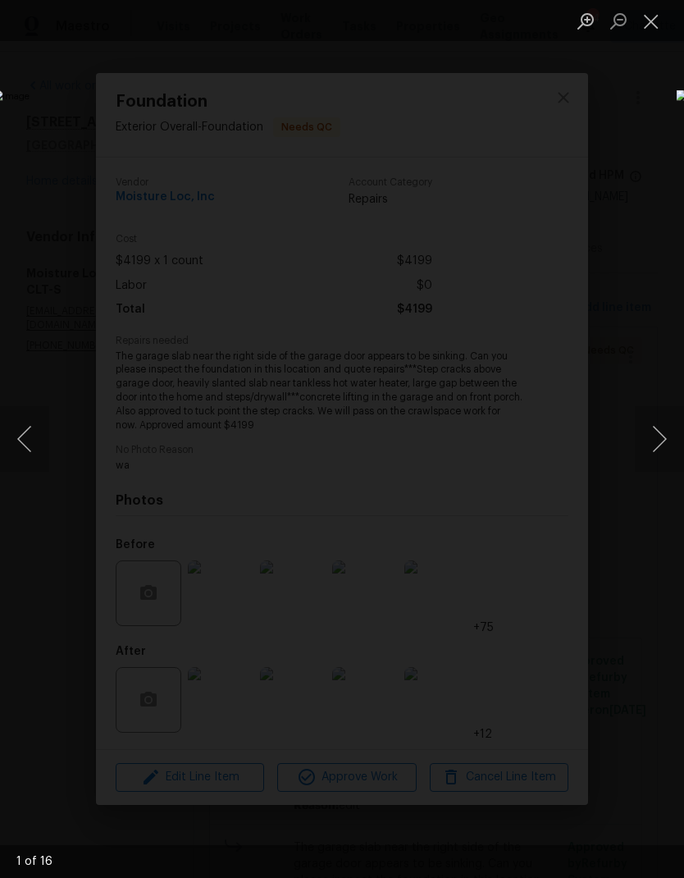
click at [664, 436] on button "Next image" at bounding box center [659, 439] width 49 height 66
click at [659, 440] on button "Next image" at bounding box center [659, 439] width 49 height 66
click at [663, 438] on button "Next image" at bounding box center [659, 439] width 49 height 66
click at [660, 440] on button "Next image" at bounding box center [659, 439] width 49 height 66
click at [663, 442] on button "Next image" at bounding box center [659, 439] width 49 height 66
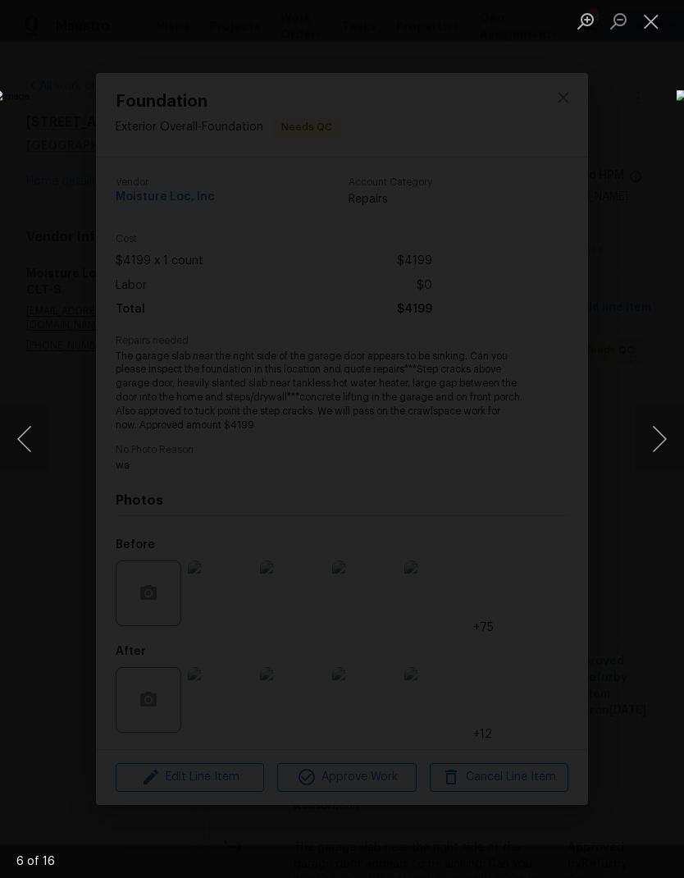
click at [663, 442] on button "Next image" at bounding box center [659, 439] width 49 height 66
click at [665, 443] on button "Next image" at bounding box center [659, 439] width 49 height 66
click at [664, 445] on button "Next image" at bounding box center [659, 439] width 49 height 66
click at [666, 448] on button "Next image" at bounding box center [659, 439] width 49 height 66
click at [667, 450] on button "Next image" at bounding box center [659, 439] width 49 height 66
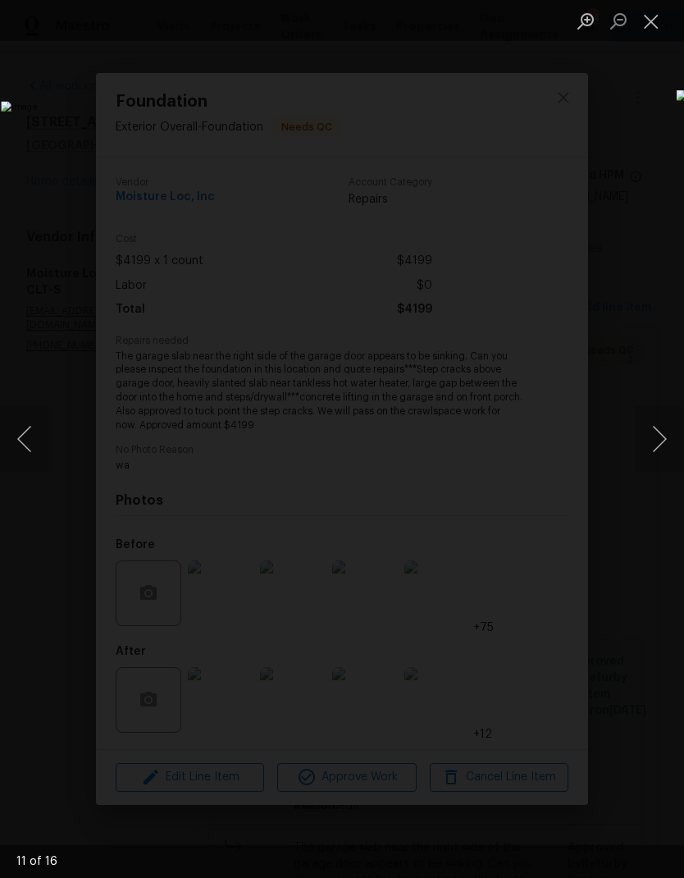
click at [666, 452] on button "Next image" at bounding box center [659, 439] width 49 height 66
click at [668, 440] on button "Next image" at bounding box center [659, 439] width 49 height 66
click at [663, 445] on button "Next image" at bounding box center [659, 439] width 49 height 66
click at [657, 444] on button "Next image" at bounding box center [659, 439] width 49 height 66
click at [660, 445] on button "Next image" at bounding box center [659, 439] width 49 height 66
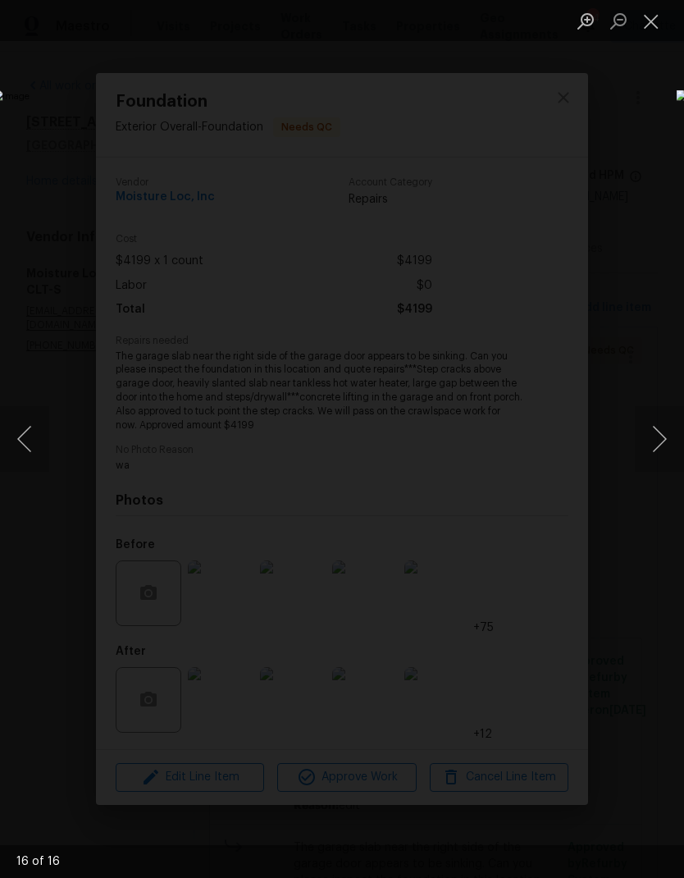
click at [654, 27] on button "Close lightbox" at bounding box center [651, 21] width 33 height 29
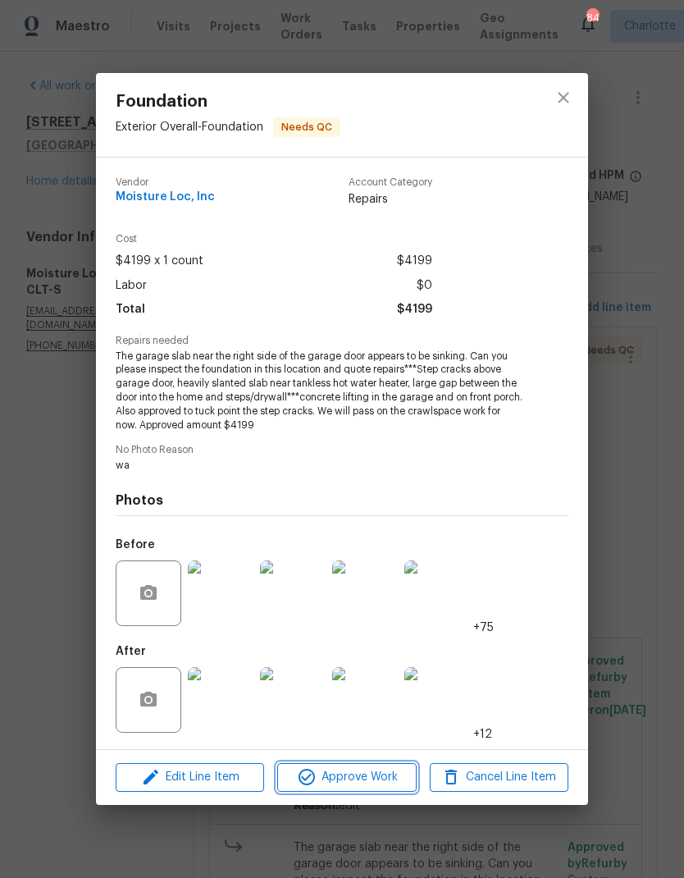
click at [365, 791] on button "Approve Work" at bounding box center [346, 777] width 139 height 29
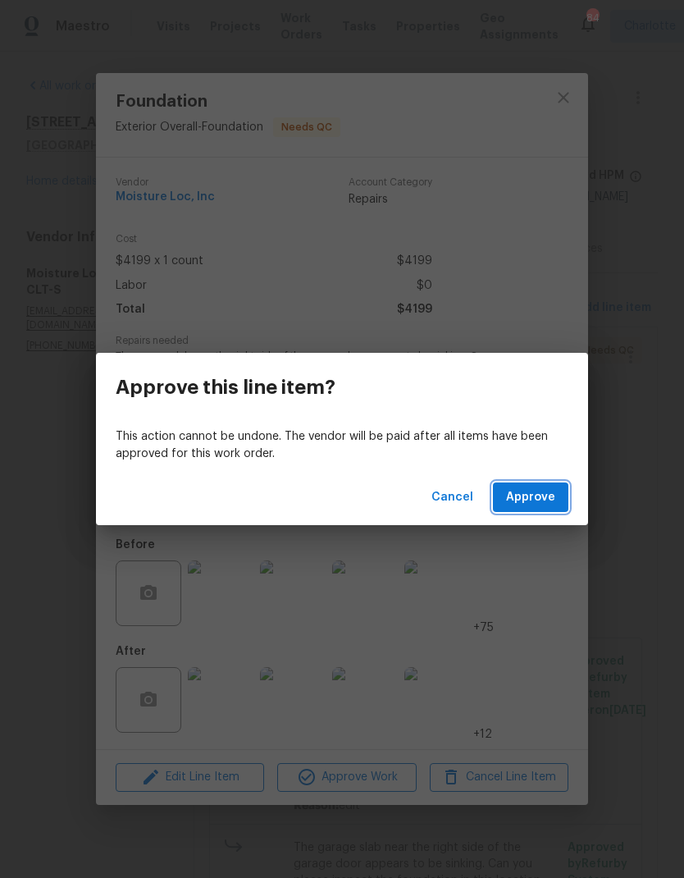
click at [565, 499] on button "Approve" at bounding box center [530, 497] width 75 height 30
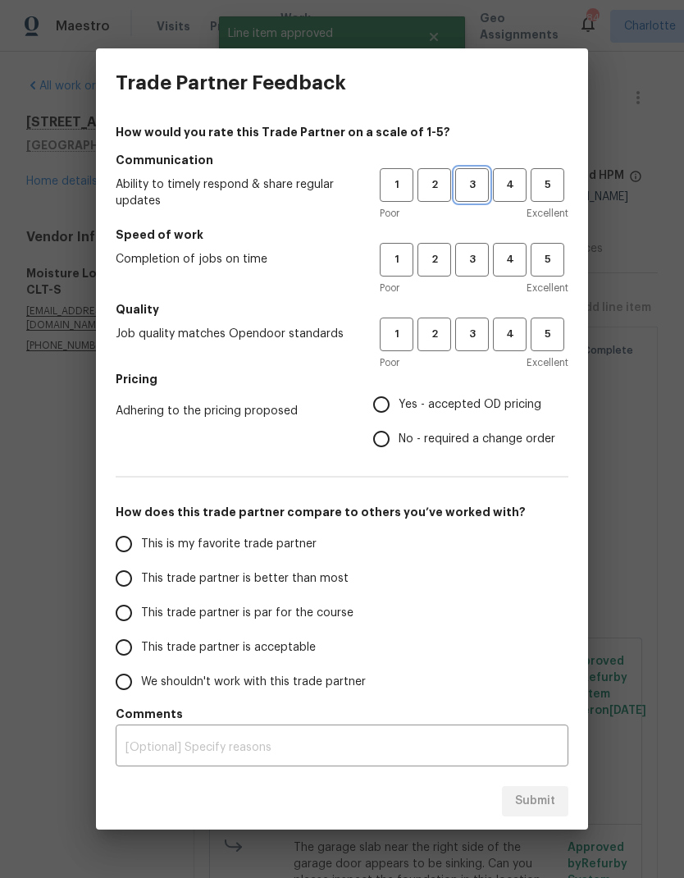
click at [467, 183] on span "3" at bounding box center [472, 185] width 30 height 19
click at [474, 258] on span "3" at bounding box center [472, 259] width 30 height 19
click at [475, 313] on h5 "Quality" at bounding box center [342, 309] width 453 height 16
click at [461, 342] on span "3" at bounding box center [472, 334] width 30 height 19
click at [380, 409] on input "Yes - accepted OD pricing" at bounding box center [381, 404] width 34 height 34
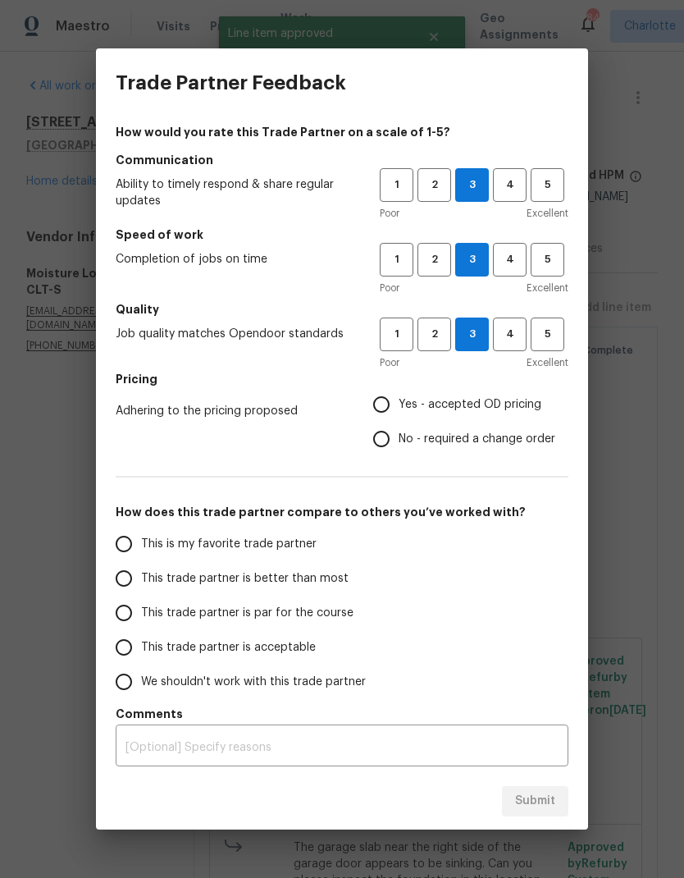
radio input "true"
click at [130, 608] on input "This trade partner is par for the course" at bounding box center [124, 612] width 34 height 34
click at [535, 814] on button "Submit" at bounding box center [535, 801] width 66 height 30
radio input "true"
radio input "false"
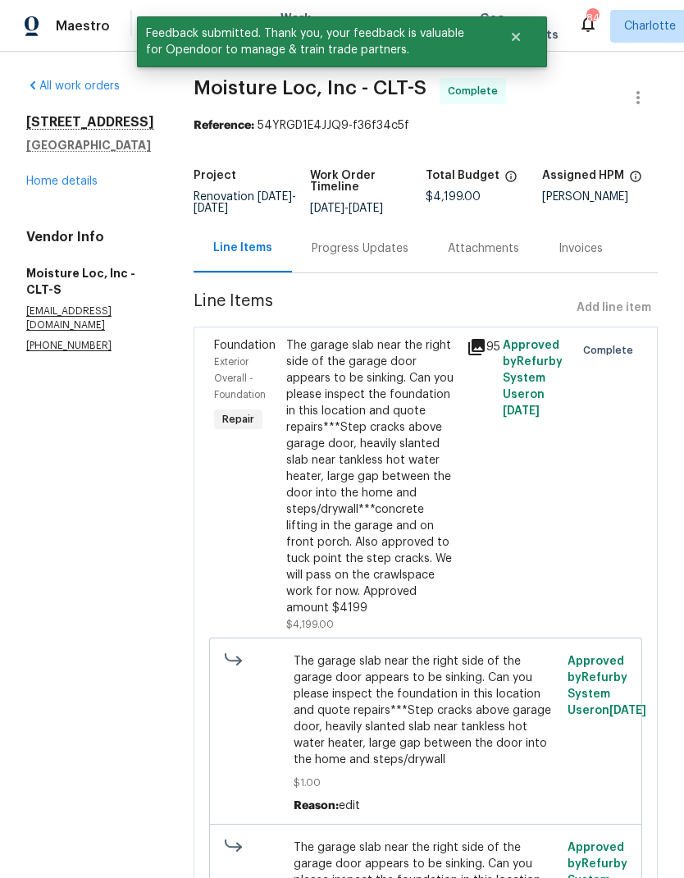
click at [43, 187] on link "Home details" at bounding box center [61, 181] width 71 height 11
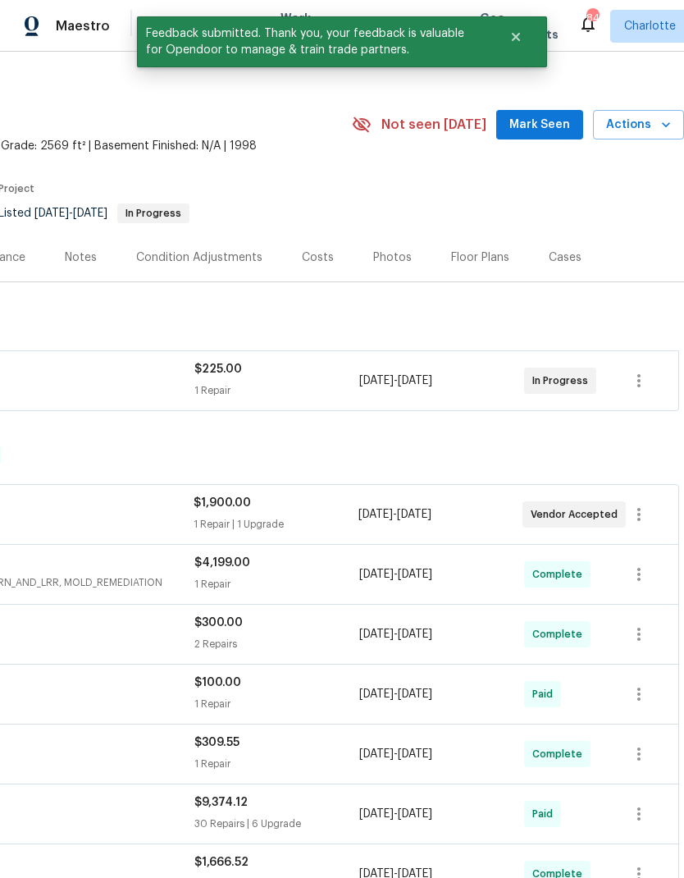
scroll to position [16, 243]
click at [546, 130] on span "Mark Seen" at bounding box center [539, 125] width 61 height 21
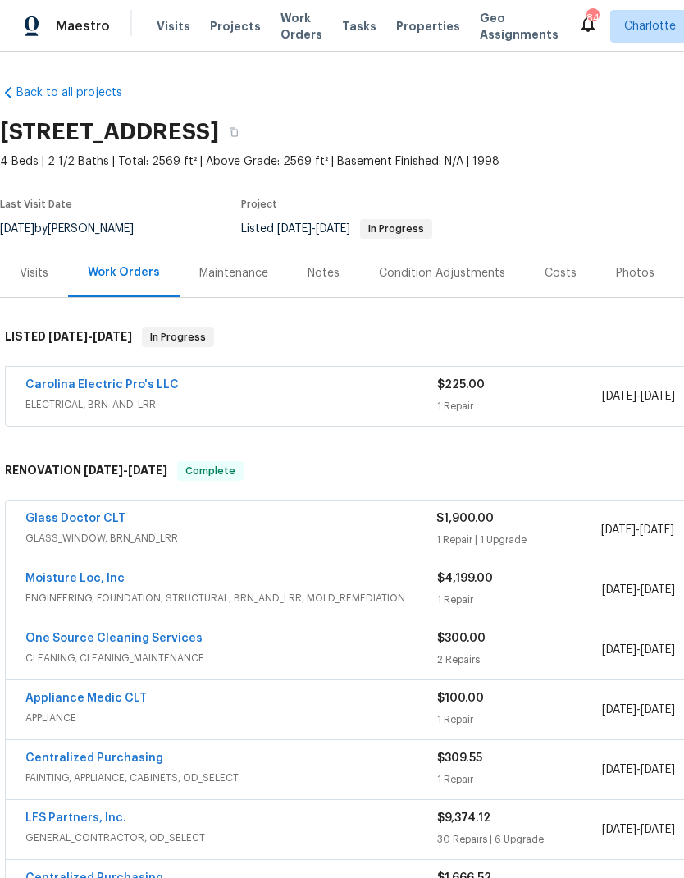
scroll to position [0, 0]
click at [111, 382] on link "Carolina Electric Pro's LLC" at bounding box center [101, 384] width 153 height 11
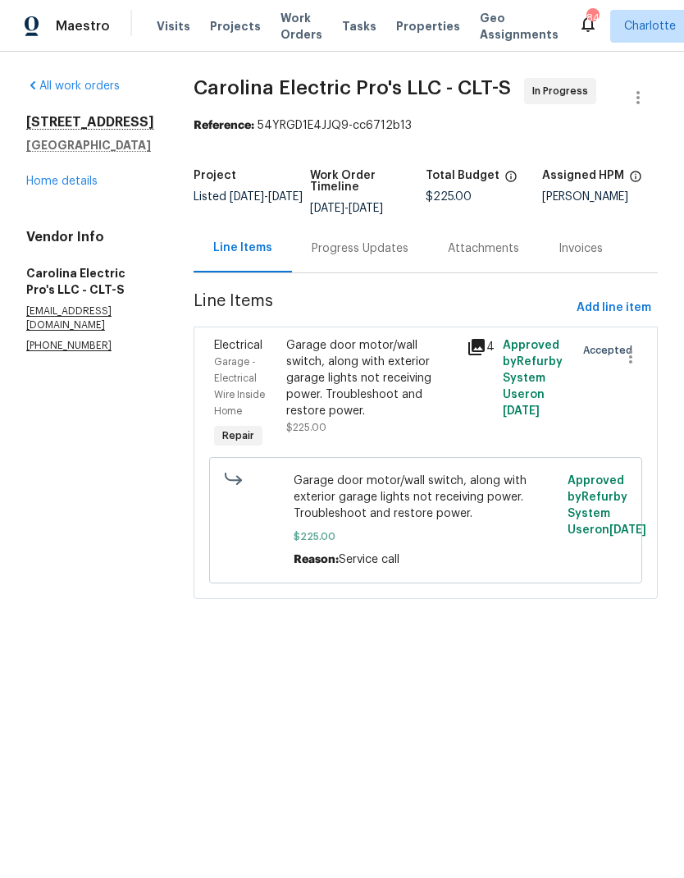
click at [392, 272] on div "Progress Updates" at bounding box center [360, 248] width 136 height 48
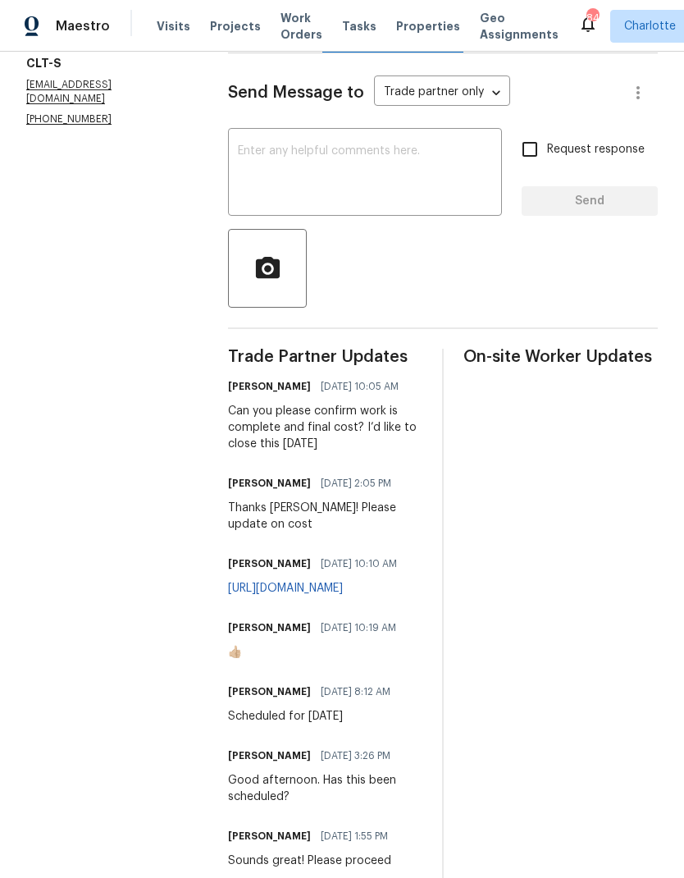
scroll to position [227, 0]
click at [343, 581] on link "https://app.companycam.com/galleries/udwPG59s" at bounding box center [285, 586] width 115 height 11
click at [409, 196] on textarea at bounding box center [365, 172] width 254 height 57
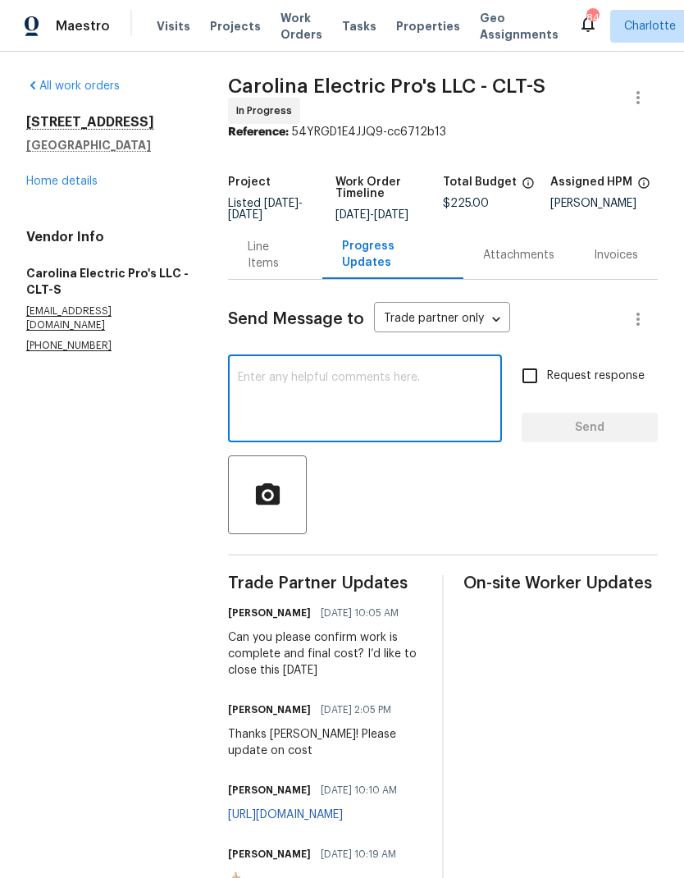
scroll to position [0, 0]
click at [43, 180] on link "Home details" at bounding box center [61, 181] width 71 height 11
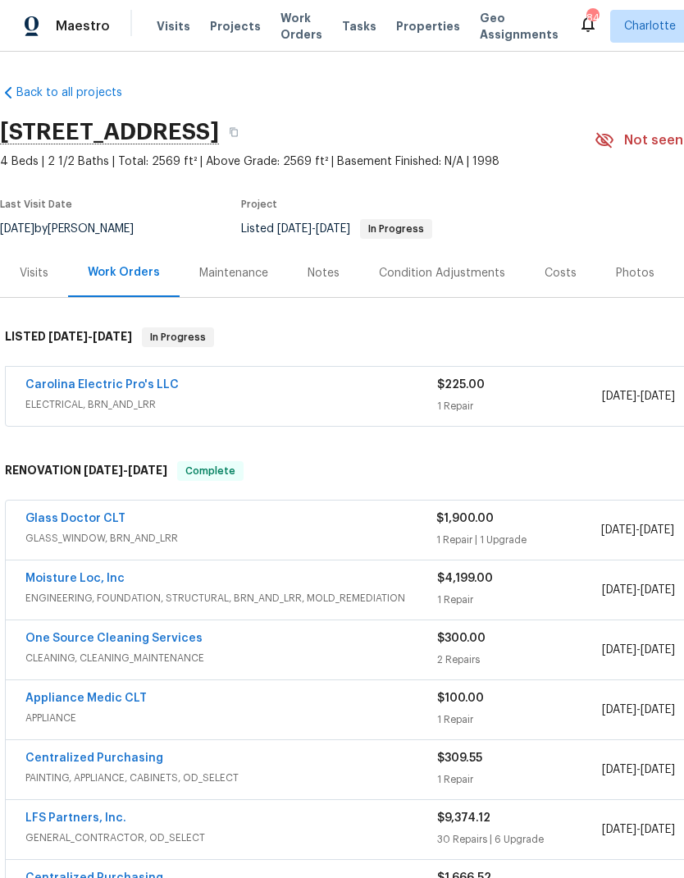
click at [109, 518] on link "Glass Doctor CLT" at bounding box center [75, 518] width 100 height 11
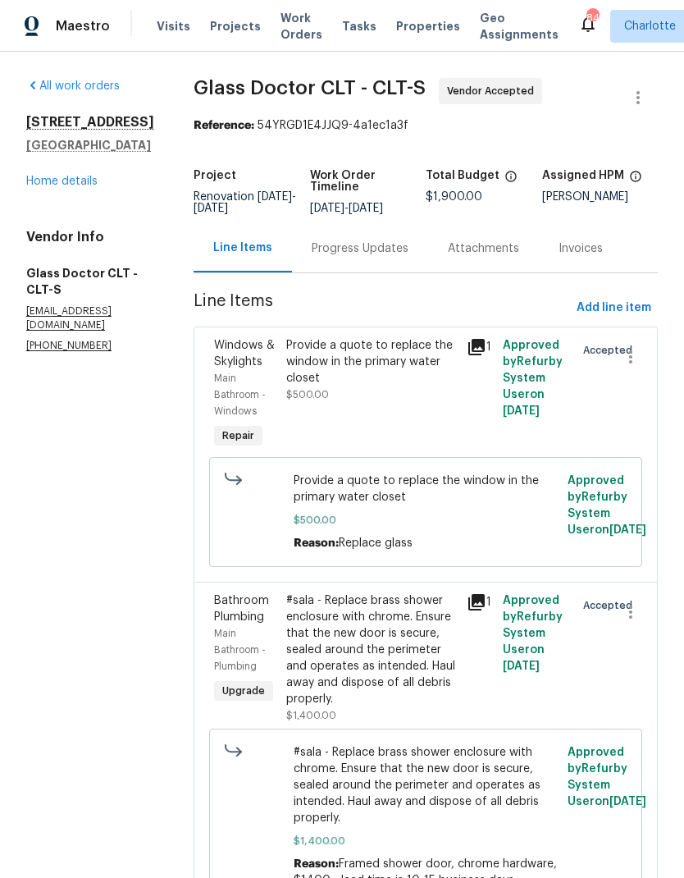
click at [43, 187] on link "Home details" at bounding box center [61, 181] width 71 height 11
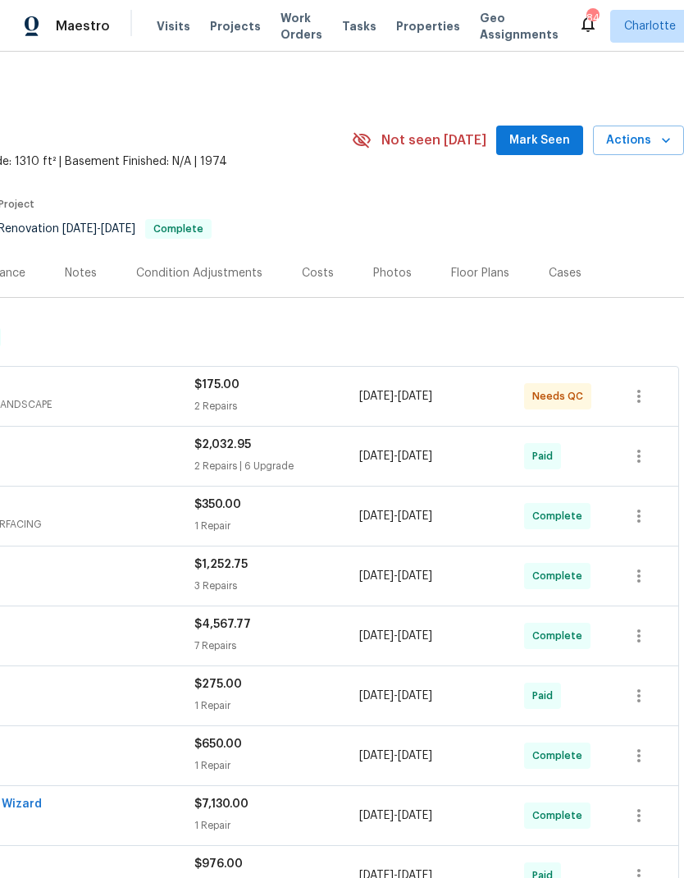
scroll to position [0, 243]
click at [541, 140] on span "Mark Seen" at bounding box center [539, 140] width 61 height 21
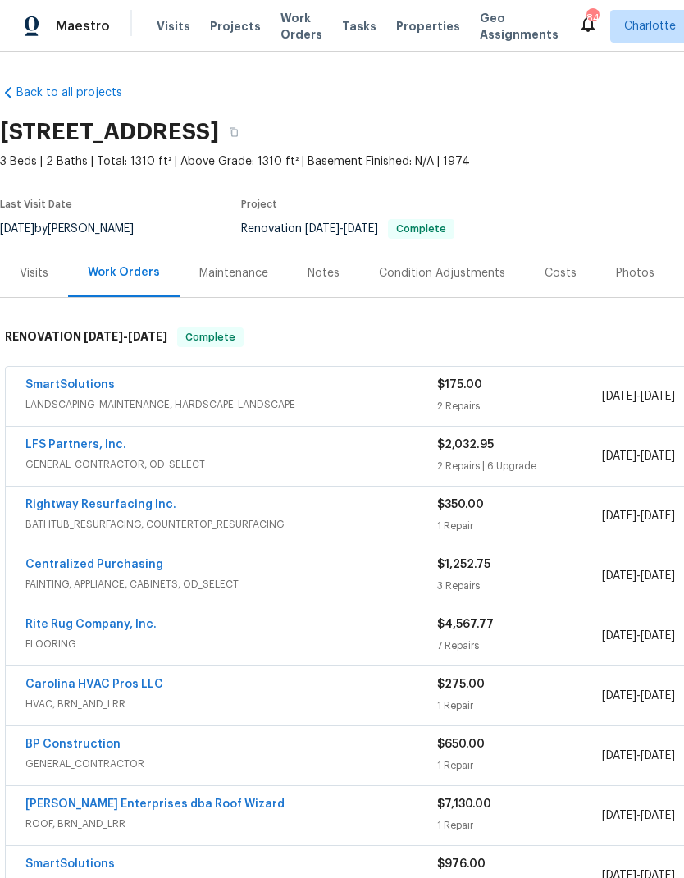
scroll to position [0, 0]
click at [66, 381] on link "SmartSolutions" at bounding box center [69, 384] width 89 height 11
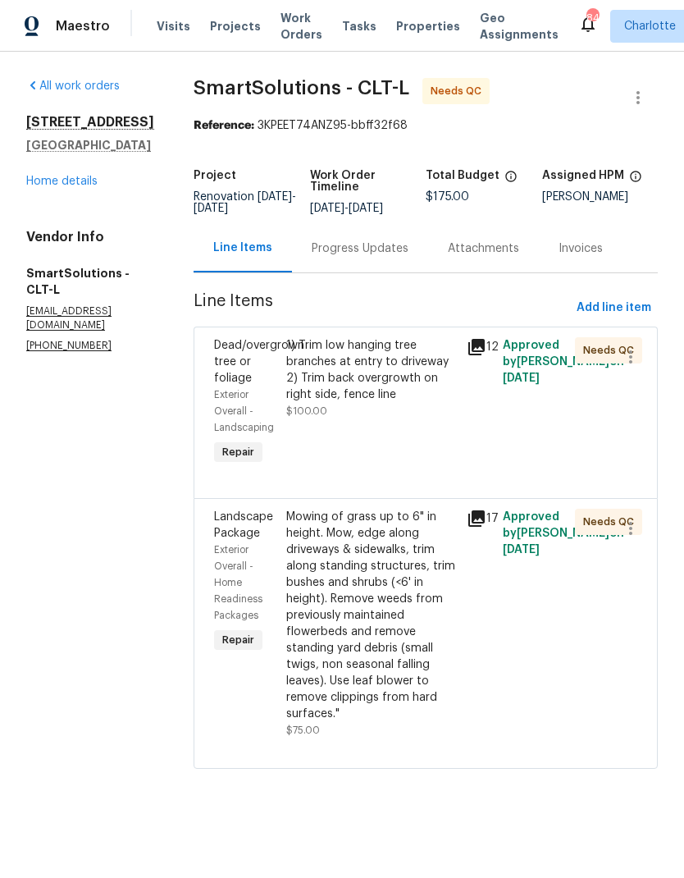
click at [476, 355] on icon at bounding box center [476, 347] width 16 height 16
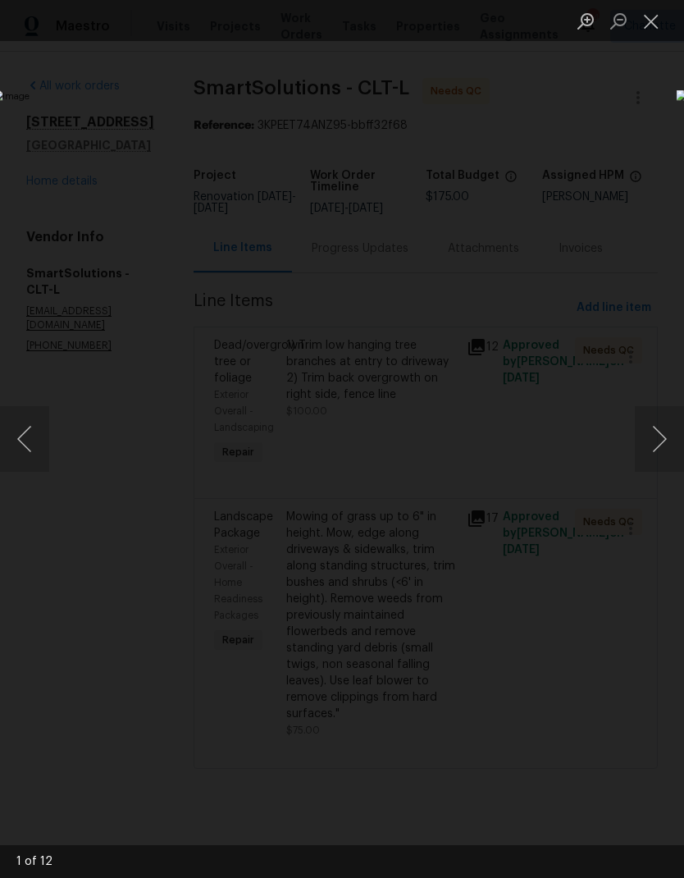
click at [654, 433] on button "Next image" at bounding box center [659, 439] width 49 height 66
click at [660, 426] on button "Next image" at bounding box center [659, 439] width 49 height 66
click at [663, 422] on button "Next image" at bounding box center [659, 439] width 49 height 66
click at [665, 421] on button "Next image" at bounding box center [659, 439] width 49 height 66
click at [662, 427] on button "Next image" at bounding box center [659, 439] width 49 height 66
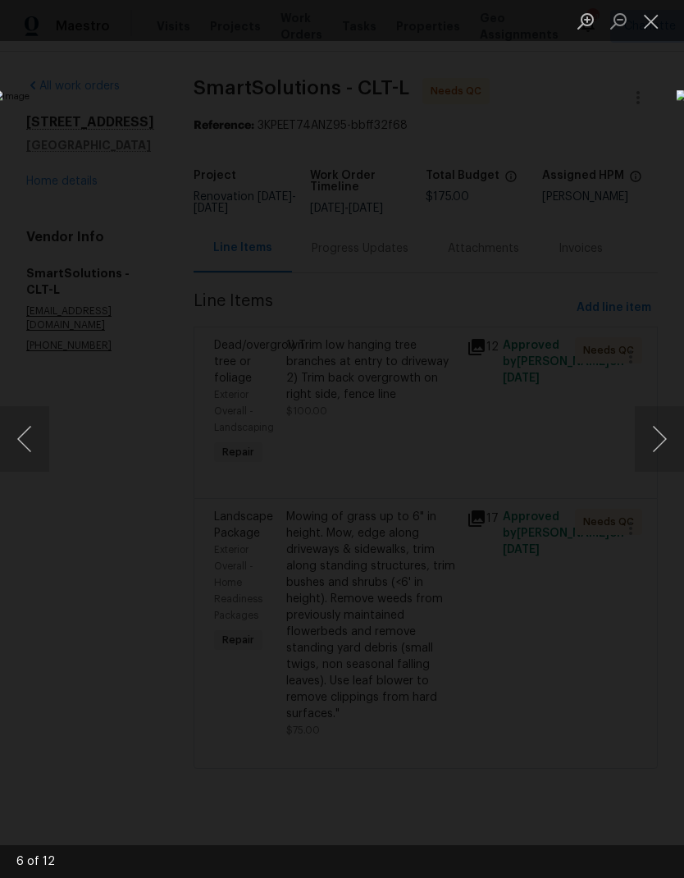
click at [661, 430] on button "Next image" at bounding box center [659, 439] width 49 height 66
click at [658, 436] on button "Next image" at bounding box center [659, 439] width 49 height 66
click at [659, 431] on button "Next image" at bounding box center [659, 439] width 49 height 66
click at [659, 432] on button "Next image" at bounding box center [659, 439] width 49 height 66
click at [659, 434] on button "Next image" at bounding box center [659, 439] width 49 height 66
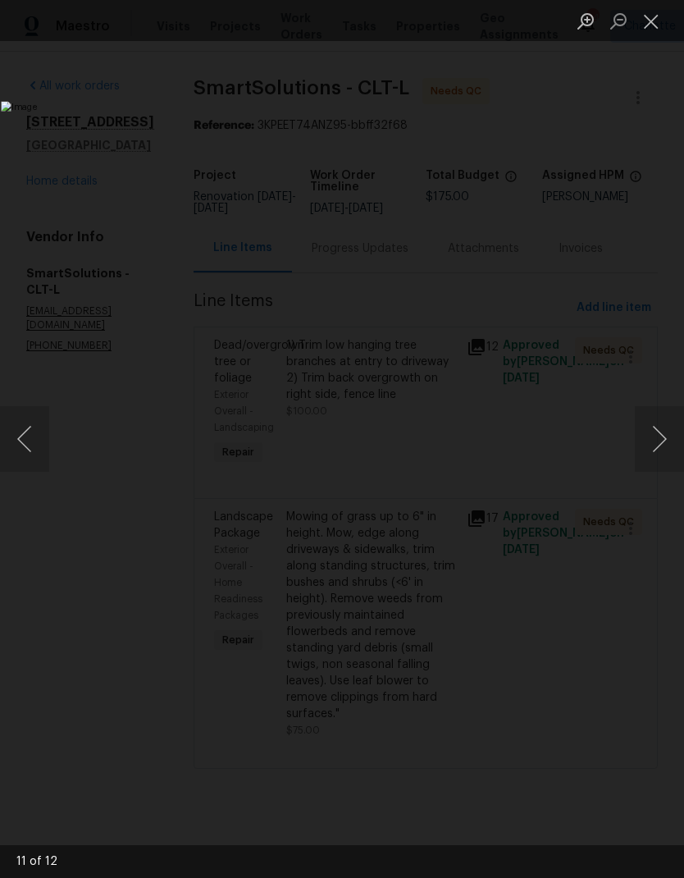
click at [654, 440] on button "Next image" at bounding box center [659, 439] width 49 height 66
click at [650, 28] on button "Close lightbox" at bounding box center [651, 21] width 33 height 29
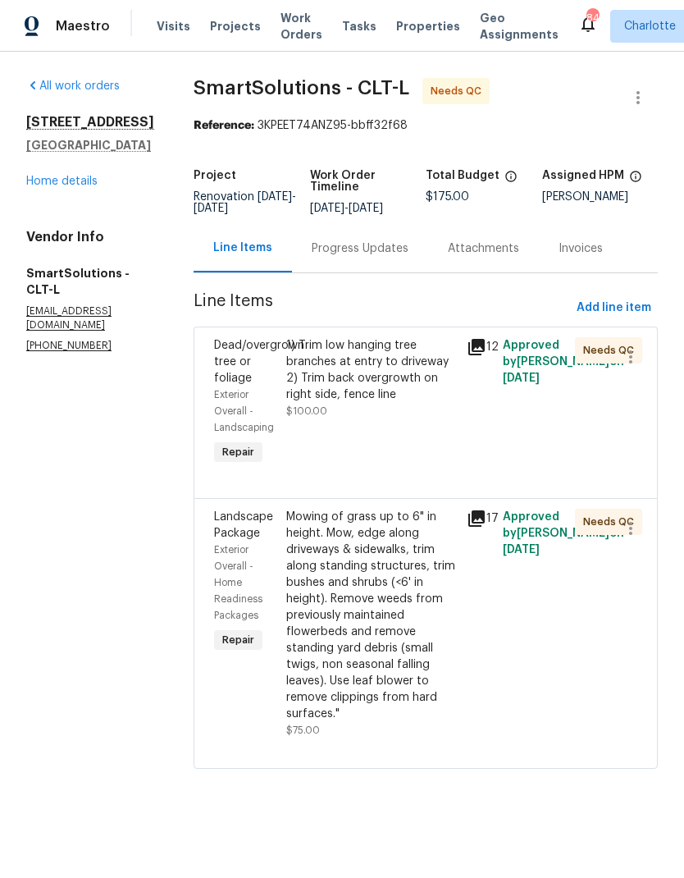
click at [477, 527] on icon at bounding box center [476, 518] width 16 height 16
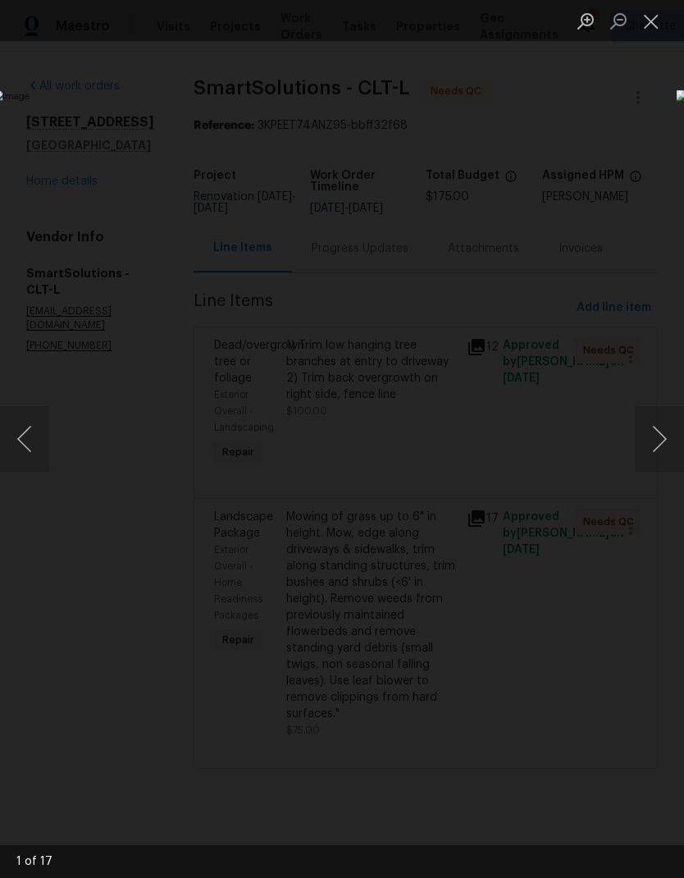
click at [660, 439] on button "Next image" at bounding box center [659, 439] width 49 height 66
click at [663, 434] on button "Next image" at bounding box center [659, 439] width 49 height 66
click at [661, 436] on button "Next image" at bounding box center [659, 439] width 49 height 66
click at [662, 435] on button "Next image" at bounding box center [659, 439] width 49 height 66
click at [661, 438] on button "Next image" at bounding box center [659, 439] width 49 height 66
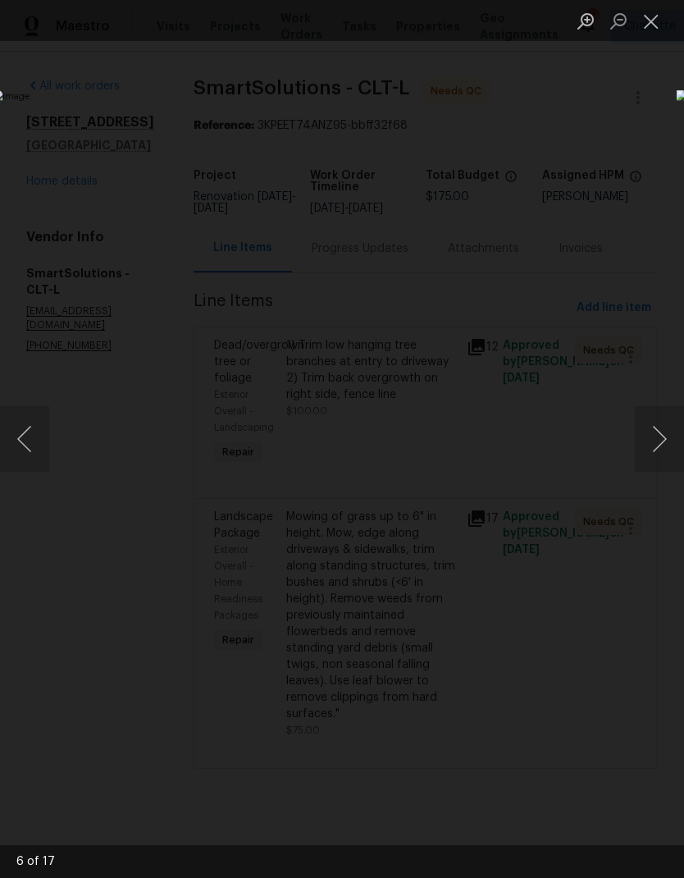
click at [662, 437] on button "Next image" at bounding box center [659, 439] width 49 height 66
click at [661, 438] on button "Next image" at bounding box center [659, 439] width 49 height 66
click at [660, 440] on button "Next image" at bounding box center [659, 439] width 49 height 66
click at [659, 439] on button "Next image" at bounding box center [659, 439] width 49 height 66
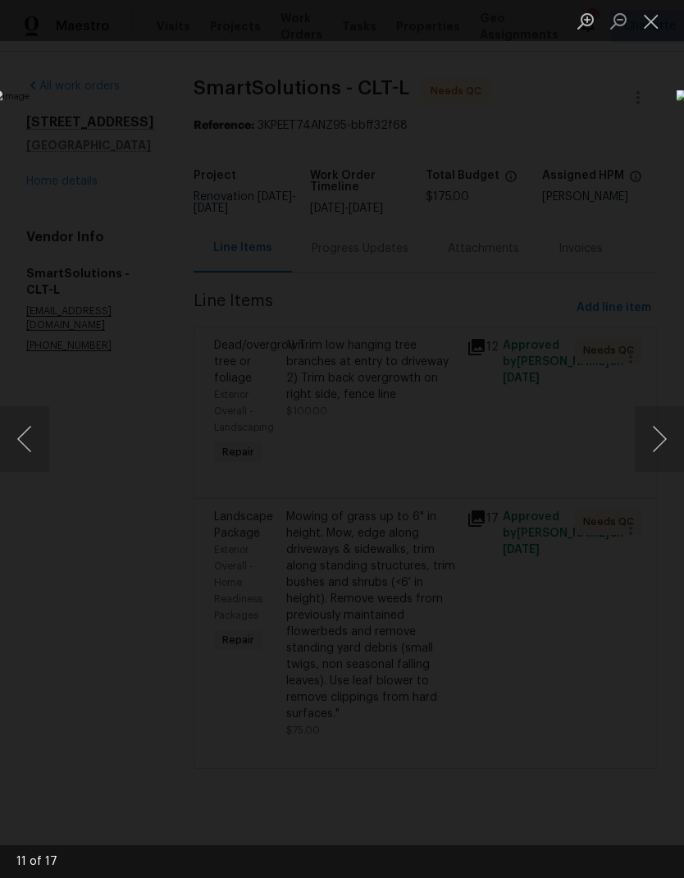
click at [660, 435] on button "Next image" at bounding box center [659, 439] width 49 height 66
click at [658, 436] on button "Next image" at bounding box center [659, 439] width 49 height 66
click at [661, 433] on button "Next image" at bounding box center [659, 439] width 49 height 66
click at [663, 435] on button "Next image" at bounding box center [659, 439] width 49 height 66
click at [662, 440] on button "Next image" at bounding box center [659, 439] width 49 height 66
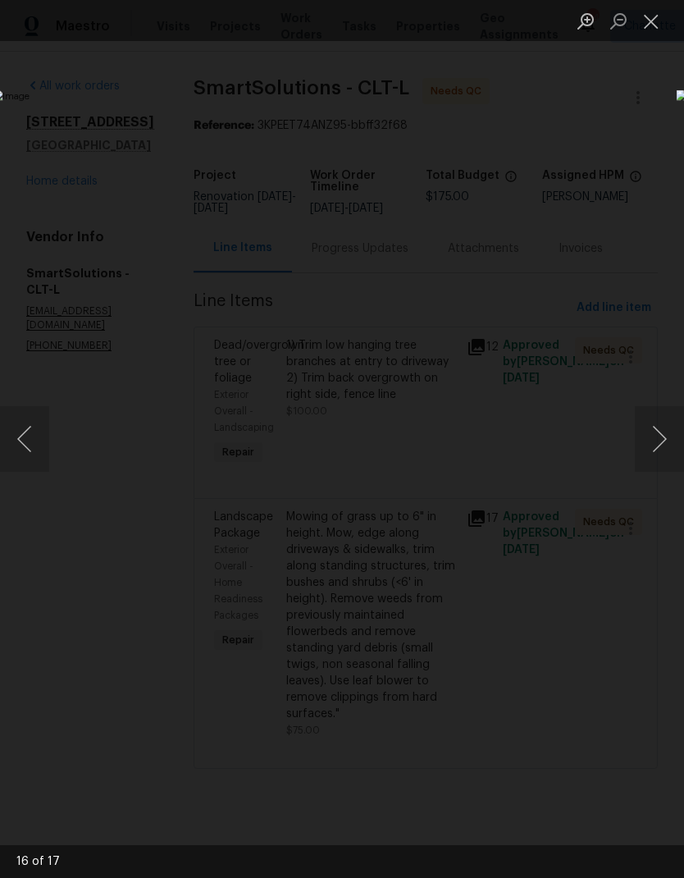
click at [662, 441] on button "Next image" at bounding box center [659, 439] width 49 height 66
click at [660, 438] on button "Next image" at bounding box center [659, 439] width 49 height 66
click at [663, 440] on button "Next image" at bounding box center [659, 439] width 49 height 66
click at [648, 16] on button "Close lightbox" at bounding box center [651, 21] width 33 height 29
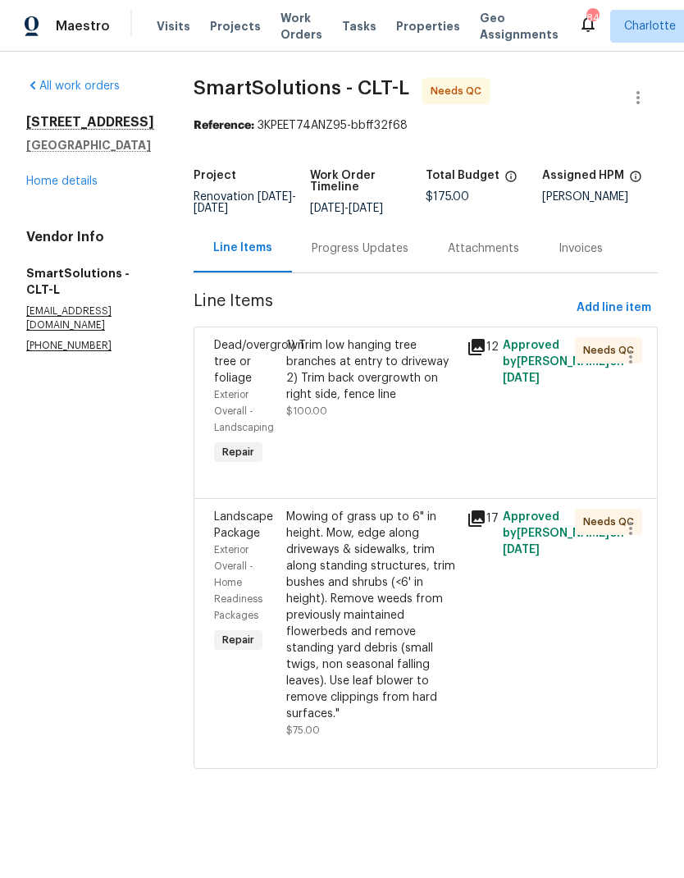
click at [39, 185] on link "Home details" at bounding box center [61, 181] width 71 height 11
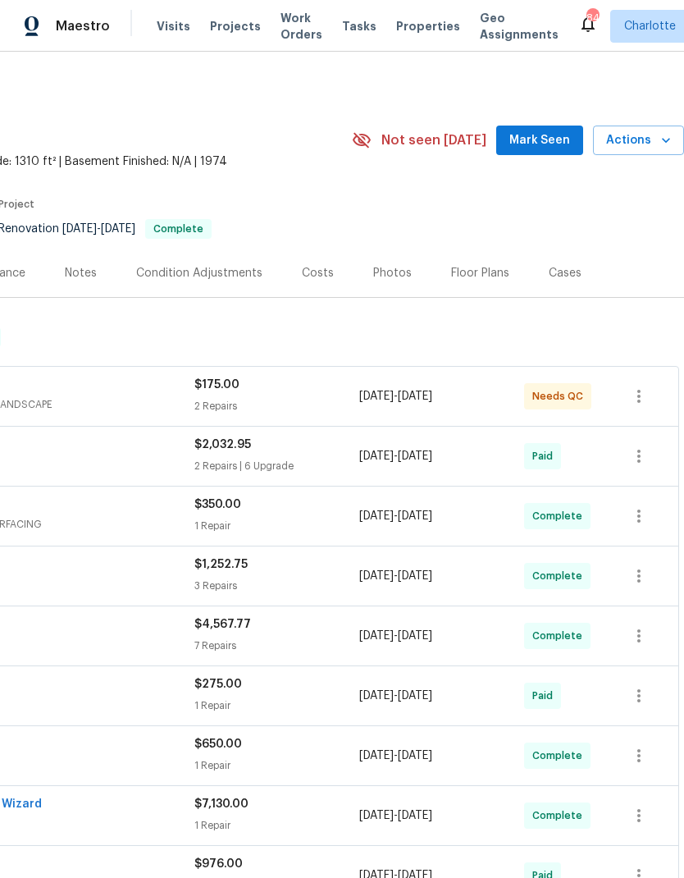
scroll to position [0, 243]
click at [551, 139] on span "Mark Seen" at bounding box center [539, 140] width 61 height 21
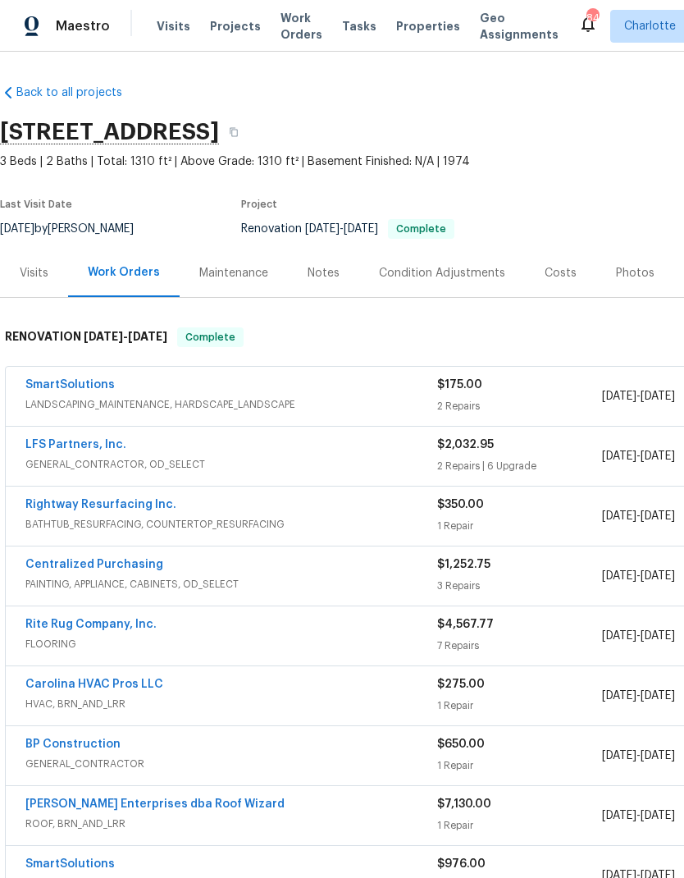
scroll to position [0, 0]
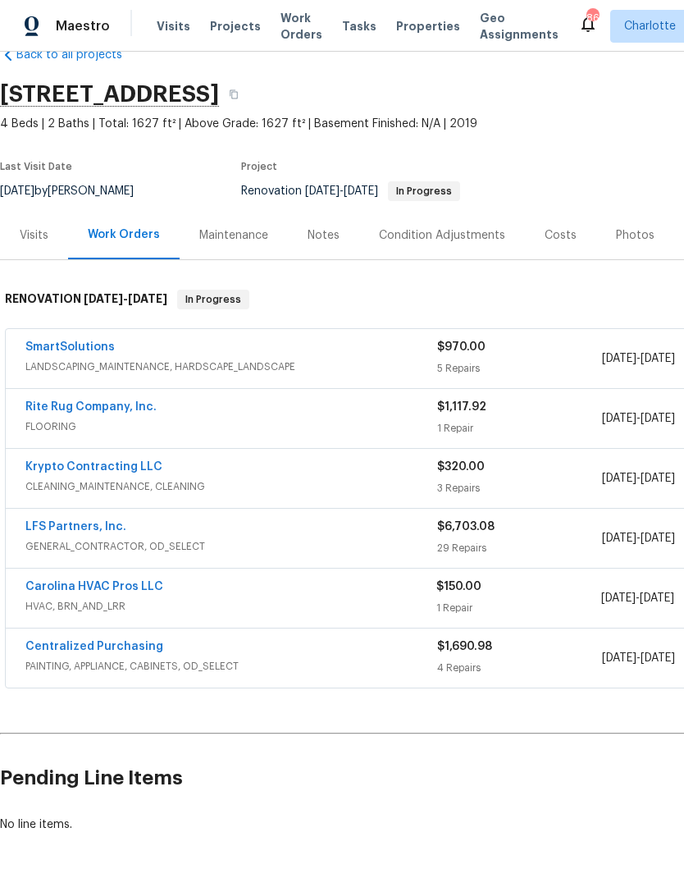
scroll to position [38, 0]
click at [48, 347] on link "SmartSolutions" at bounding box center [69, 346] width 89 height 11
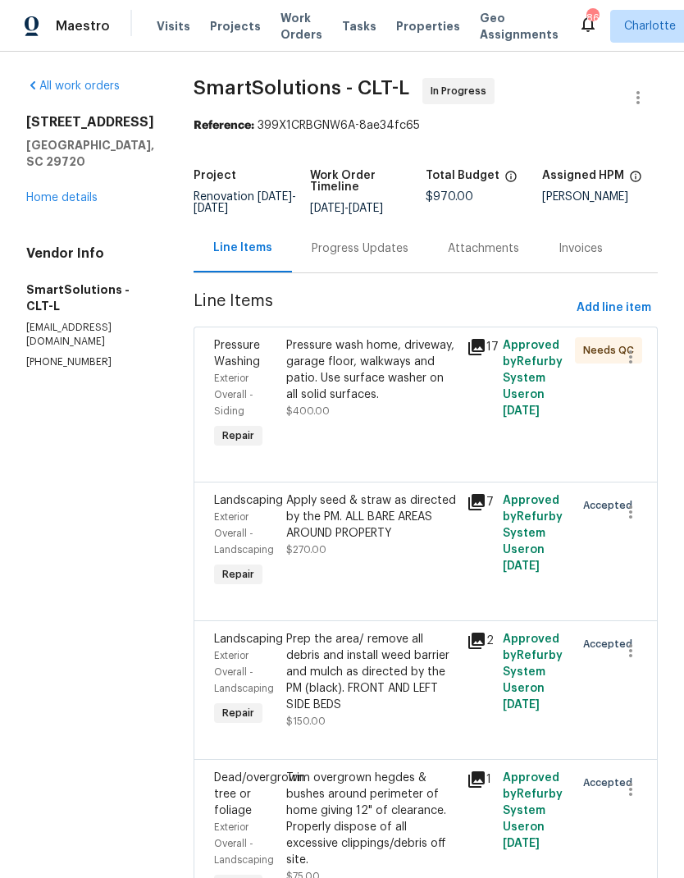
click at [370, 269] on div "Progress Updates" at bounding box center [360, 248] width 136 height 48
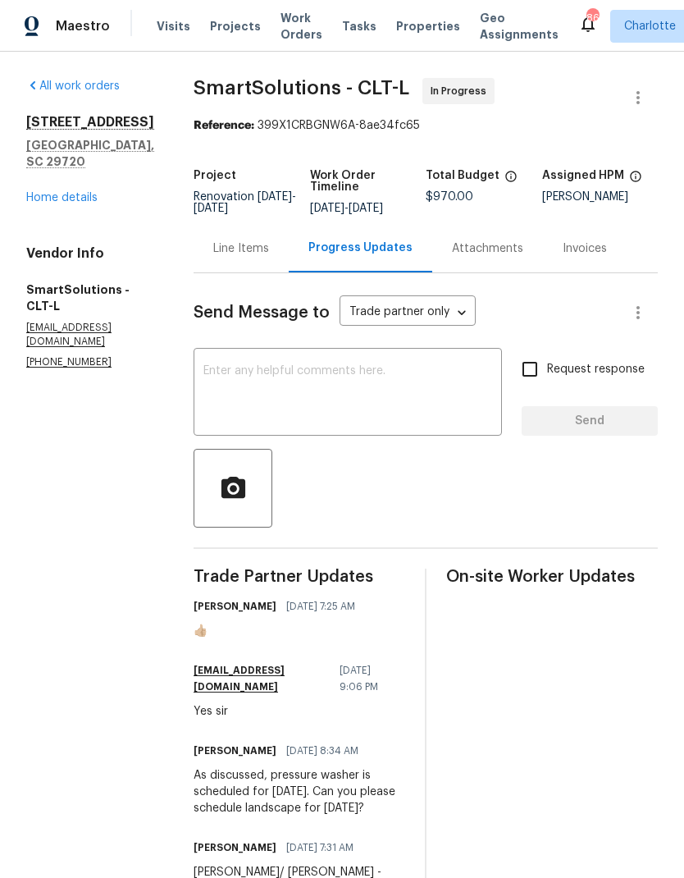
click at [244, 394] on textarea at bounding box center [347, 393] width 289 height 57
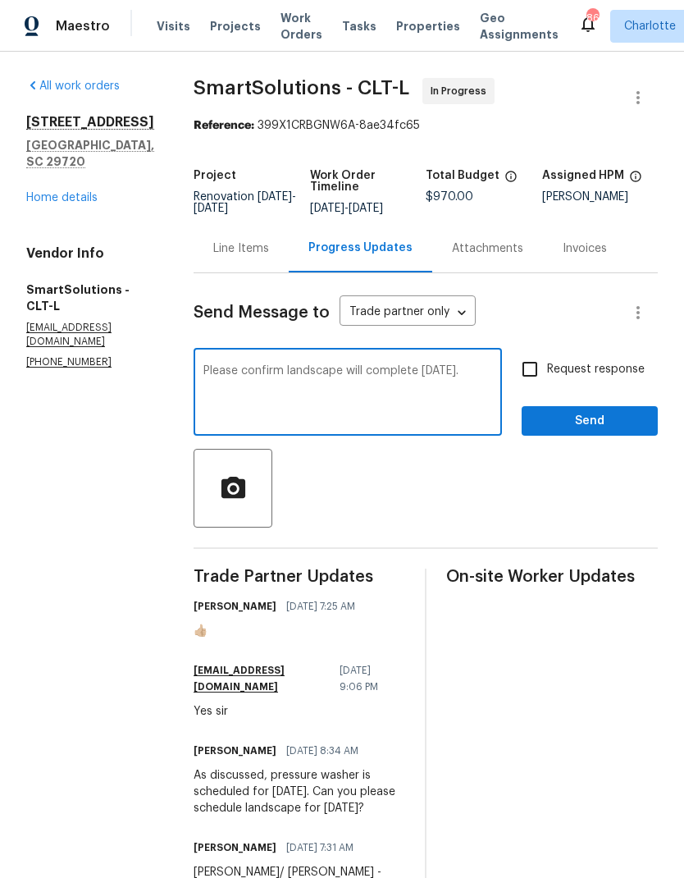
type textarea "Please confirm landscape will complete [DATE]."
click at [533, 376] on input "Request response" at bounding box center [530, 369] width 34 height 34
checkbox input "true"
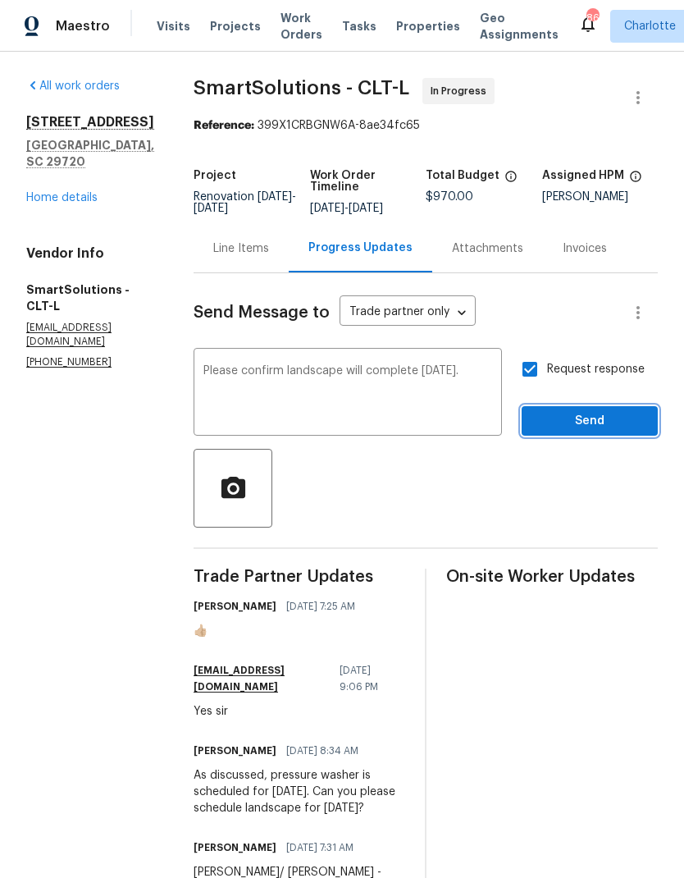
click at [599, 436] on button "Send" at bounding box center [590, 421] width 136 height 30
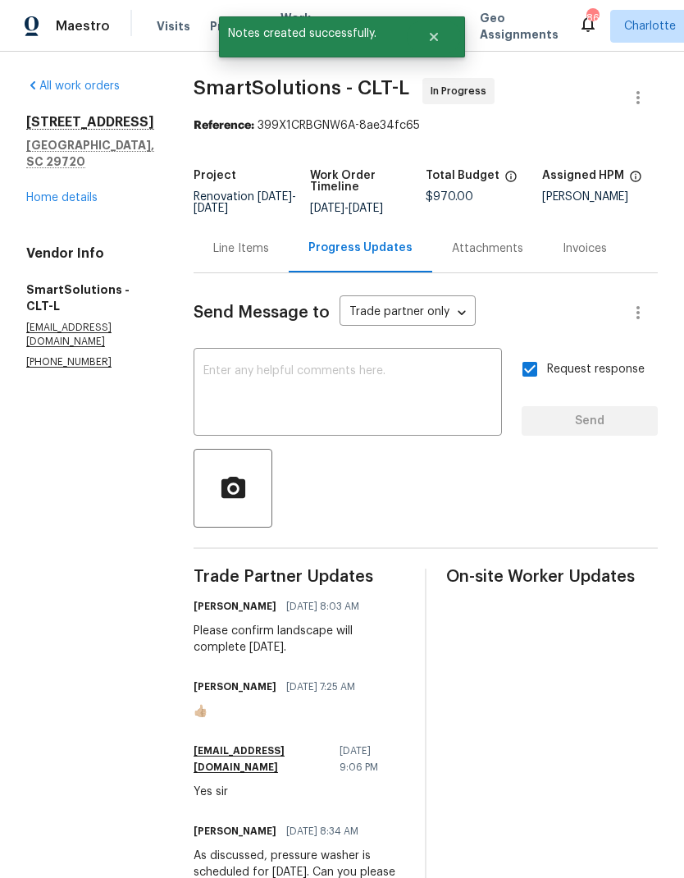
click at [50, 192] on link "Home details" at bounding box center [61, 197] width 71 height 11
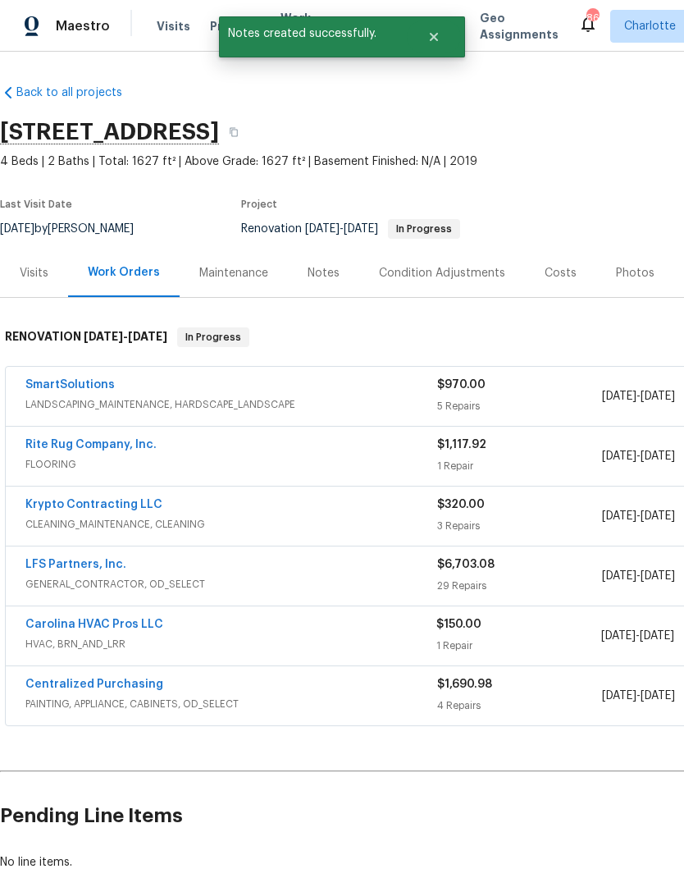
click at [47, 508] on link "Krypto Contracting LLC" at bounding box center [93, 504] width 137 height 11
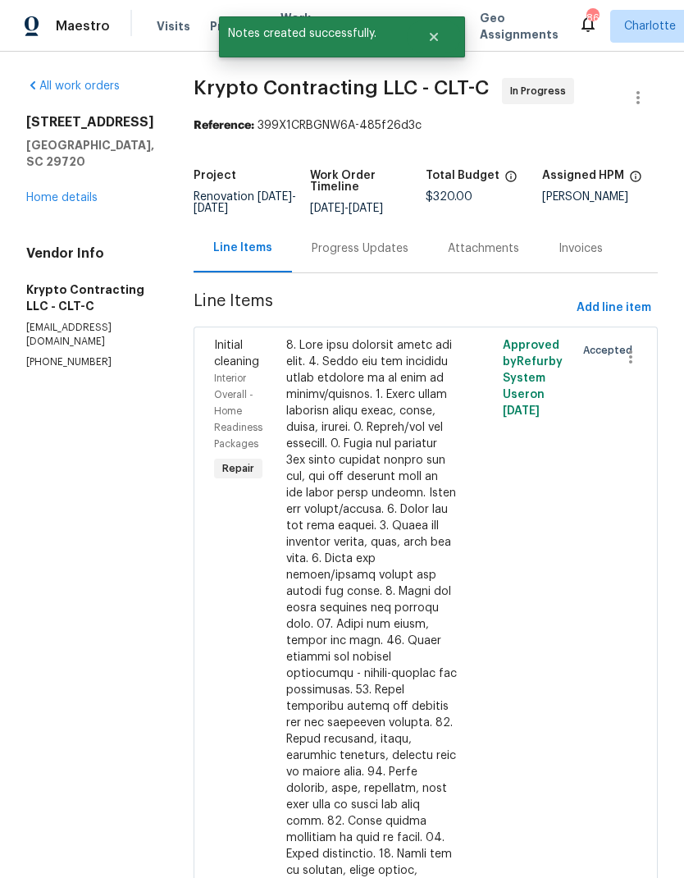
click at [381, 272] on div "Progress Updates" at bounding box center [360, 248] width 136 height 48
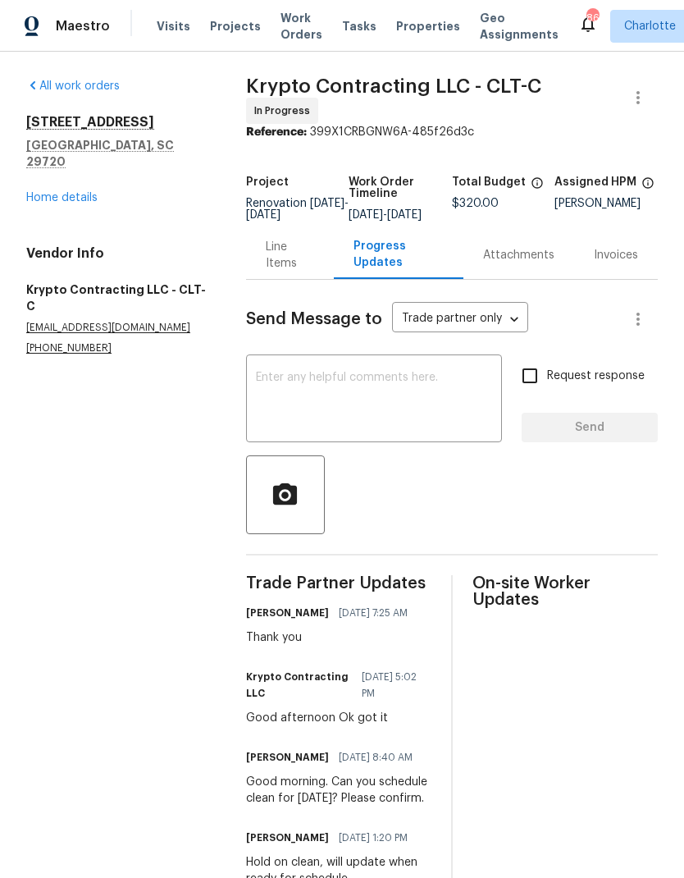
click at [39, 192] on link "Home details" at bounding box center [61, 197] width 71 height 11
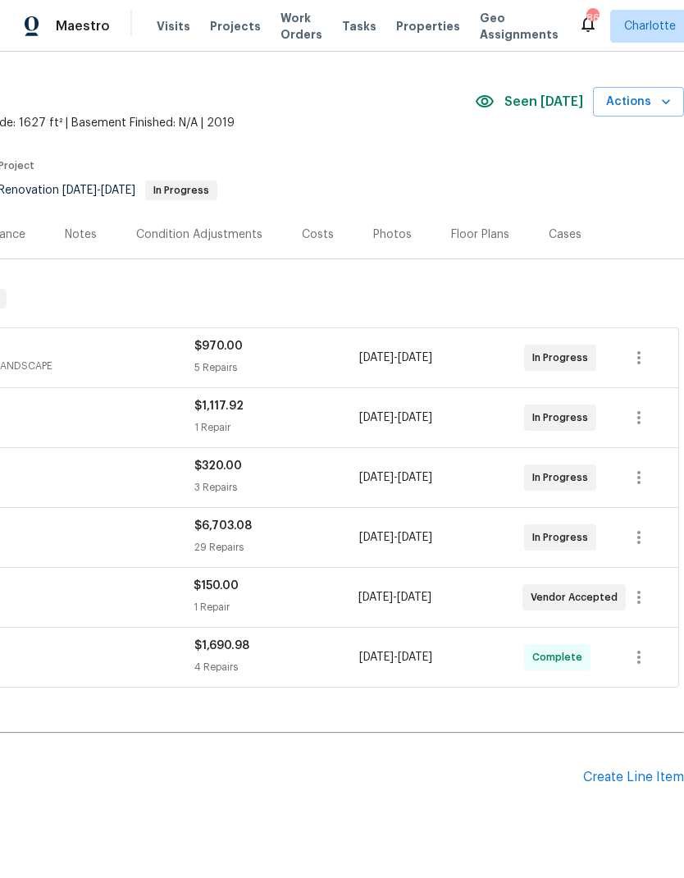
scroll to position [38, 243]
click at [603, 539] on div "In Progress" at bounding box center [565, 537] width 82 height 39
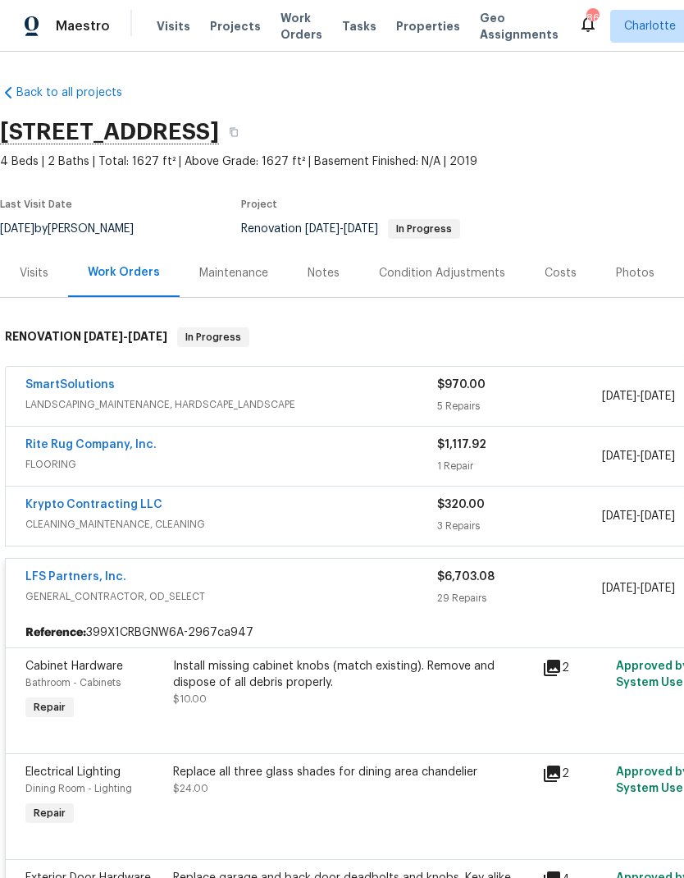
scroll to position [0, 0]
click at [252, 607] on div "LFS Partners, Inc. GENERAL_CONTRACTOR, OD_SELECT" at bounding box center [231, 587] width 412 height 39
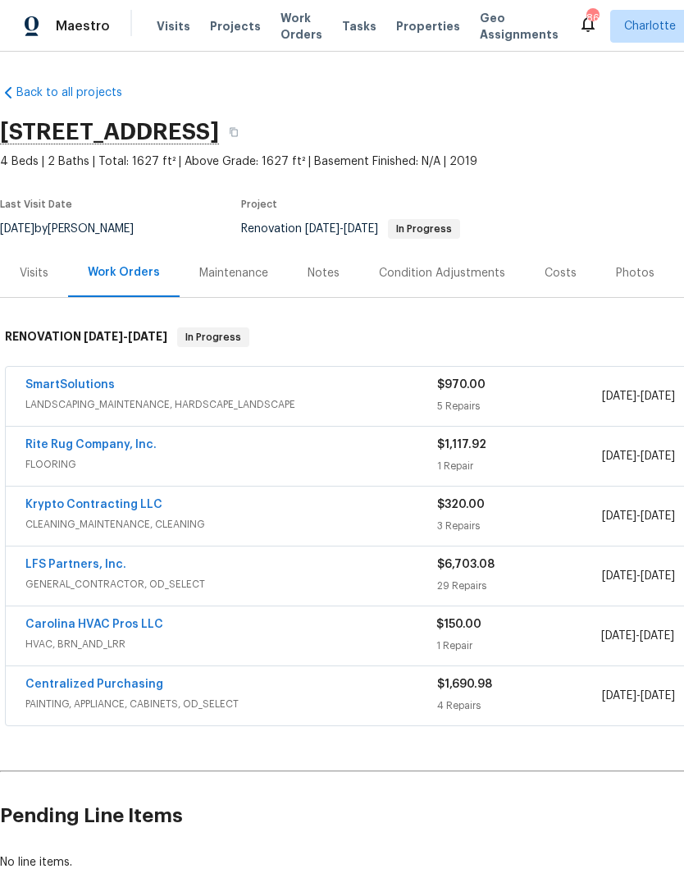
click at [40, 447] on link "Rite Rug Company, Inc." at bounding box center [90, 444] width 131 height 11
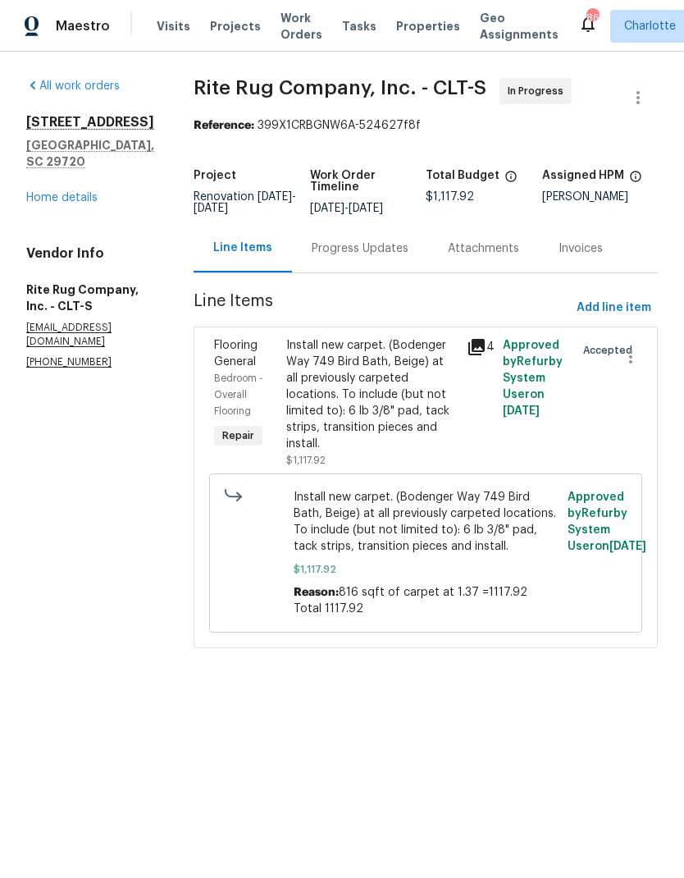
click at [400, 269] on div "Progress Updates" at bounding box center [360, 248] width 136 height 48
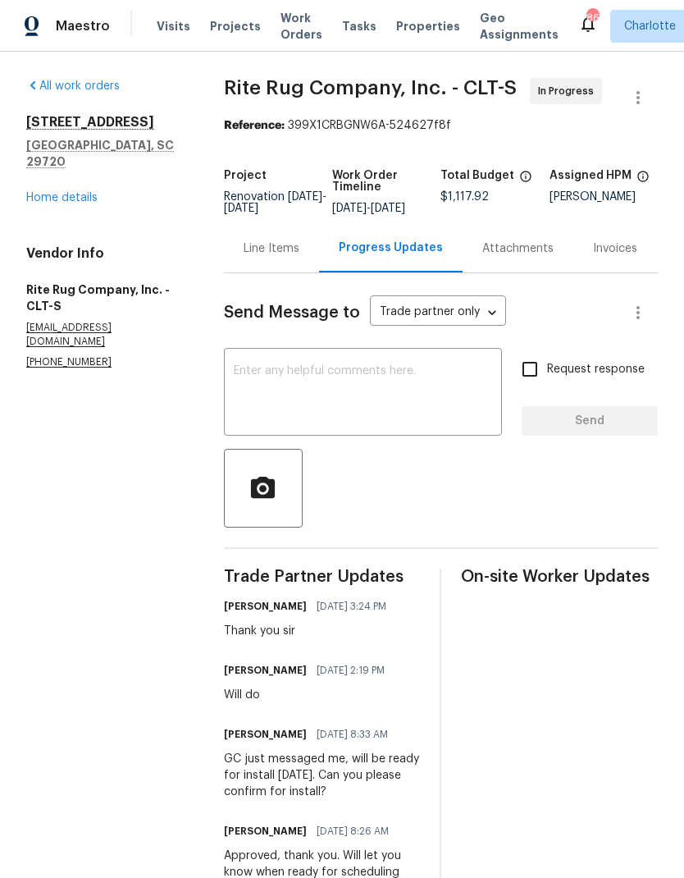
click at [41, 192] on link "Home details" at bounding box center [61, 197] width 71 height 11
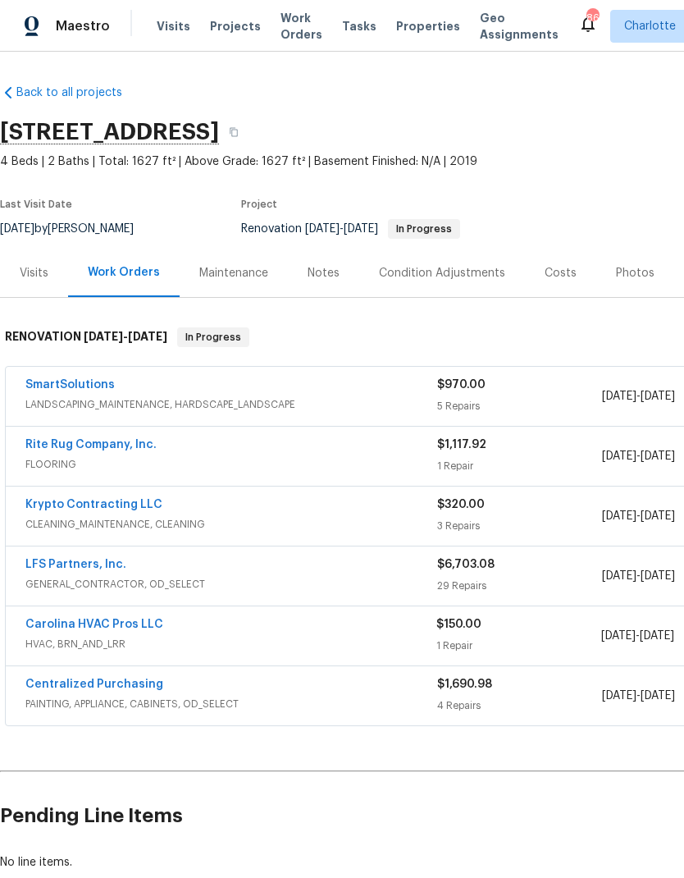
click at [146, 625] on link "Carolina HVAC Pros LLC" at bounding box center [94, 623] width 138 height 11
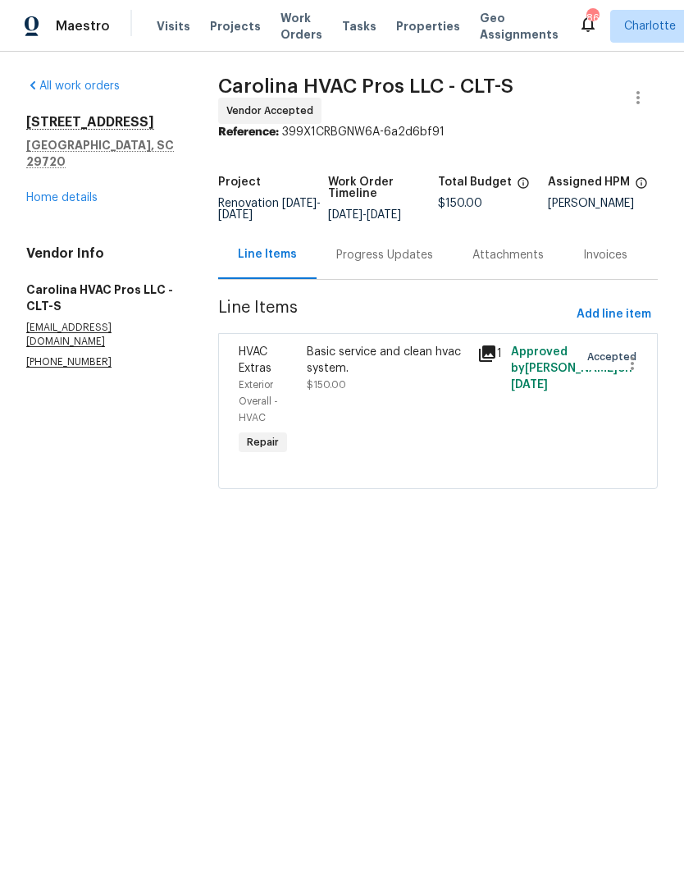
click at [393, 263] on div "Progress Updates" at bounding box center [384, 255] width 97 height 16
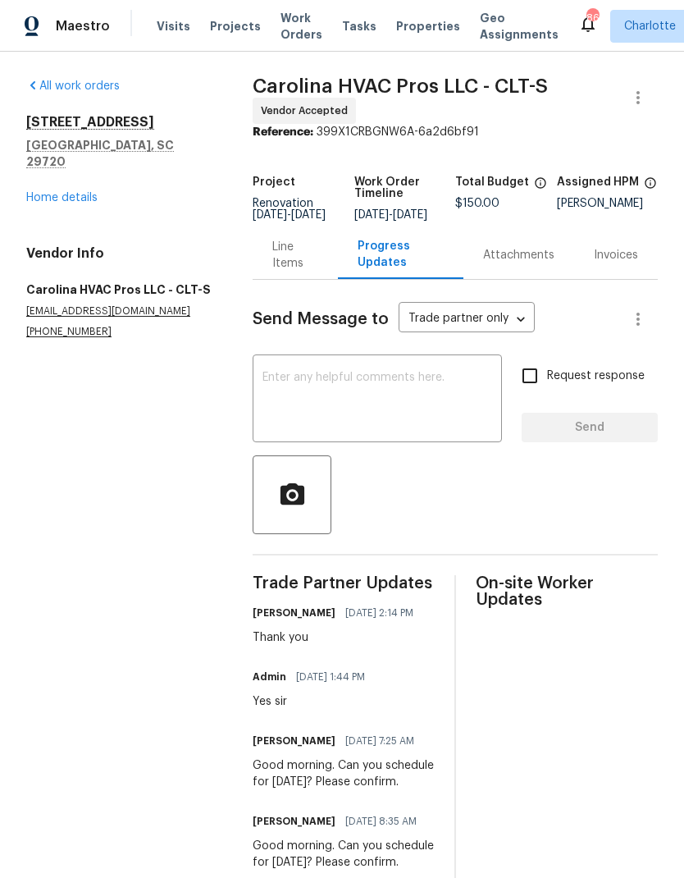
click at [37, 192] on link "Home details" at bounding box center [61, 197] width 71 height 11
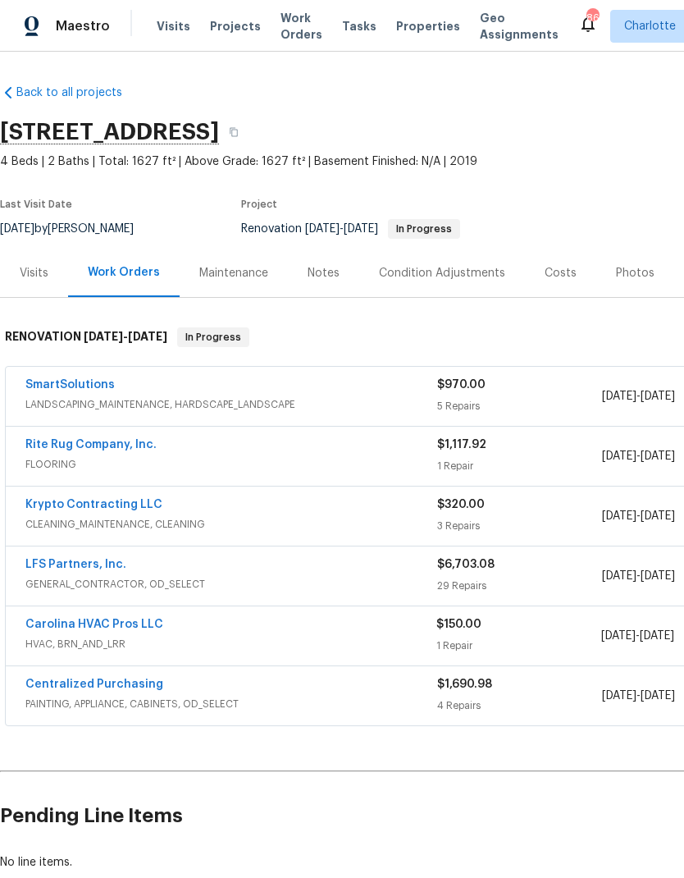
click at [554, 276] on div "Costs" at bounding box center [561, 273] width 32 height 16
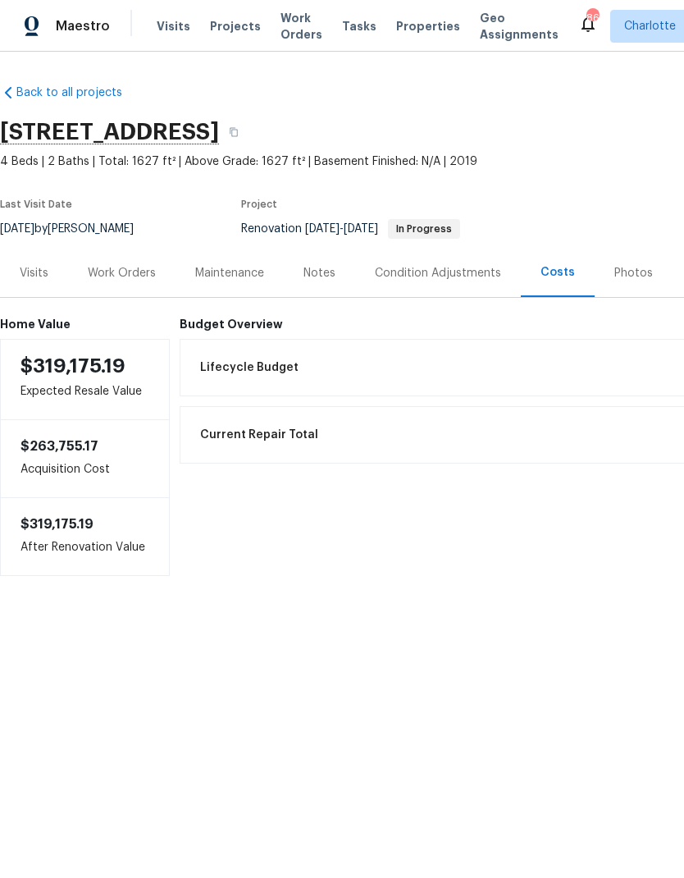
click at [109, 276] on div "Work Orders" at bounding box center [122, 273] width 68 height 16
